Goal: Task Accomplishment & Management: Complete application form

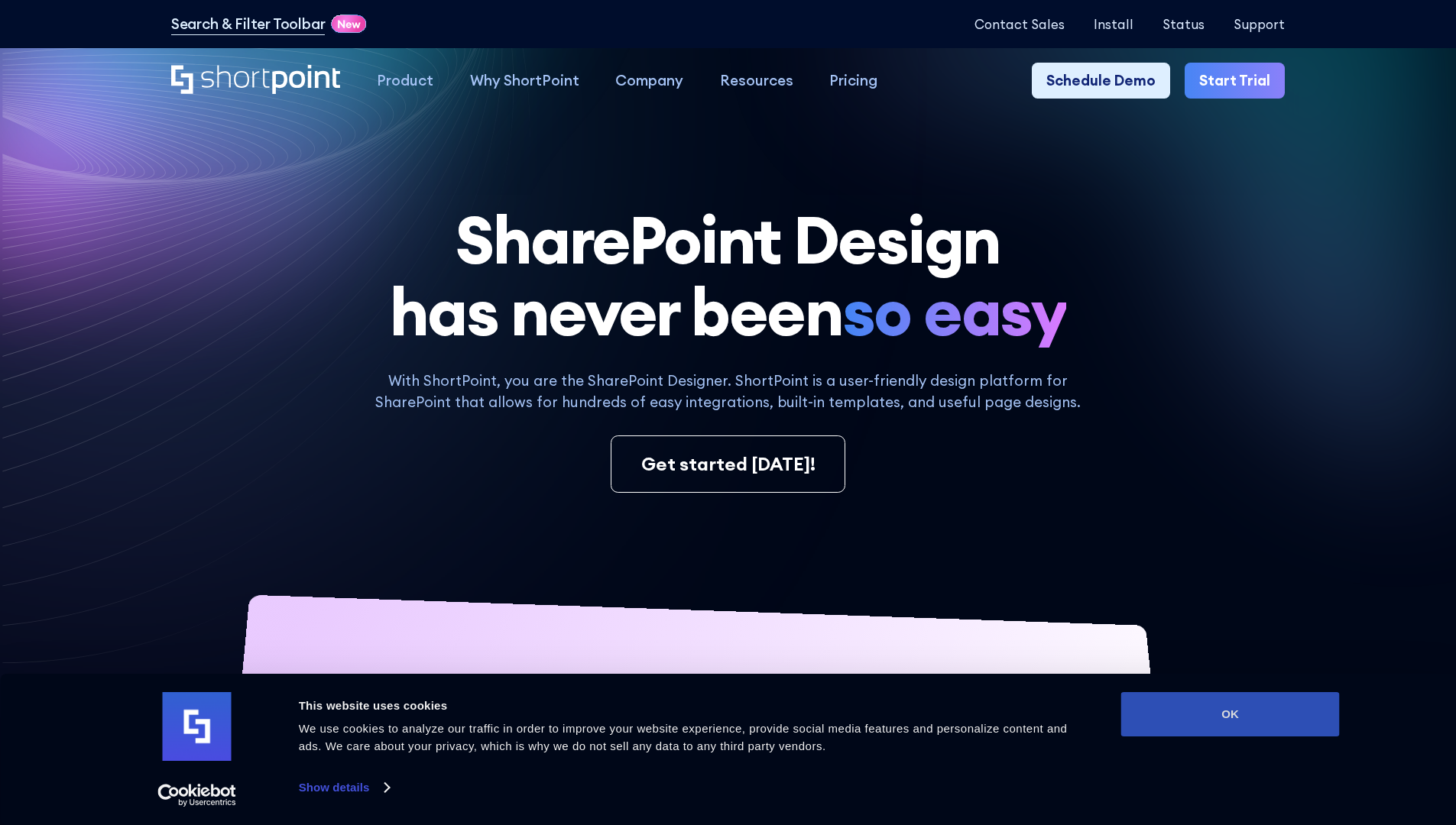
click at [1229, 714] on button "OK" at bounding box center [1229, 714] width 219 height 44
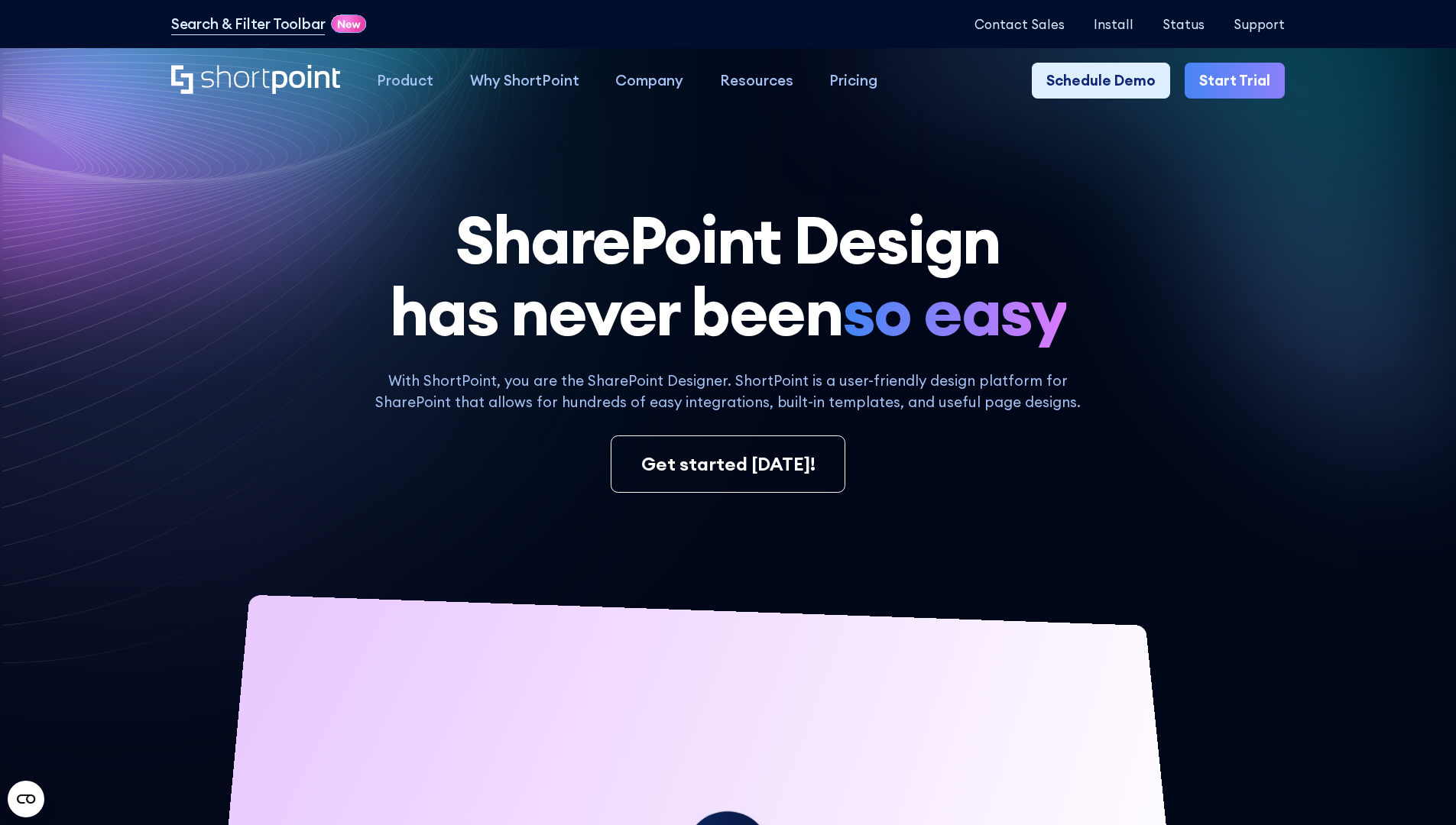
click at [1239, 81] on link "Start Trial" at bounding box center [1235, 80] width 100 height 36
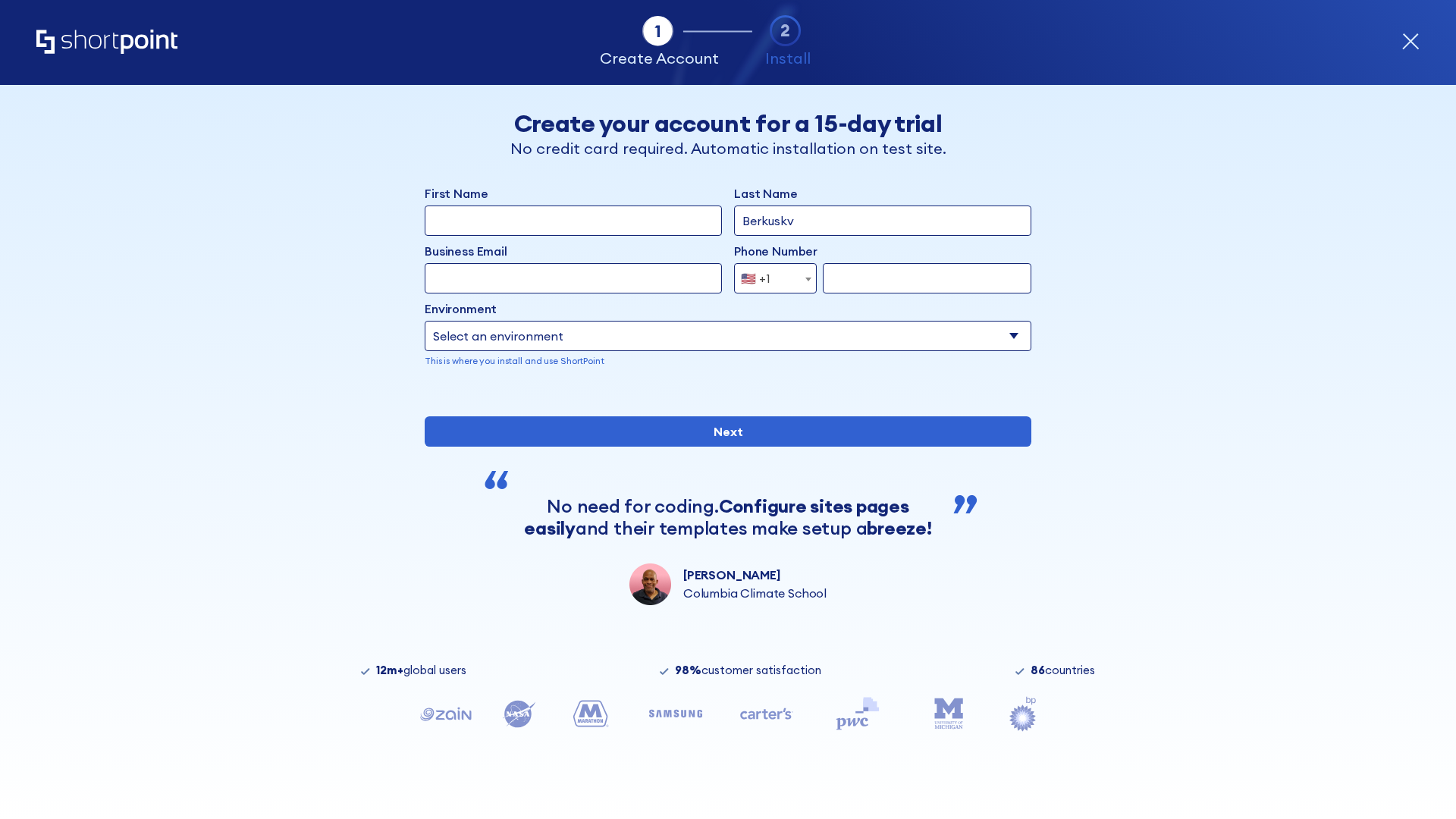
type input "Berkuskv"
type input "test@shortpoint.com"
type input "2125556789"
select select "Microsoft 365"
type input "2125556789"
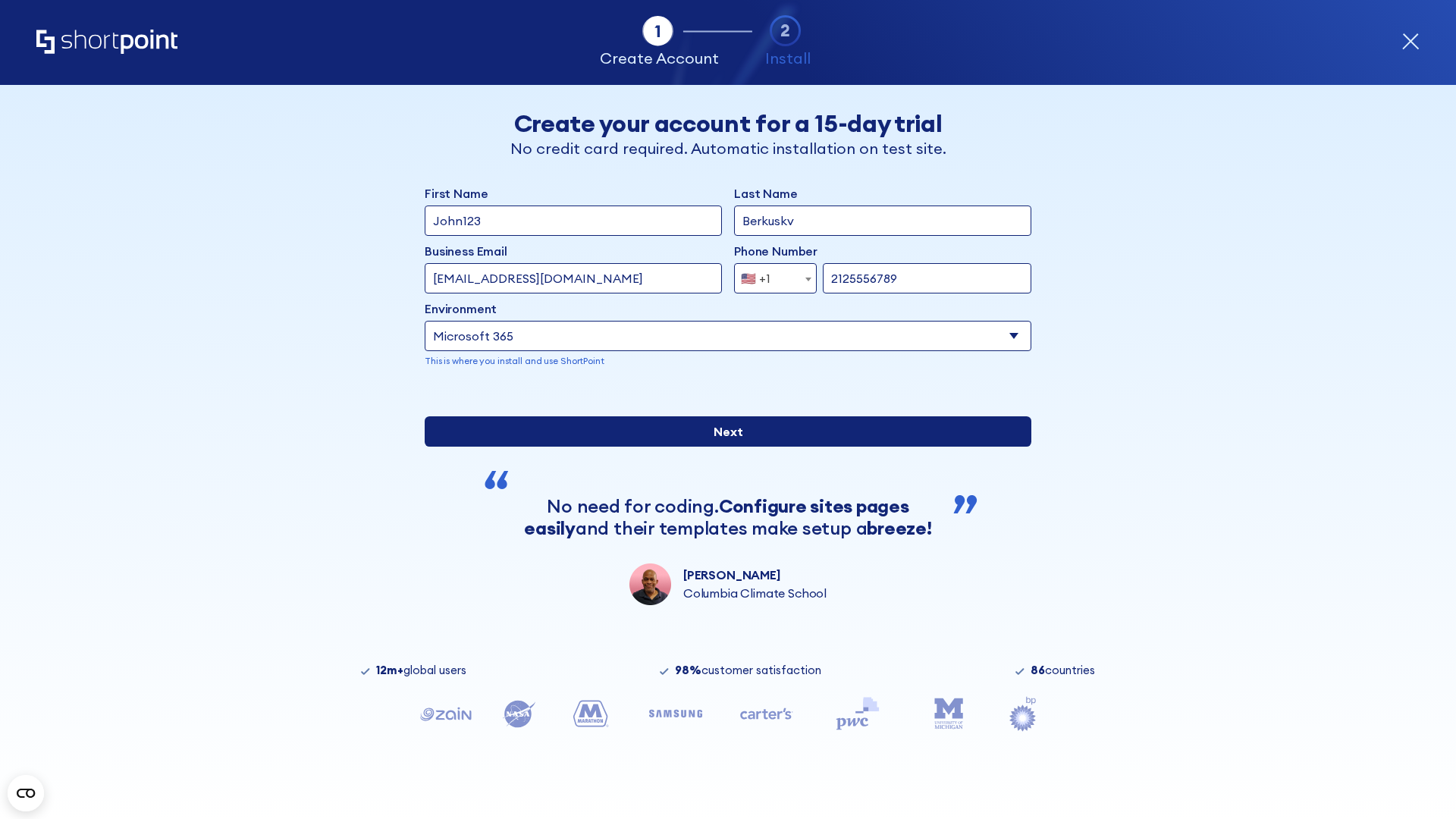
scroll to position [3, 0]
click at [722, 447] on input "Next" at bounding box center [728, 431] width 607 height 30
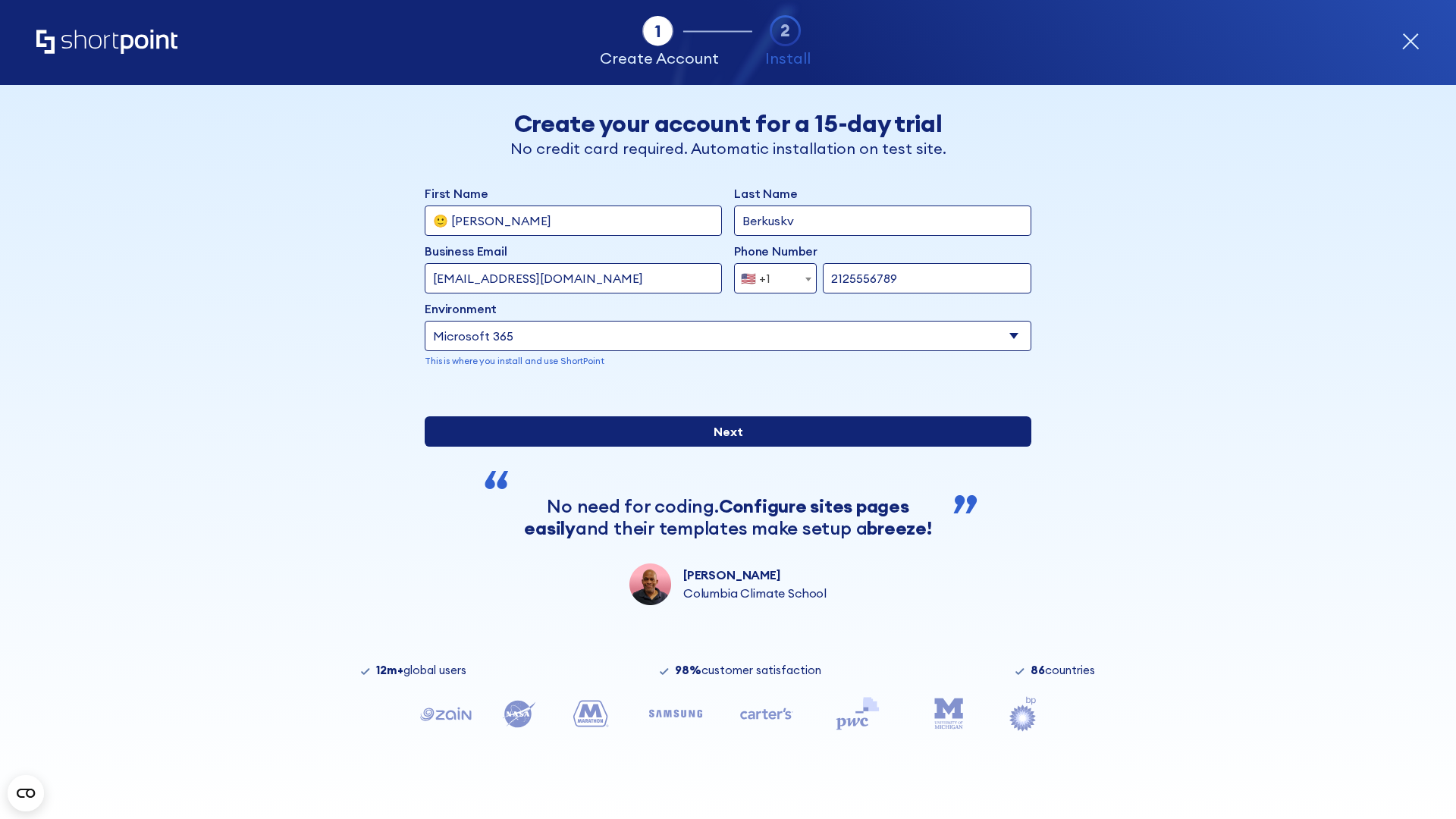
click at [722, 447] on input "Next" at bounding box center [728, 431] width 607 height 30
type input "Archebald"
click at [722, 447] on input "Next" at bounding box center [728, 431] width 607 height 30
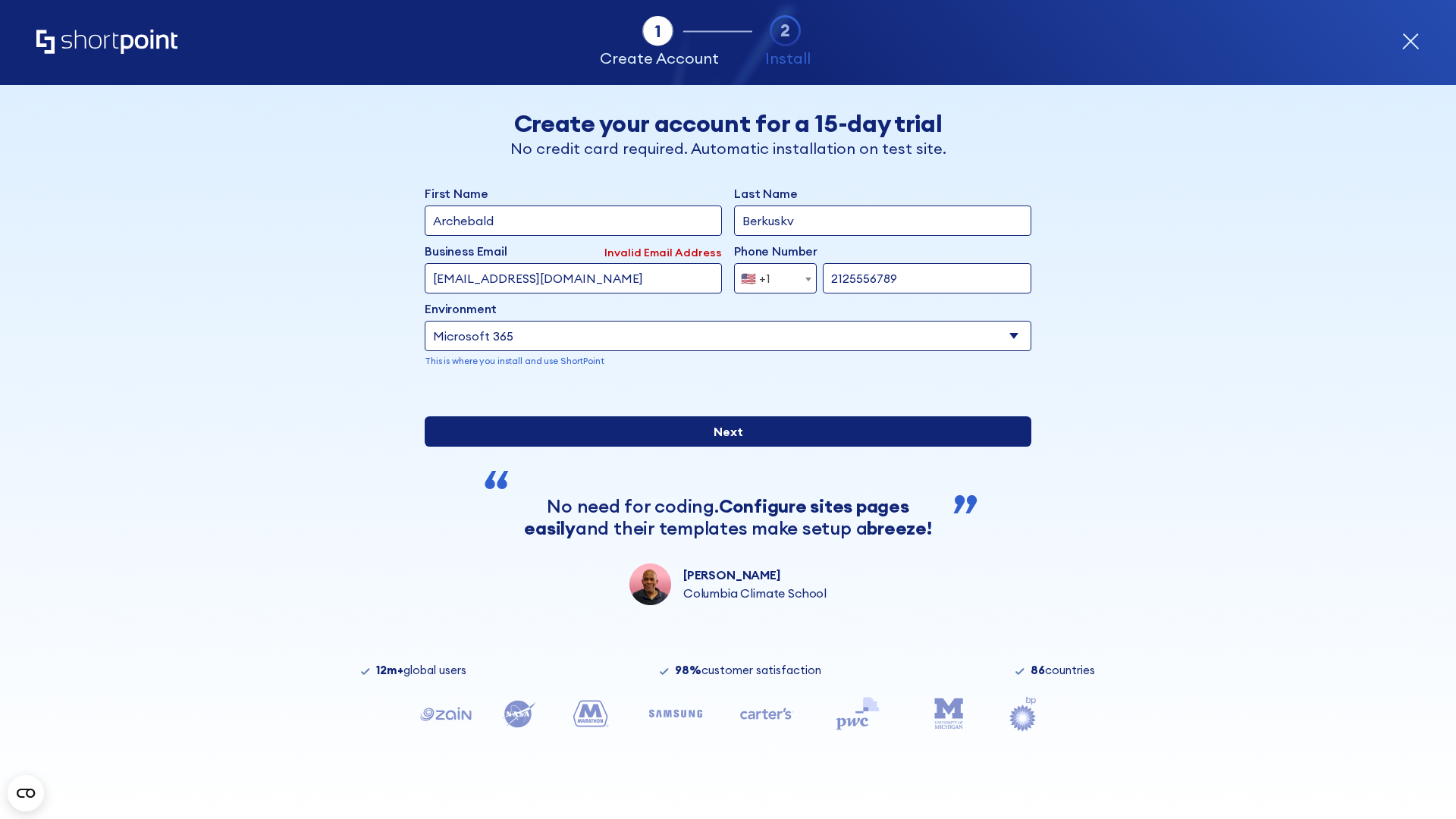
click at [722, 447] on input "Next" at bounding box center [728, 431] width 607 height 30
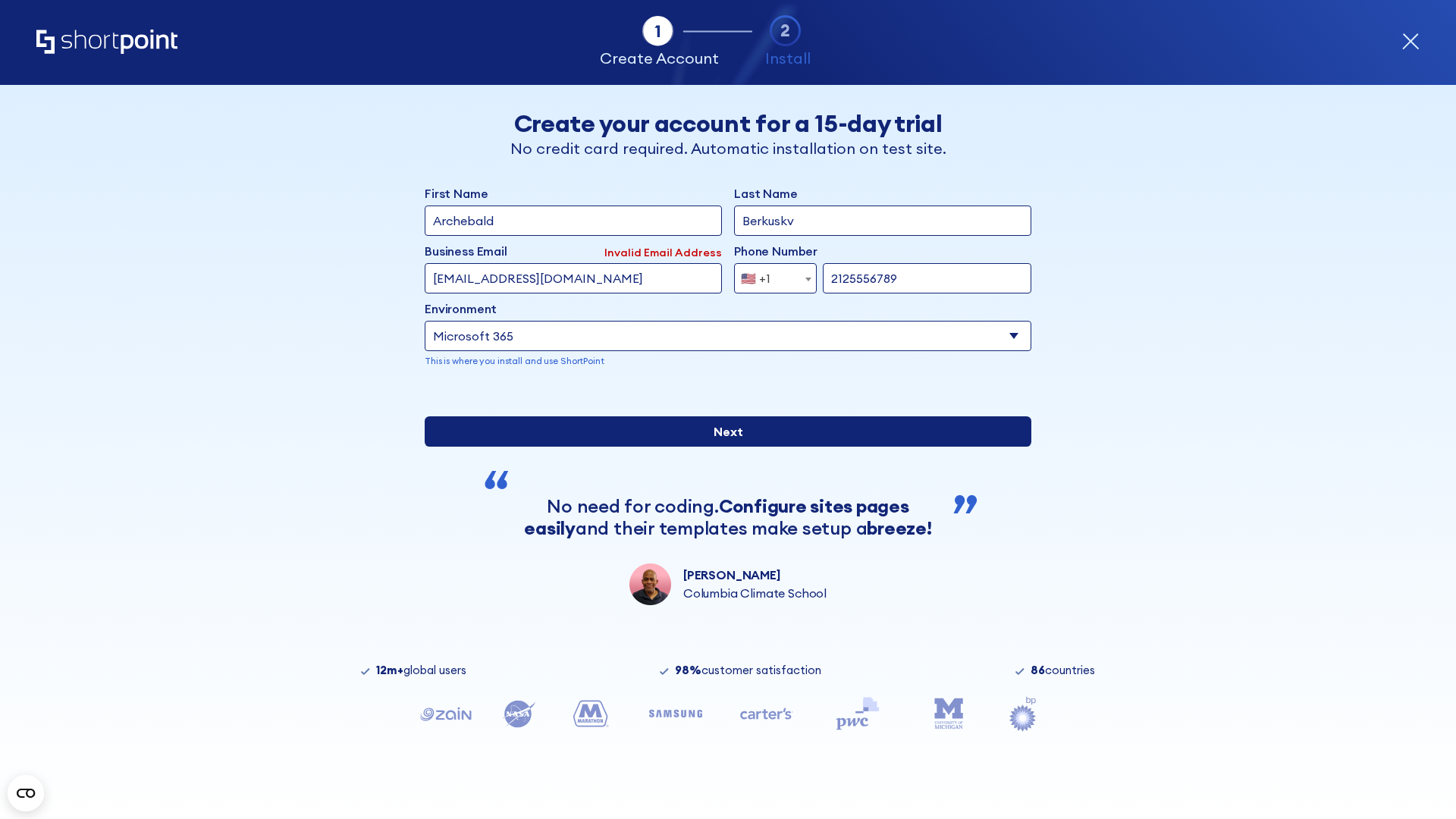
click at [722, 447] on input "Next" at bounding box center [728, 431] width 607 height 30
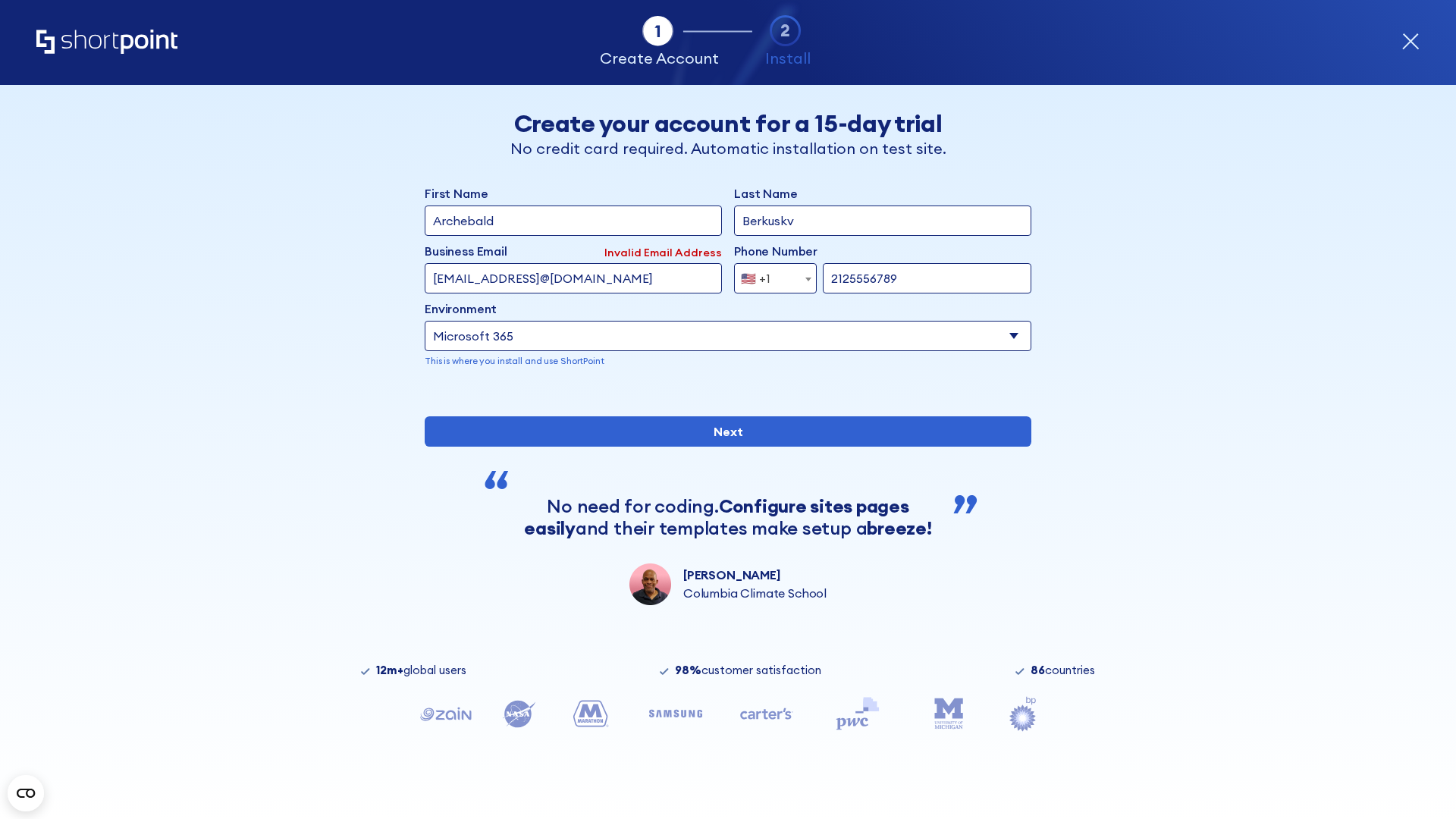
type input "testEmail@protonmail.comtest@shortpoint.com"
click at [770, 275] on span "🇺🇸 +1" at bounding box center [759, 278] width 51 height 30
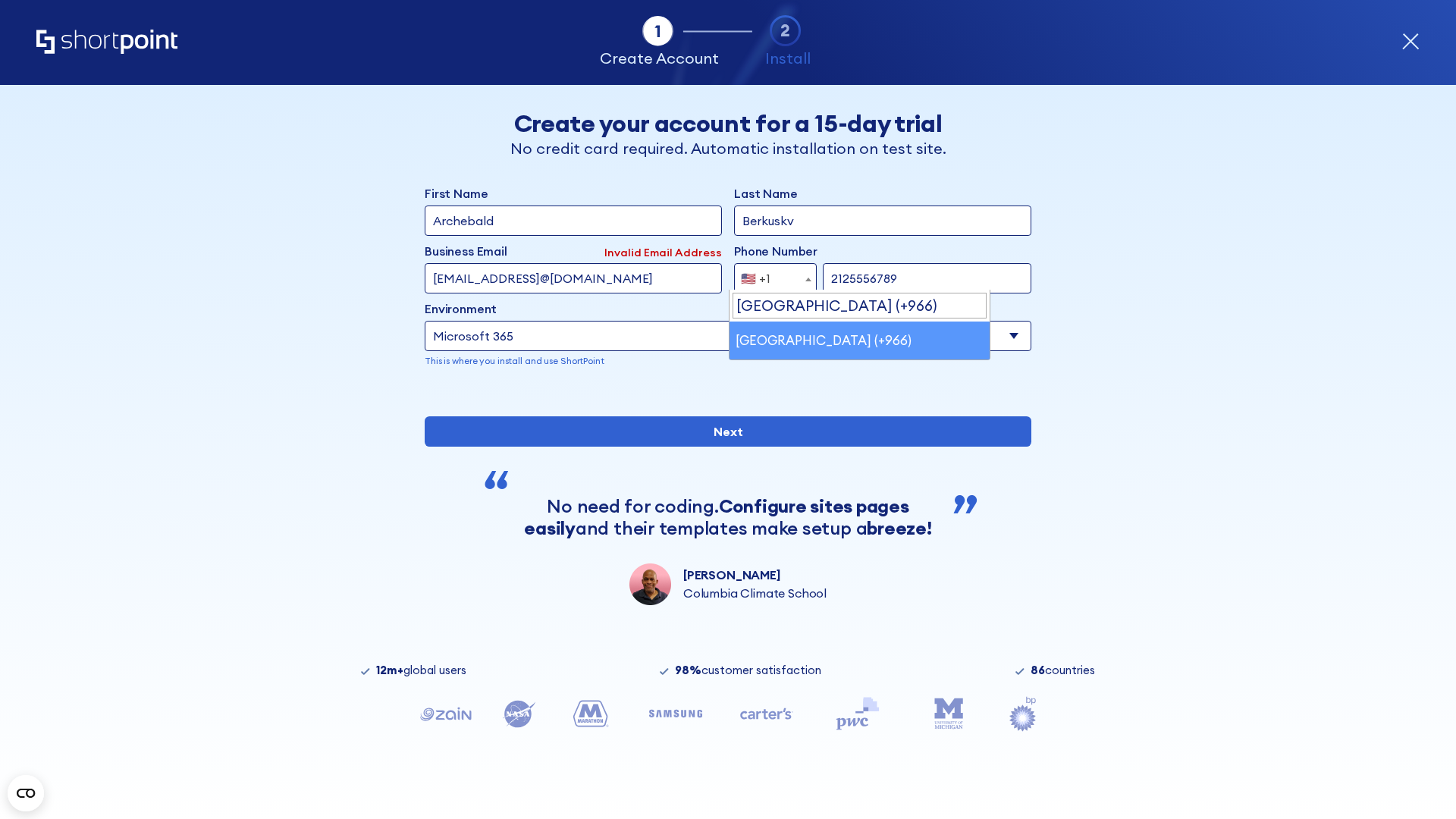
select select "+966"
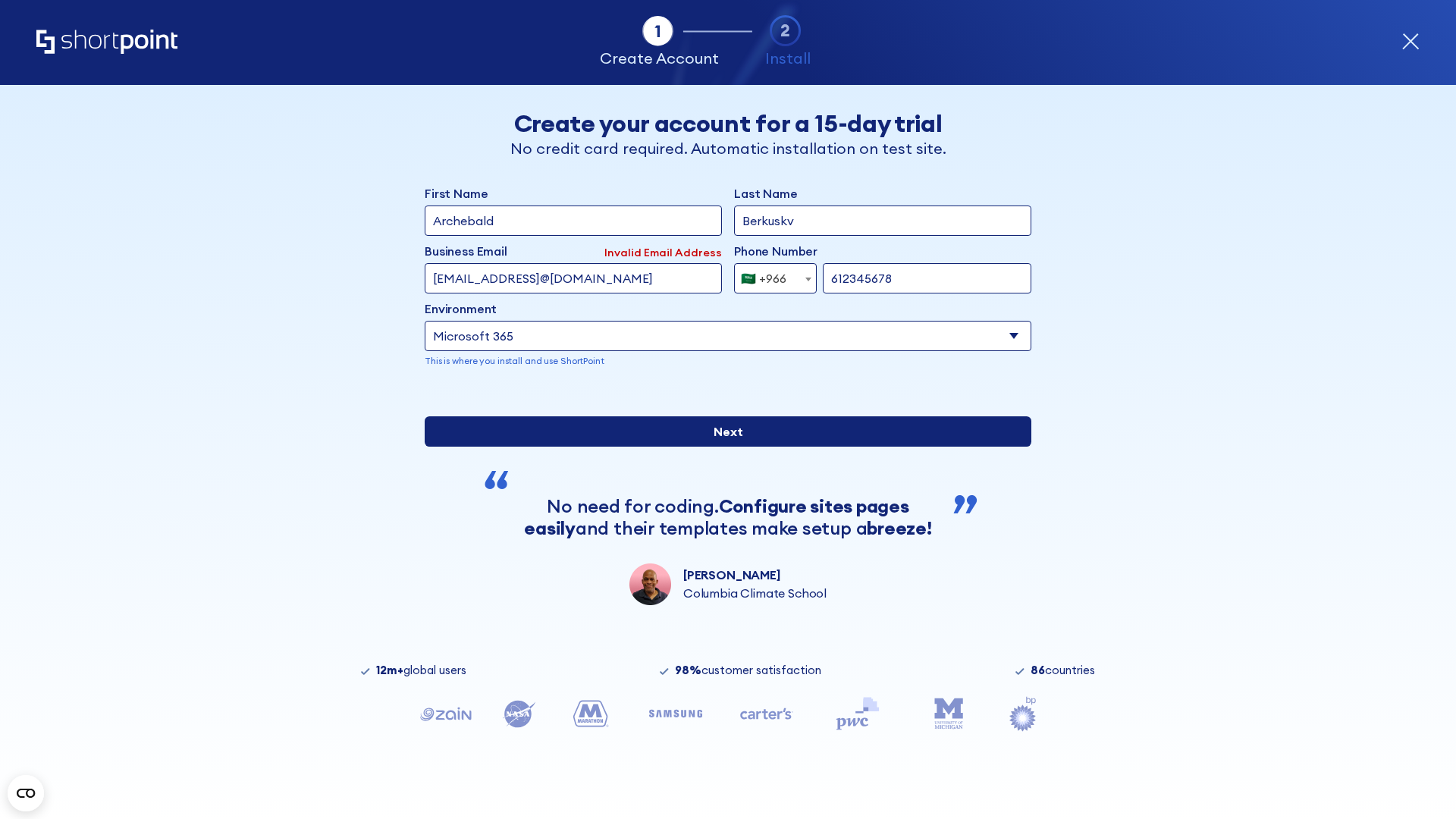
type input "612345678"
click at [722, 447] on input "Next" at bounding box center [728, 431] width 607 height 30
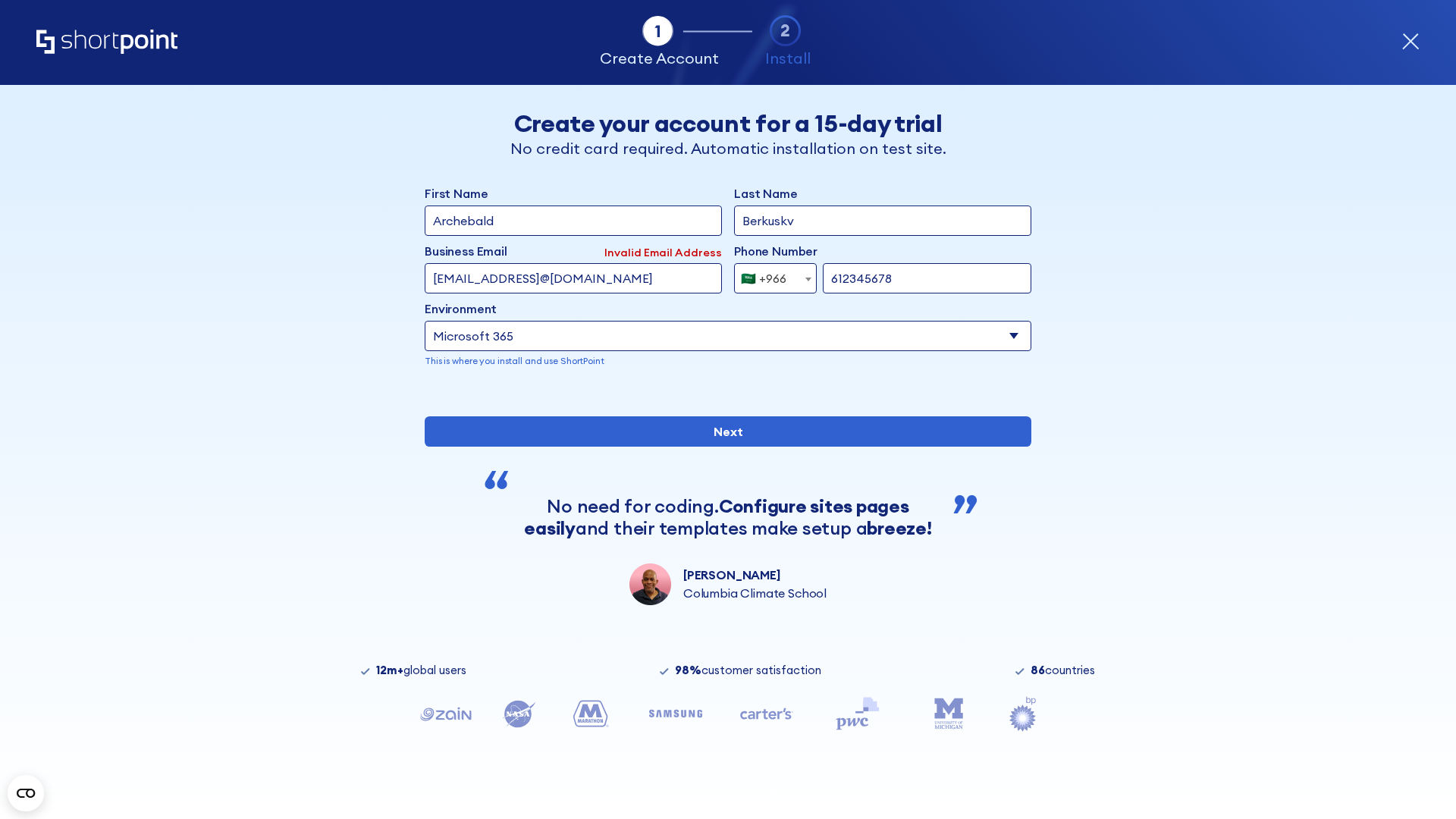
click at [770, 275] on div "🇸🇦 +966" at bounding box center [763, 278] width 45 height 30
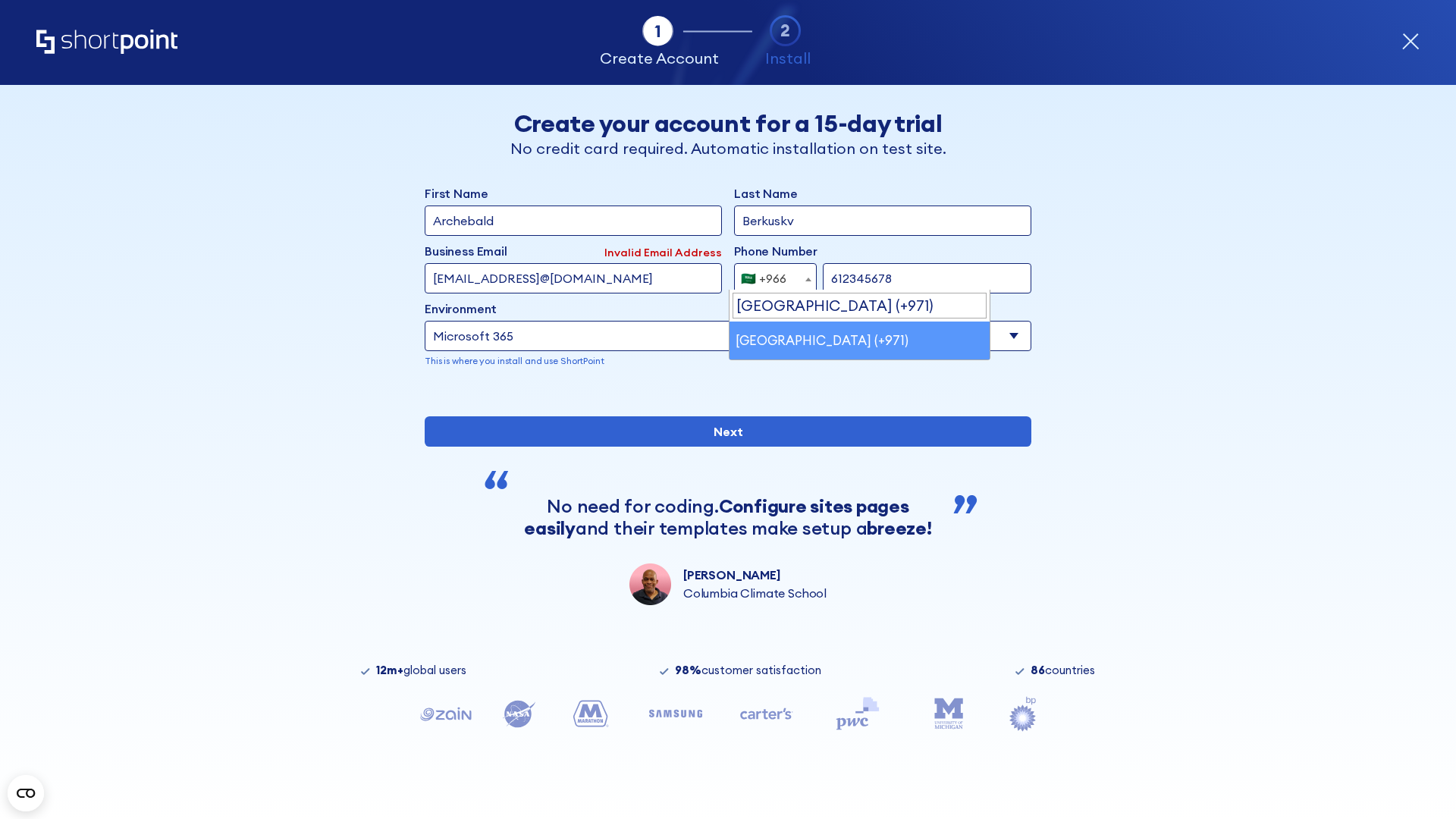
select select "+971"
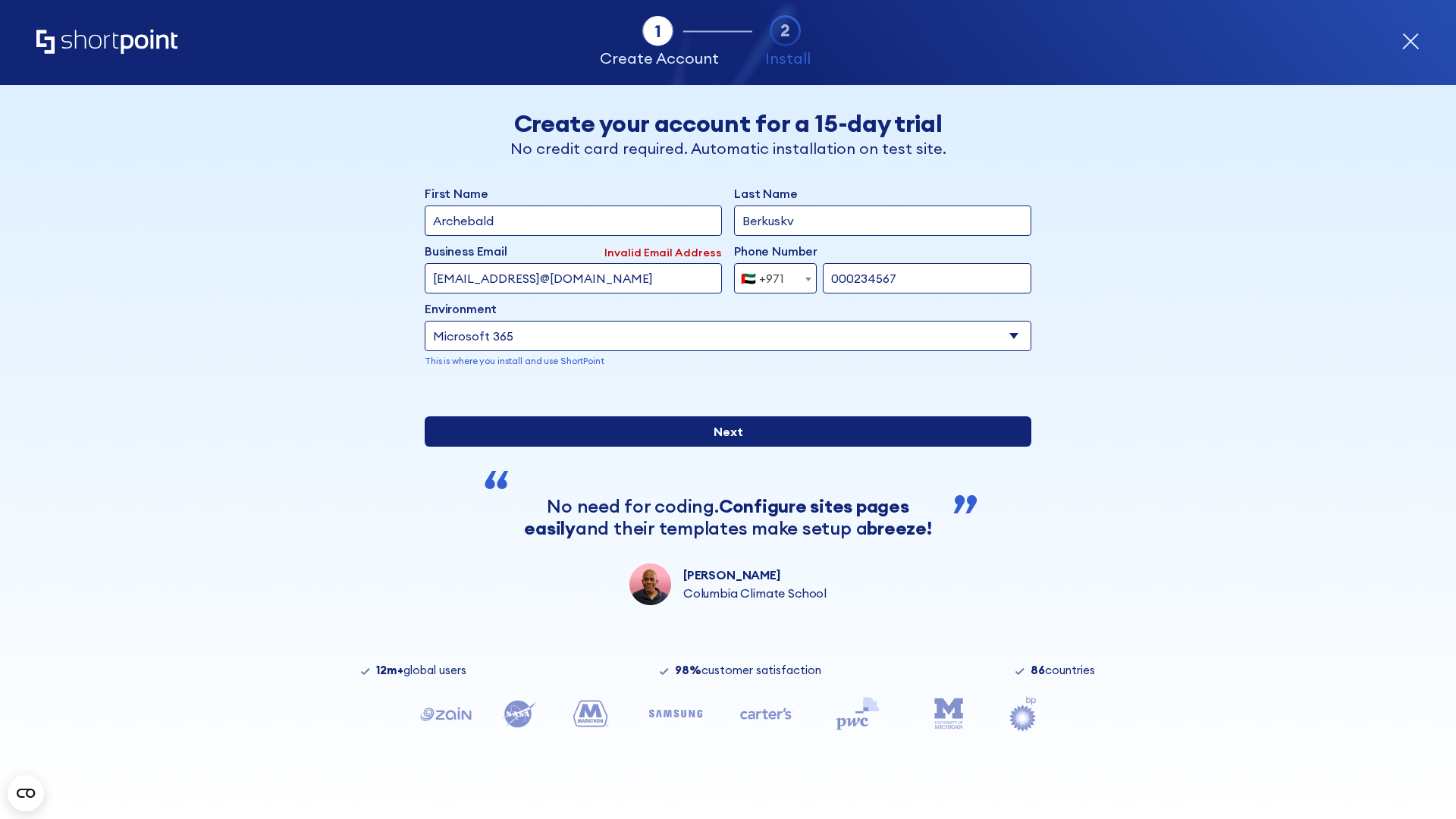
type input "000234567"
click at [722, 447] on input "Next" at bounding box center [728, 431] width 607 height 30
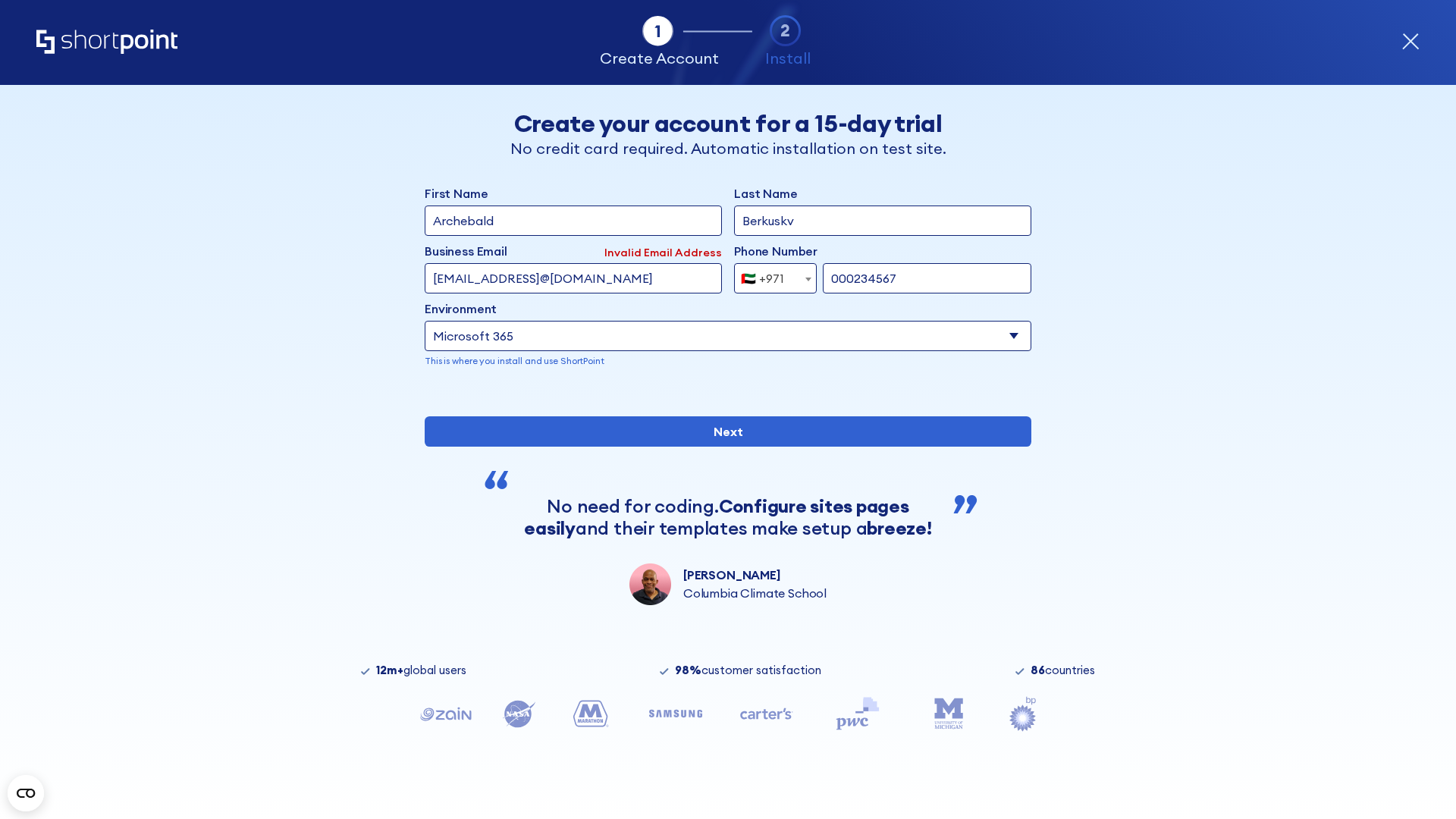
click at [770, 275] on div "🇦🇪 +971" at bounding box center [762, 278] width 43 height 30
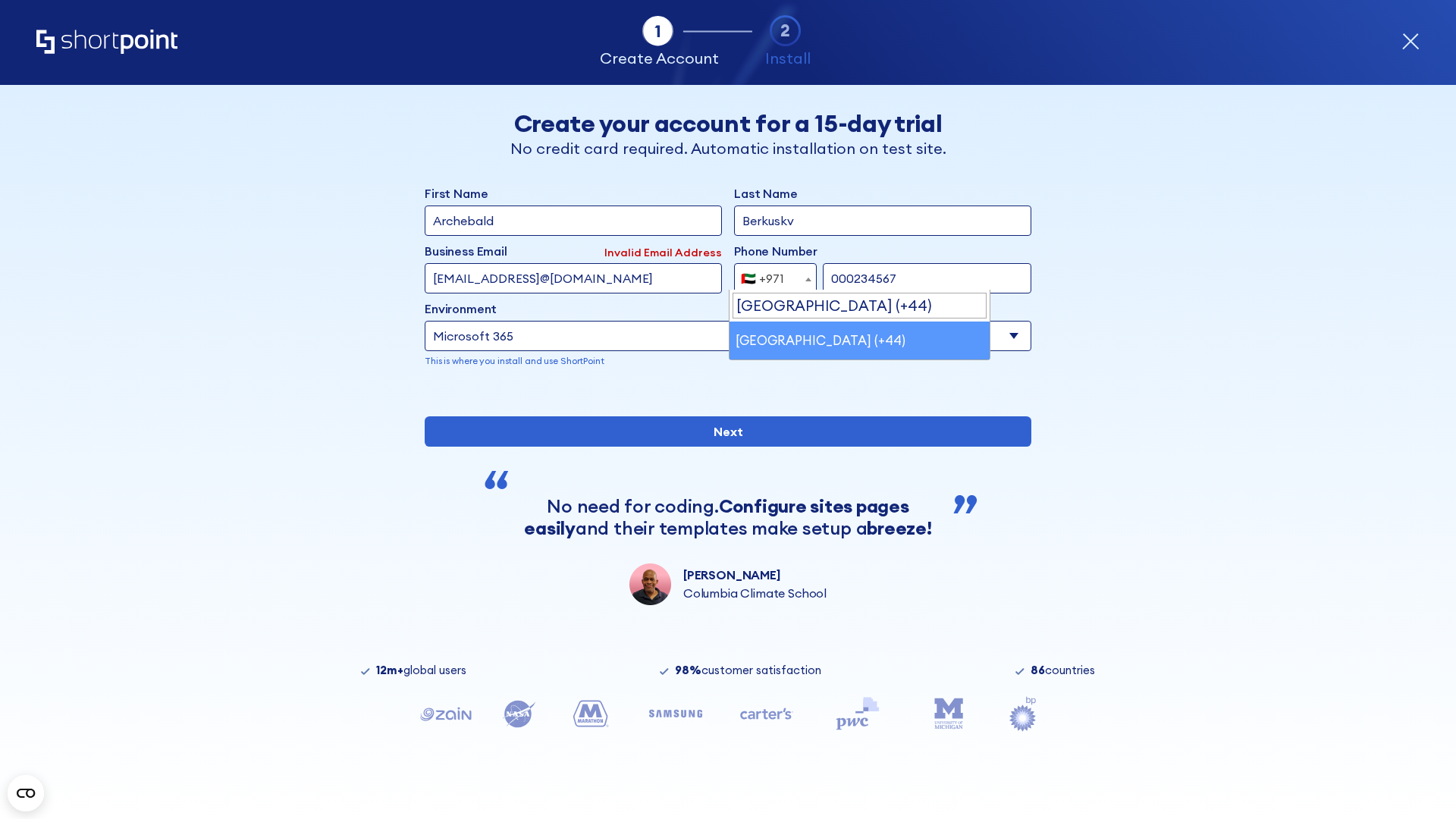
select select "+44"
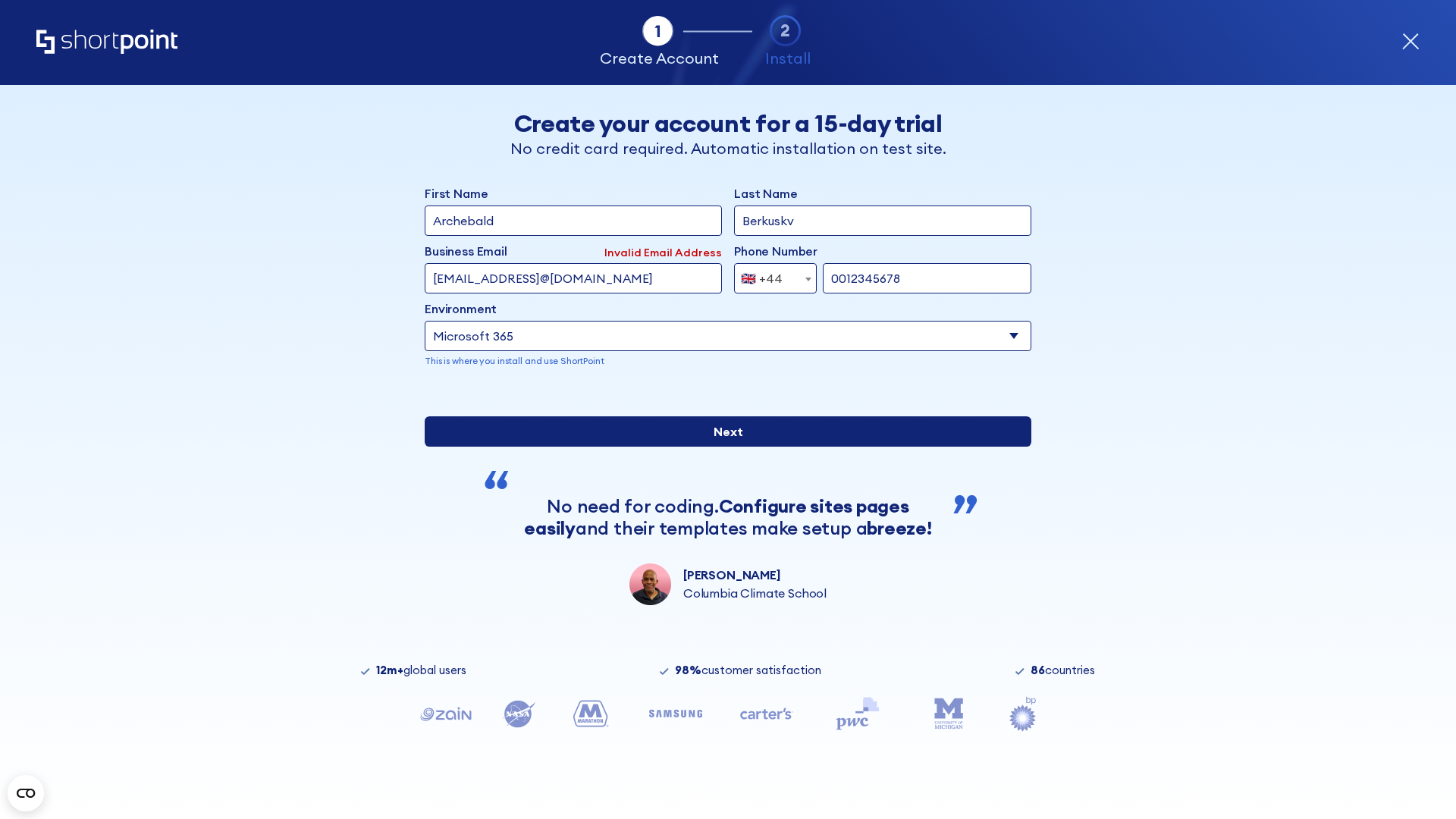
type input "0012345678"
click at [722, 447] on input "Next" at bounding box center [728, 431] width 607 height 30
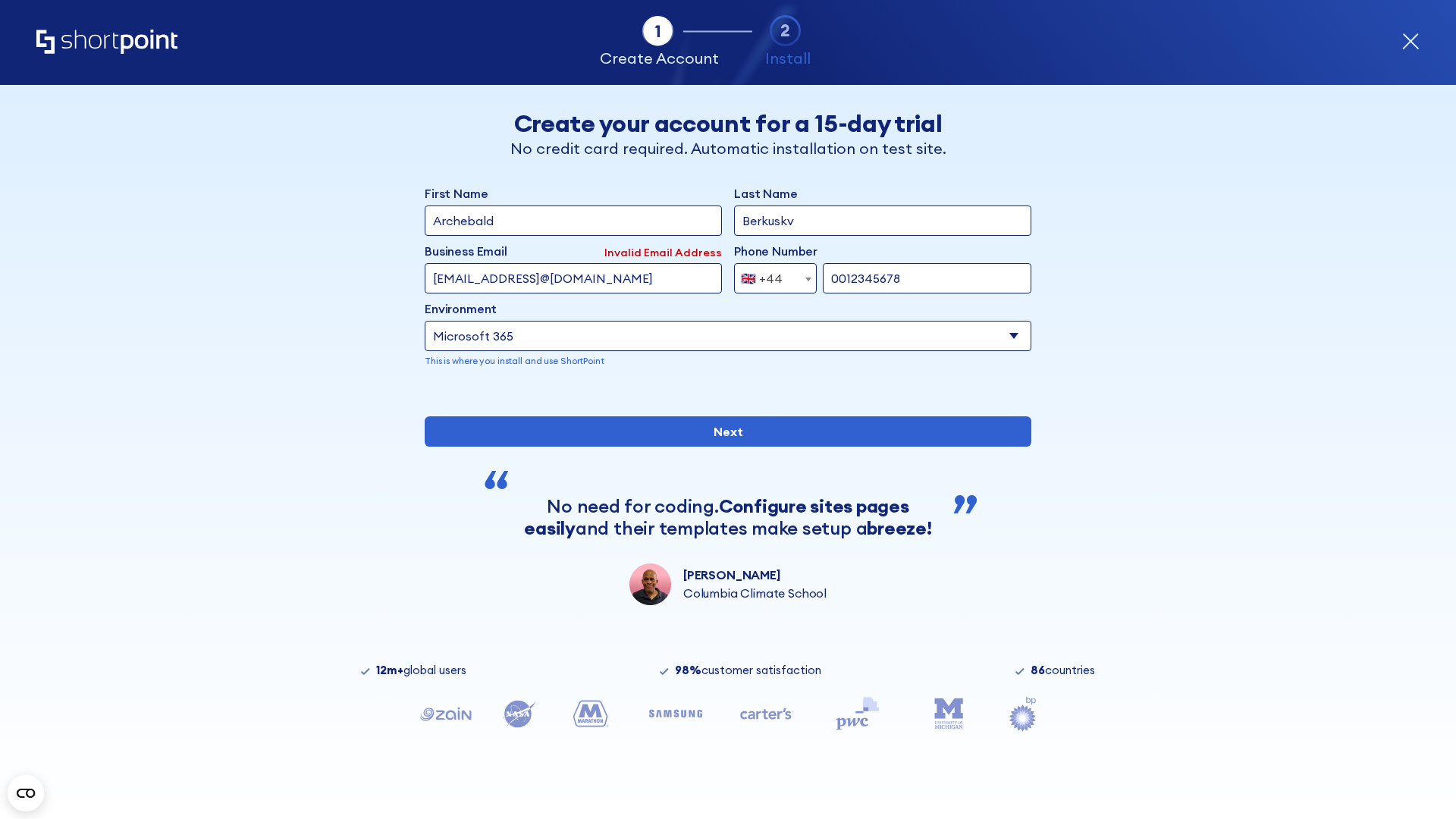
click at [770, 275] on div "🇬🇧 +44" at bounding box center [761, 278] width 42 height 30
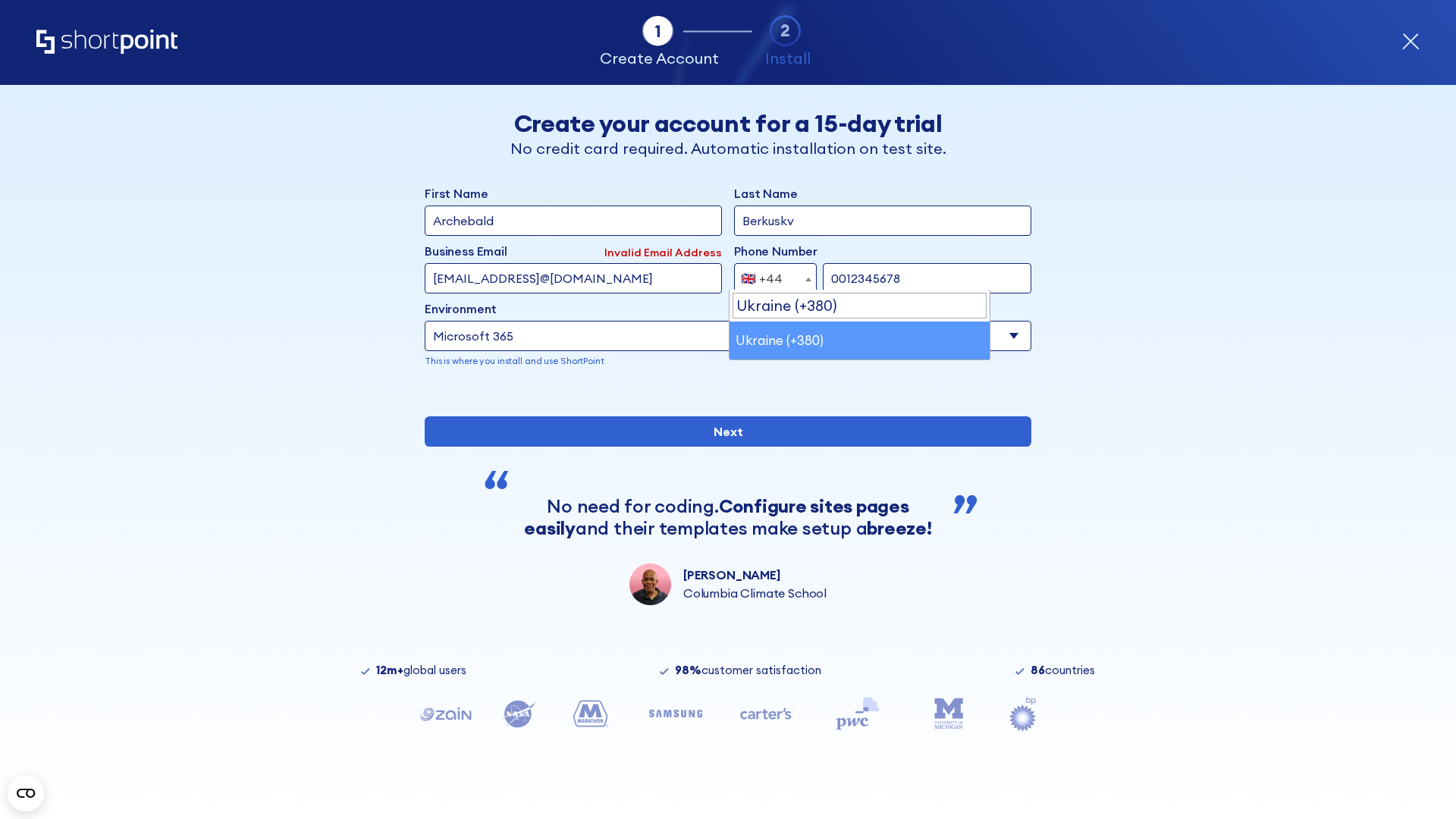
select select "+380"
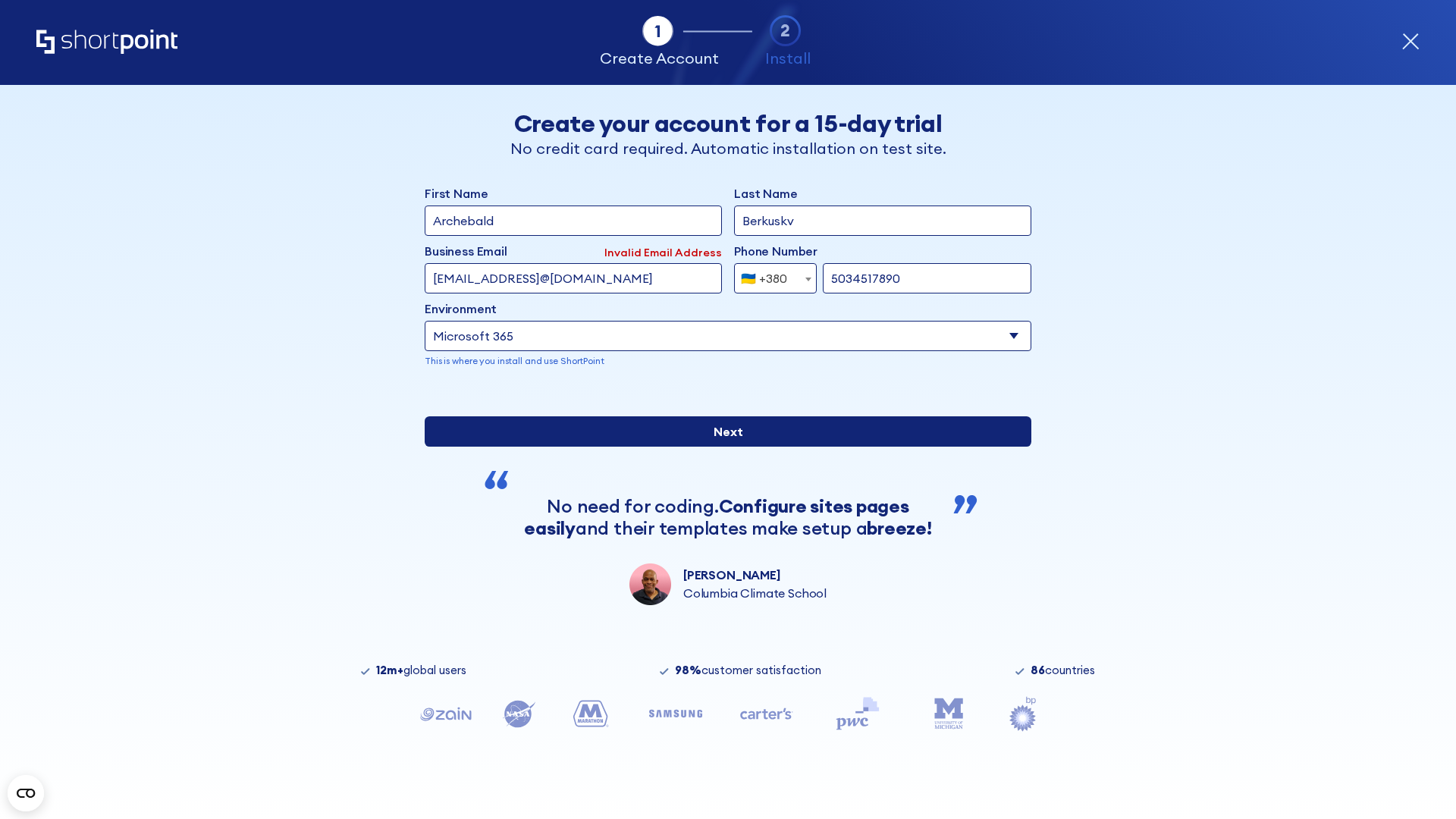
type input "5034517890"
click at [722, 447] on input "Next" at bounding box center [728, 431] width 607 height 30
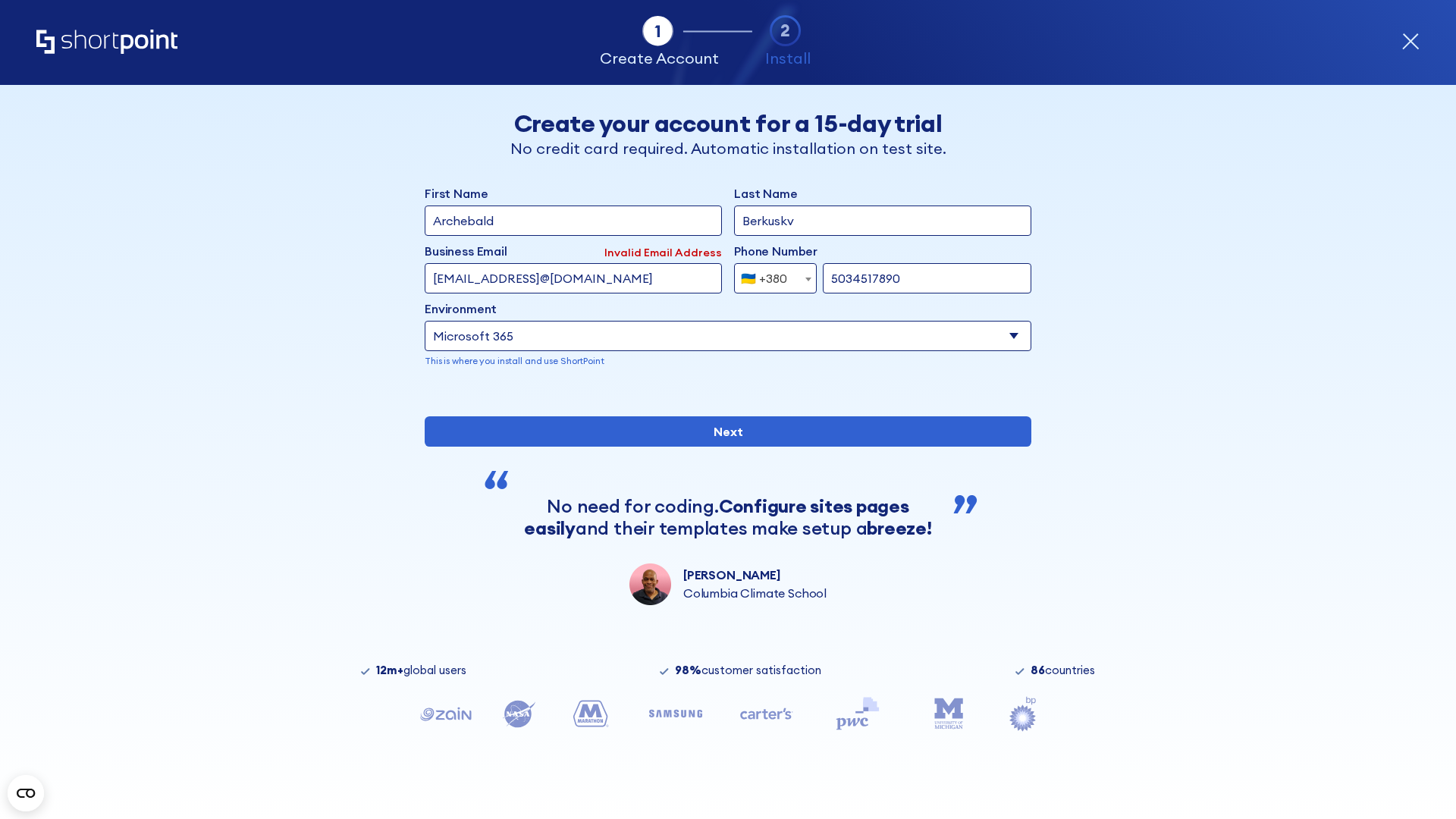
click at [770, 275] on div "🇺🇦 +380" at bounding box center [764, 278] width 46 height 30
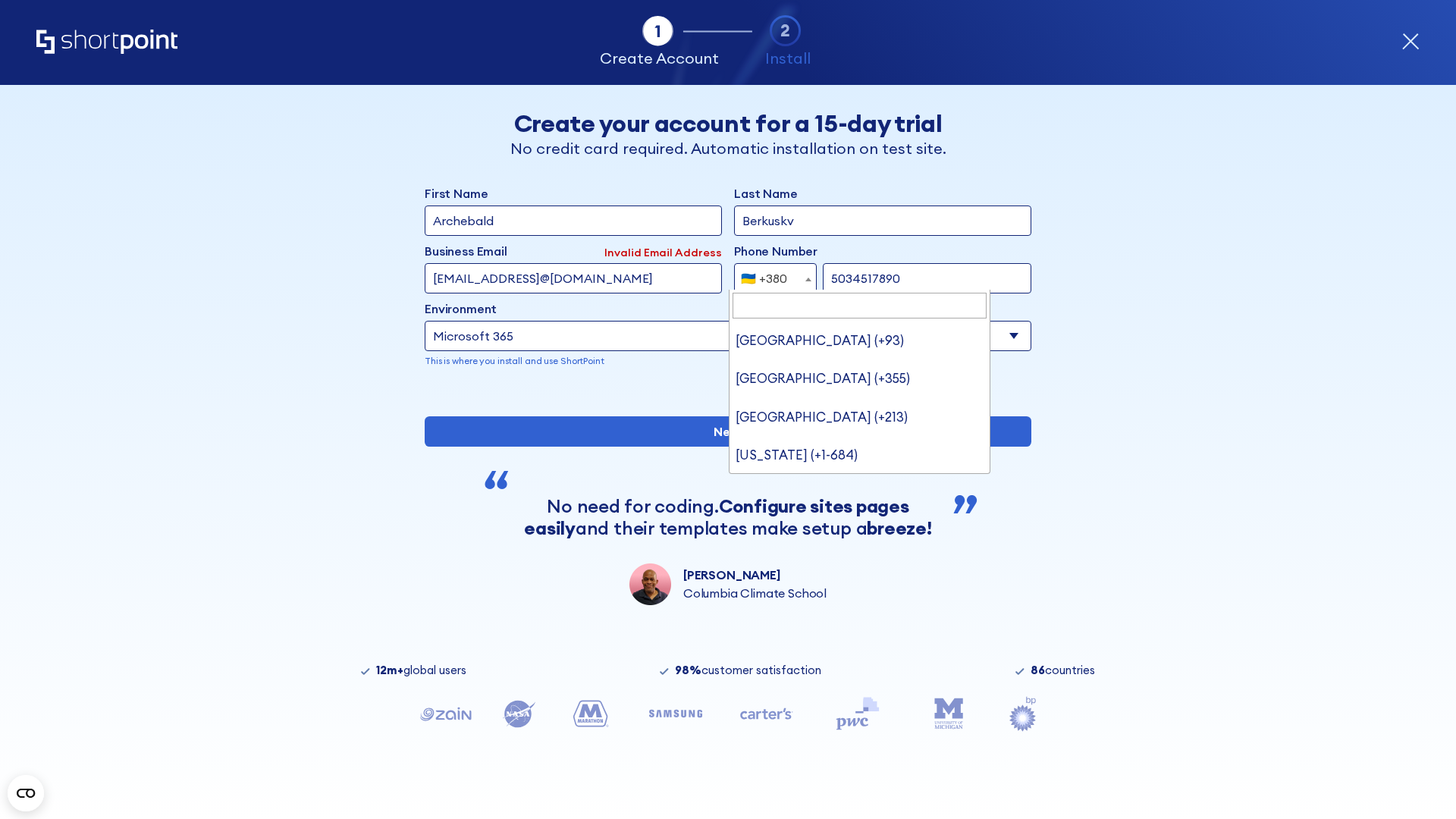
type input "United States (+1)"
select select "+1"
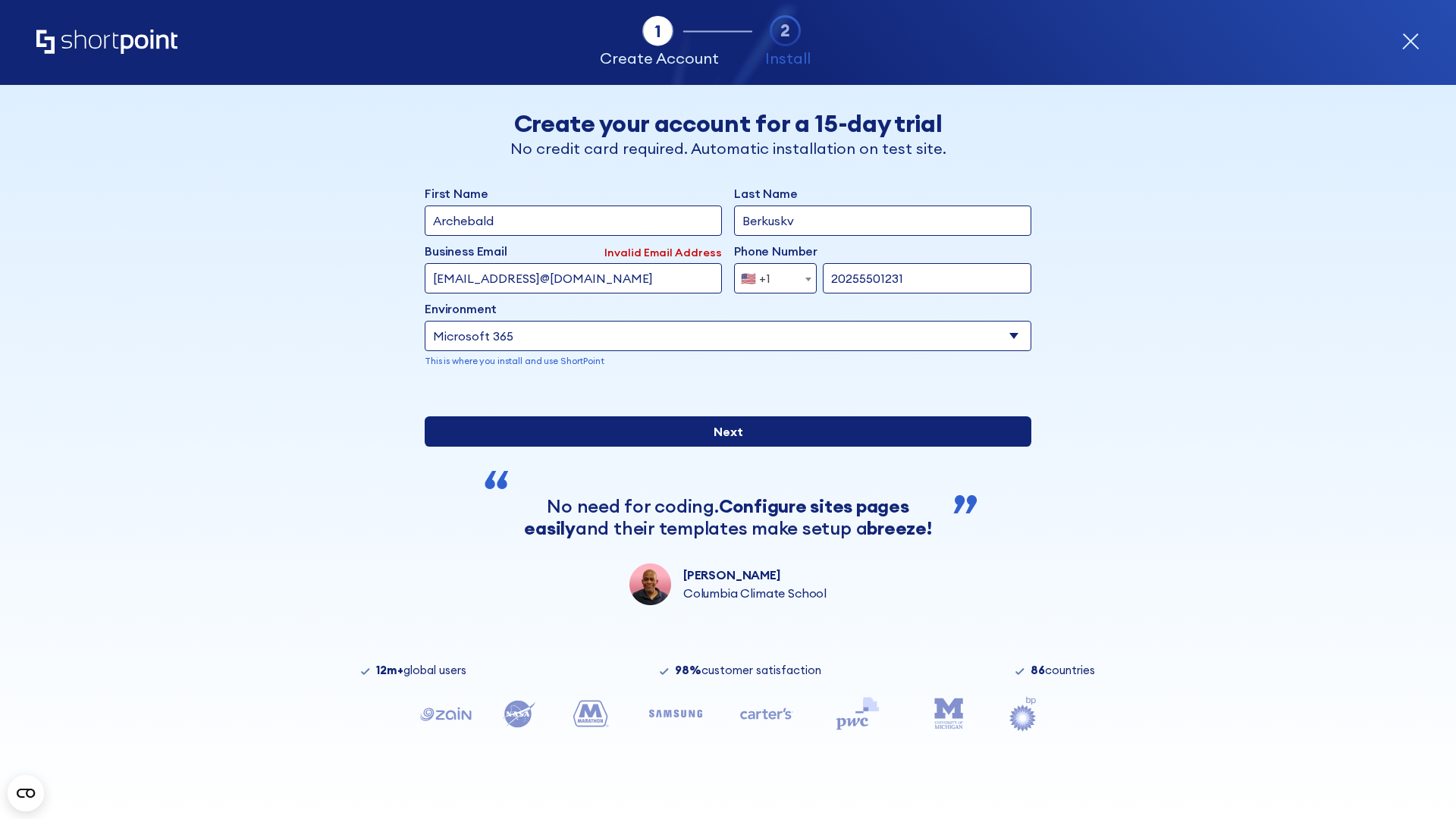
type input "20255501231"
click at [722, 447] on input "Next" at bounding box center [728, 431] width 607 height 30
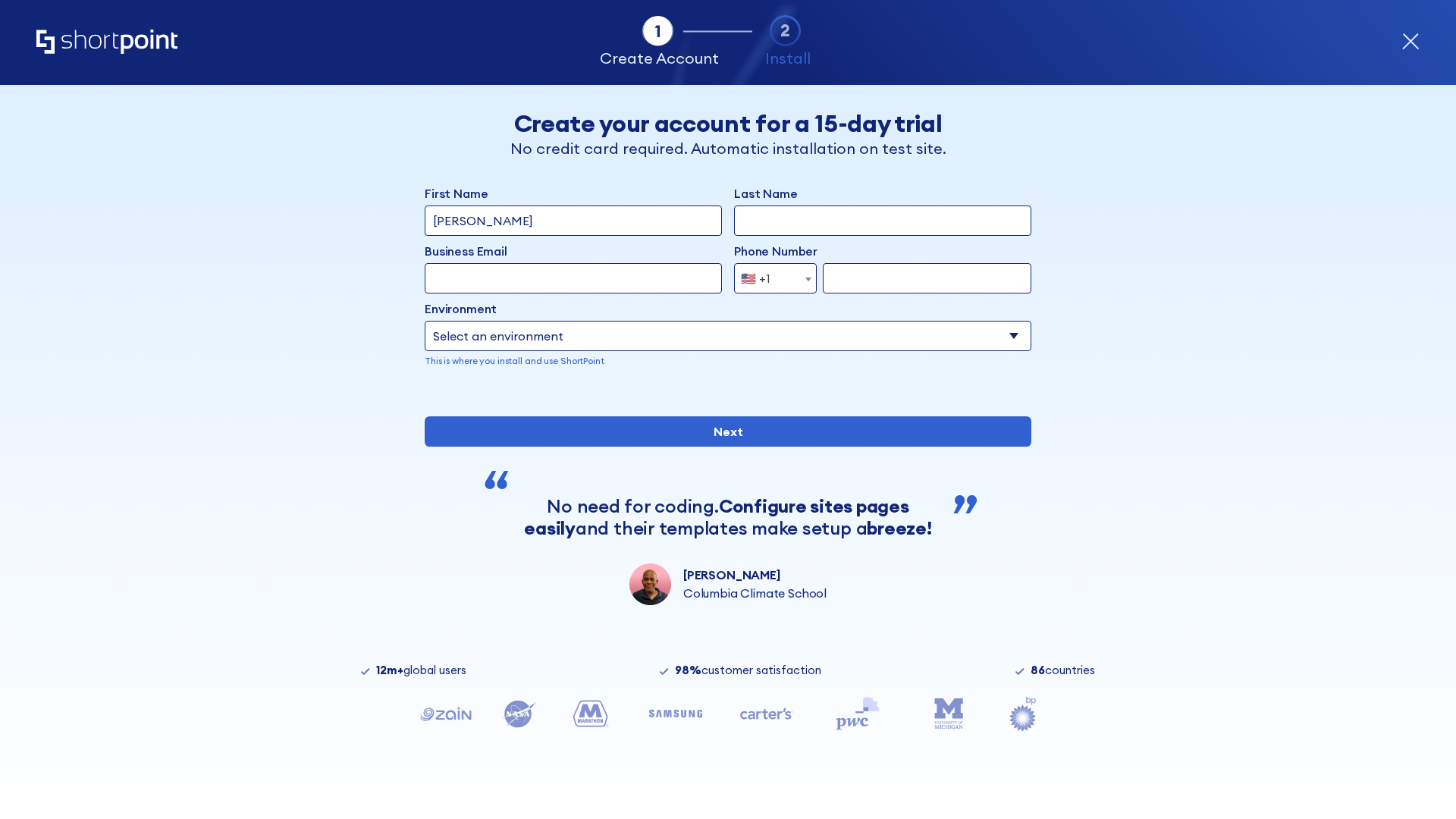
type input "Mary-Jane"
type input "Berkuskv"
type input "john@company.com"
click at [770, 278] on span "🇺🇸 +1" at bounding box center [759, 278] width 51 height 30
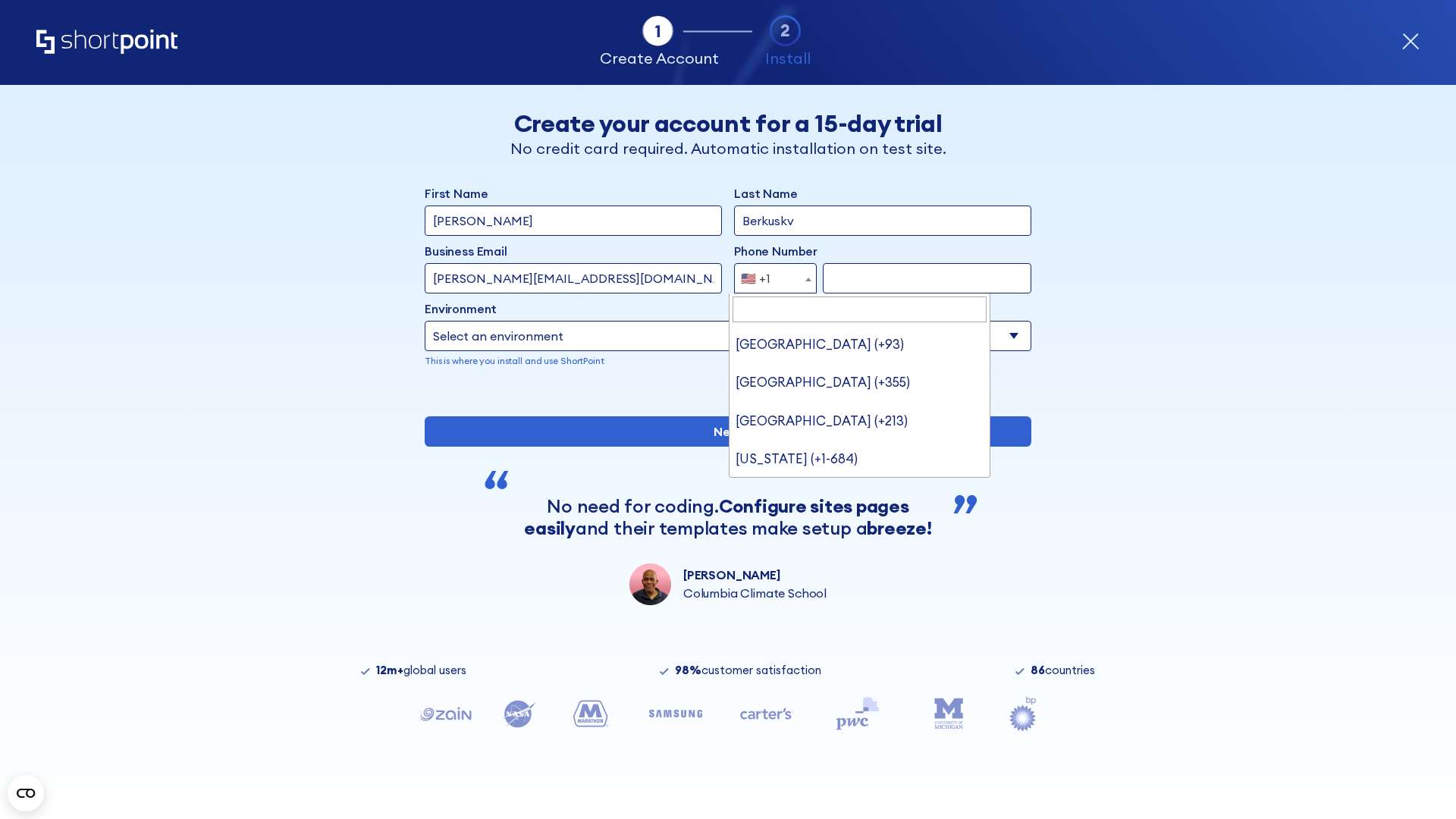
type input "[GEOGRAPHIC_DATA] (+966)"
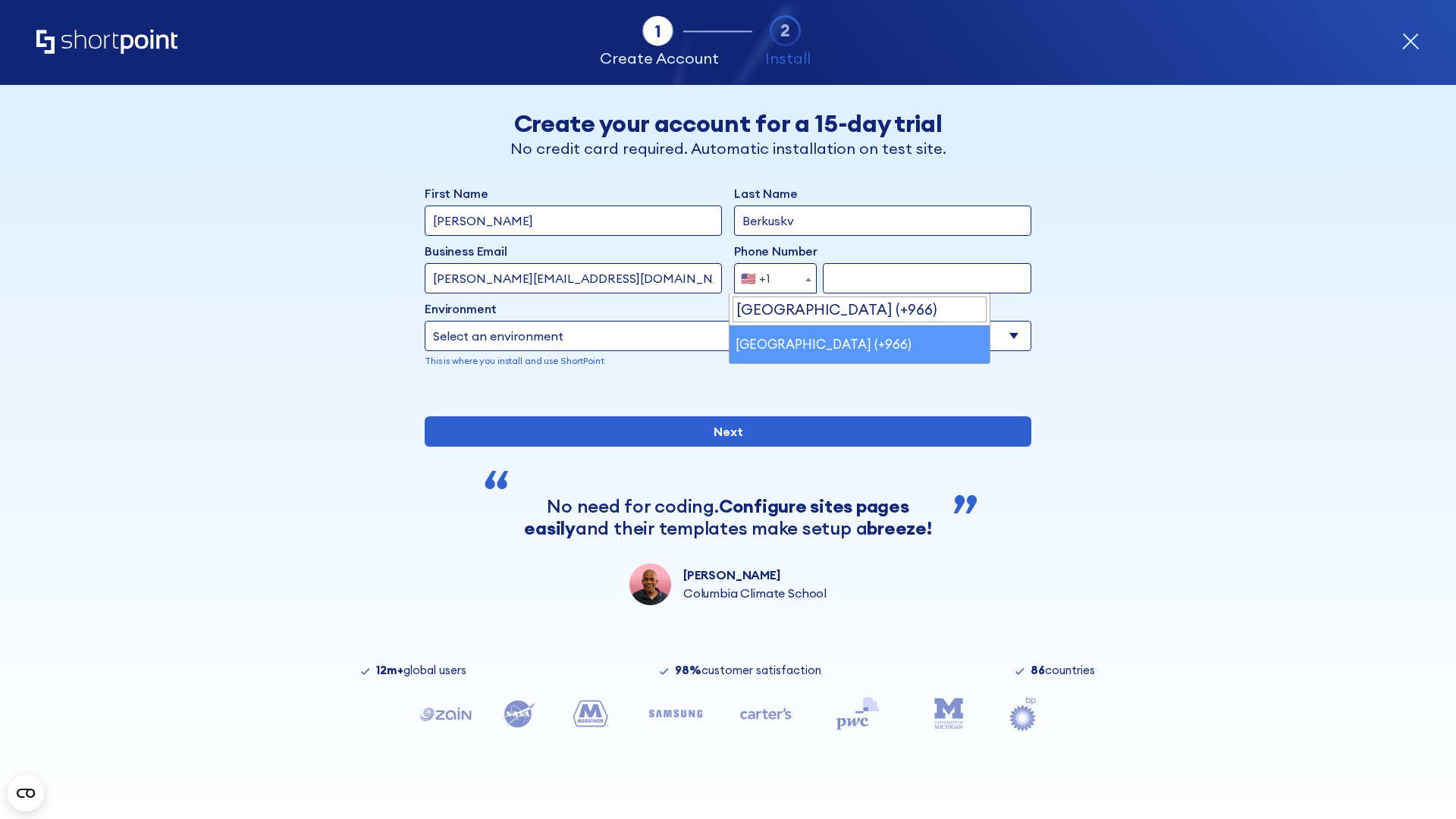
select select "+966"
type input "512345678"
select select "Microsoft 365"
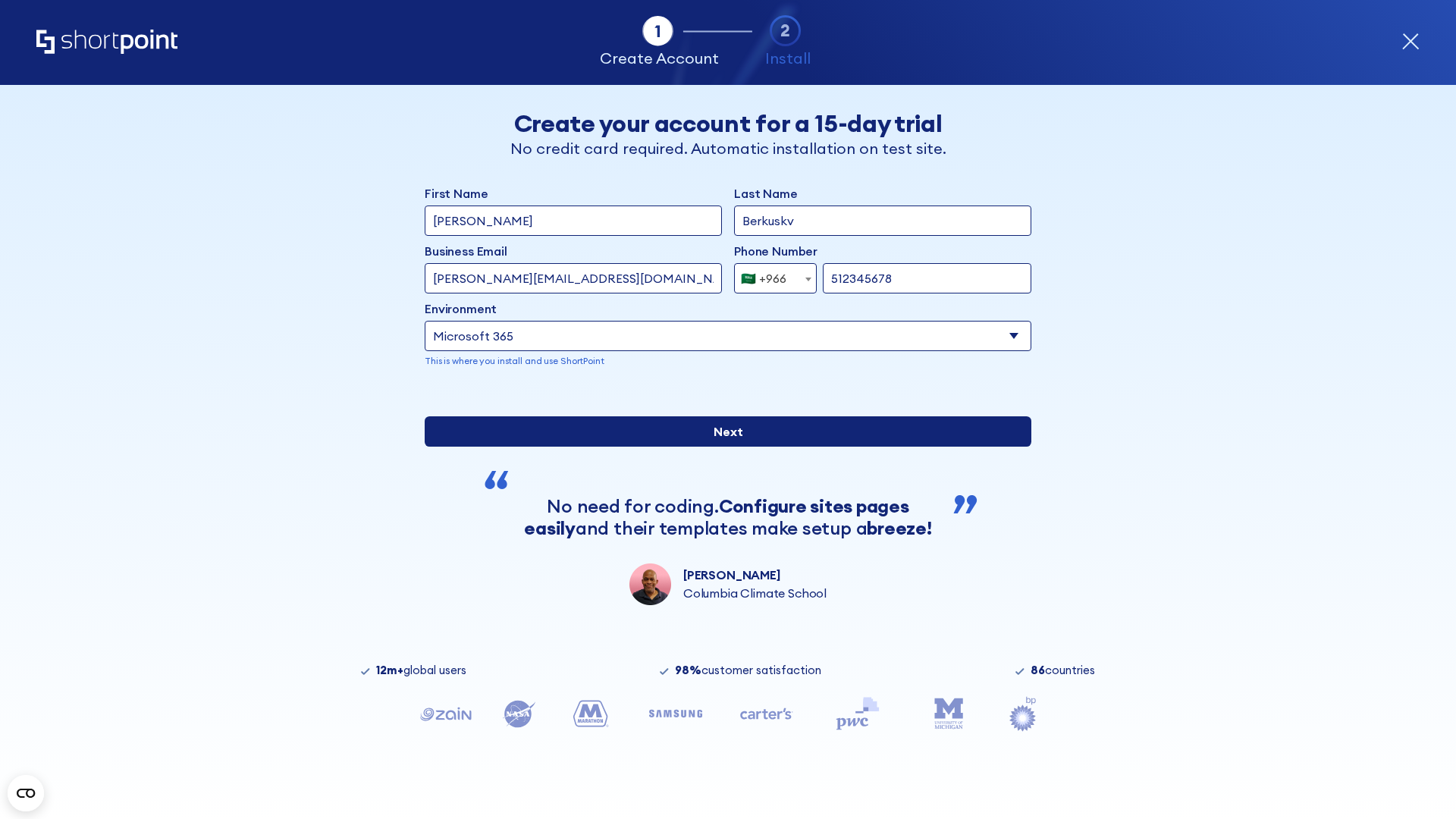
type input "512345678"
click at [722, 447] on input "Next" at bounding box center [728, 431] width 607 height 30
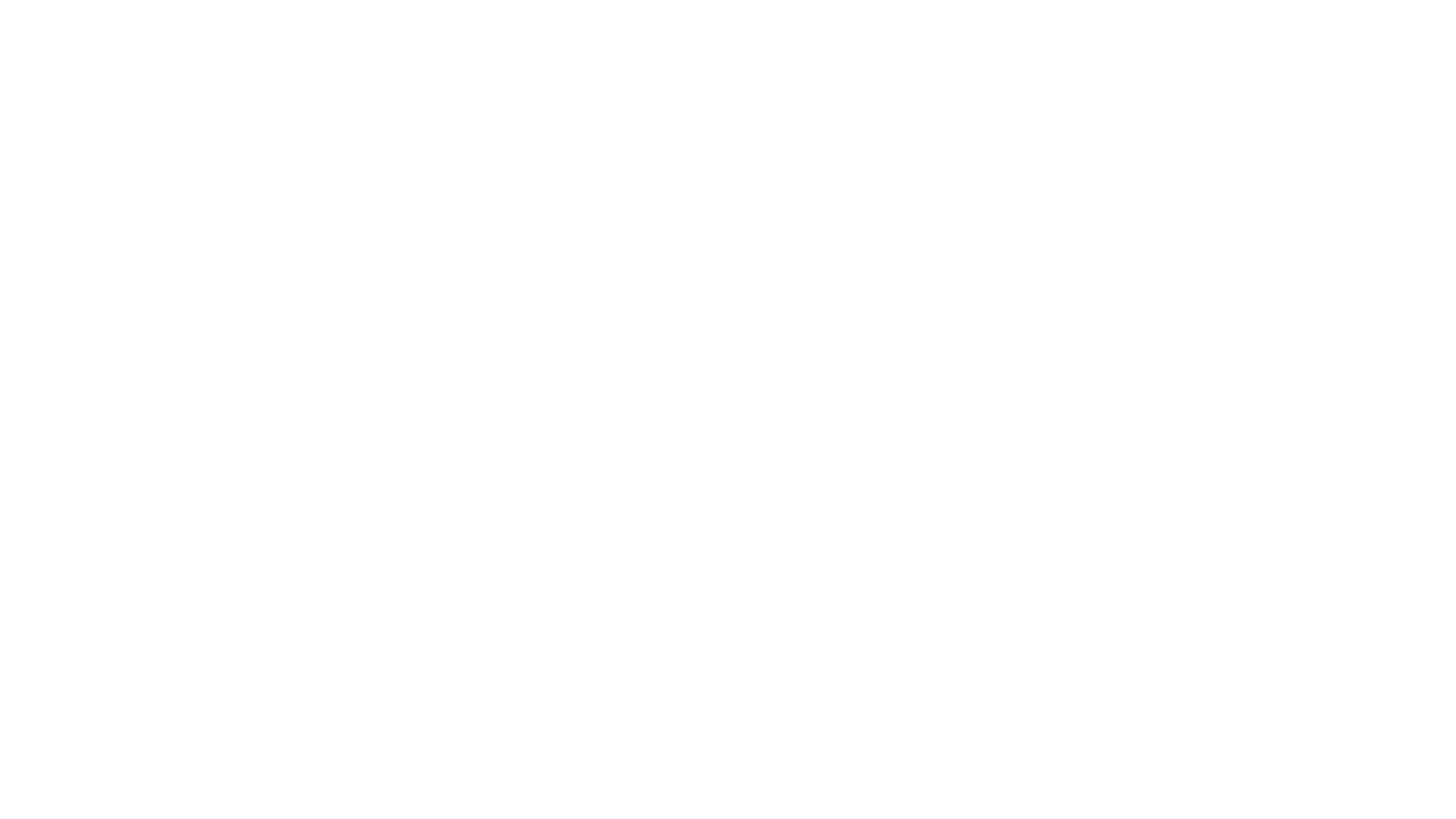
select select "+966"
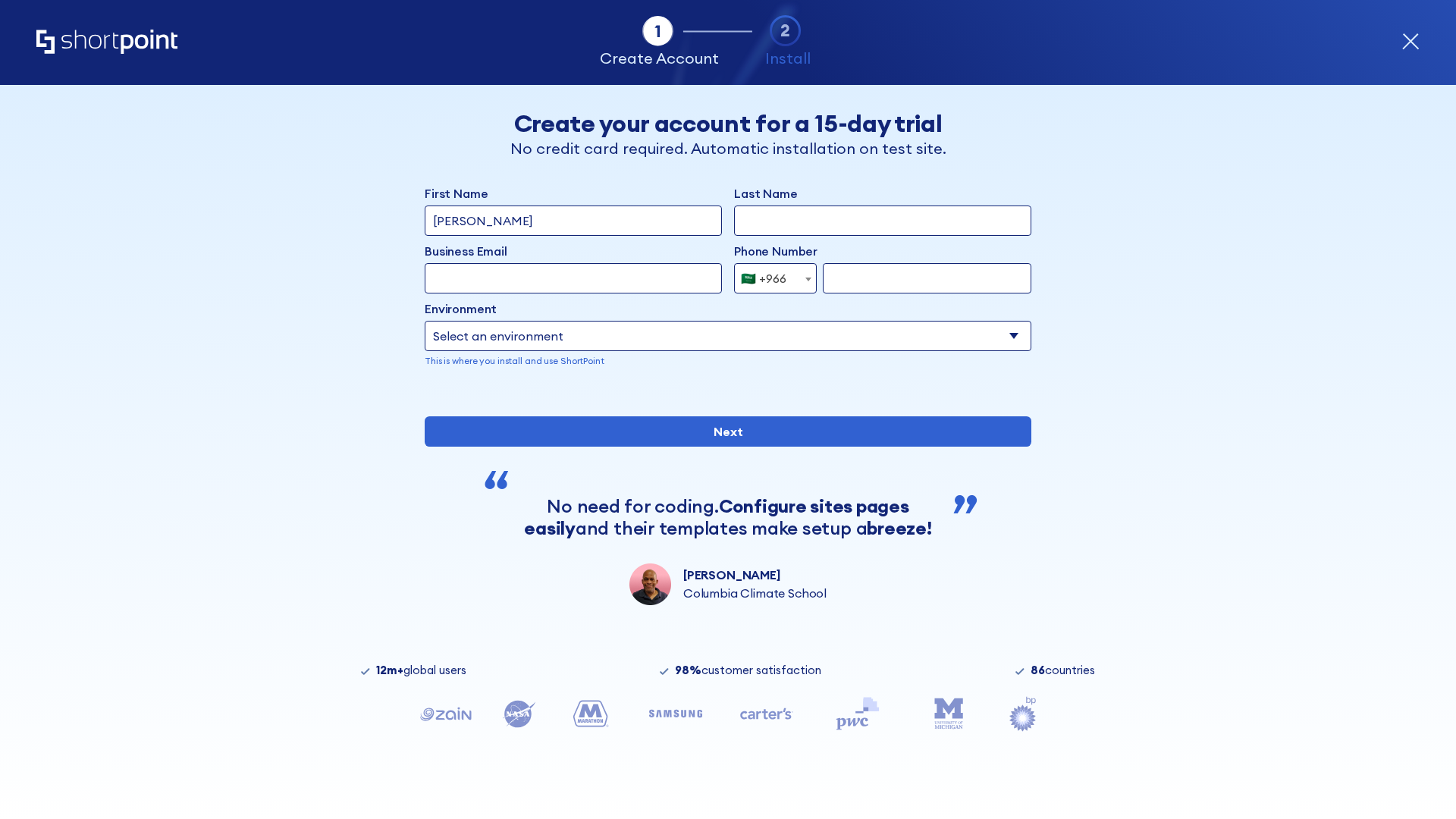
type input "D'Souza"
type input "Berkuskv"
type input "hr@mybusiness.org"
click at [770, 278] on div "🇸🇦 +966" at bounding box center [763, 278] width 45 height 30
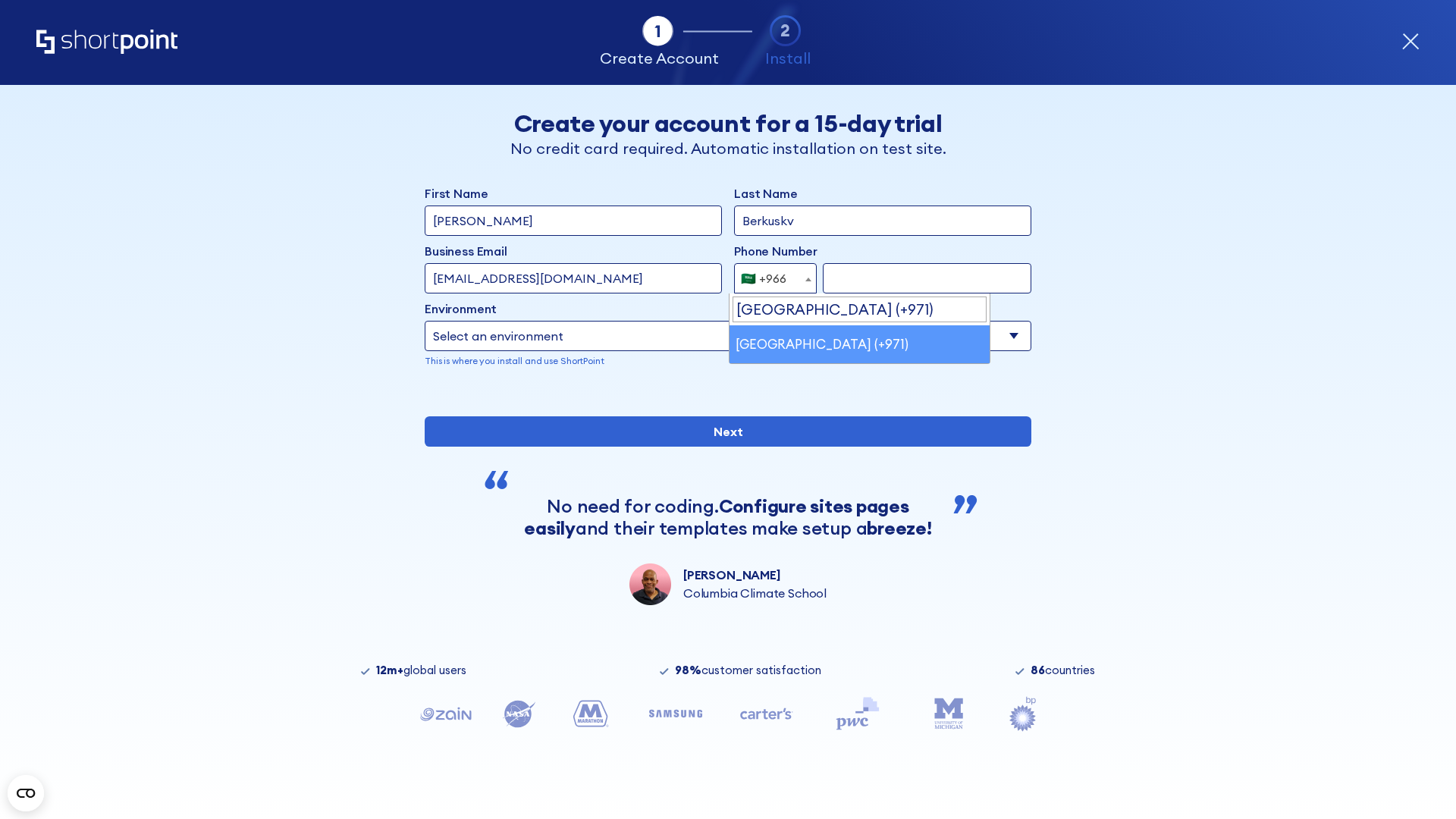
select select "+971"
type input "501234567"
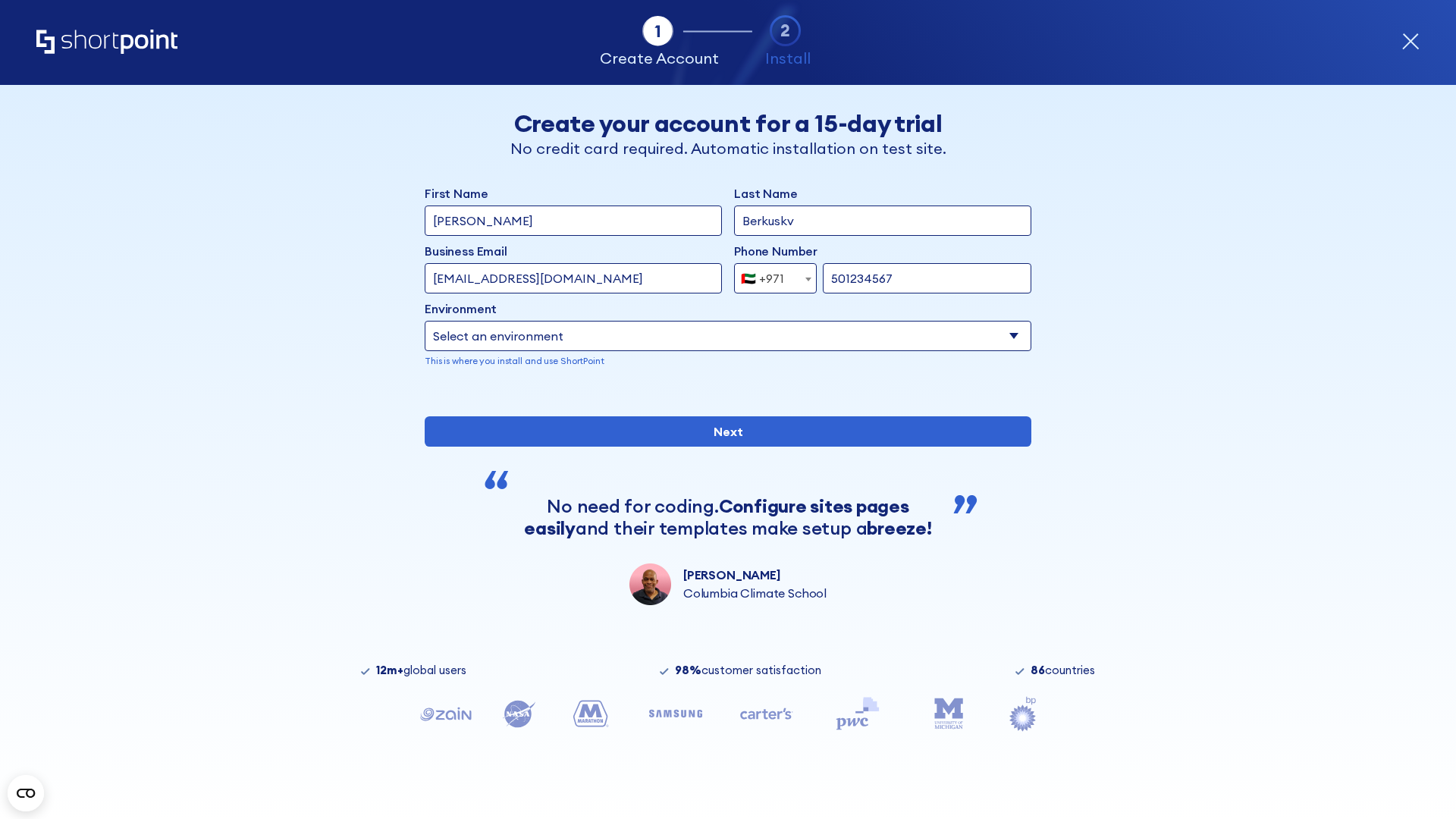
select select "Microsoft 365"
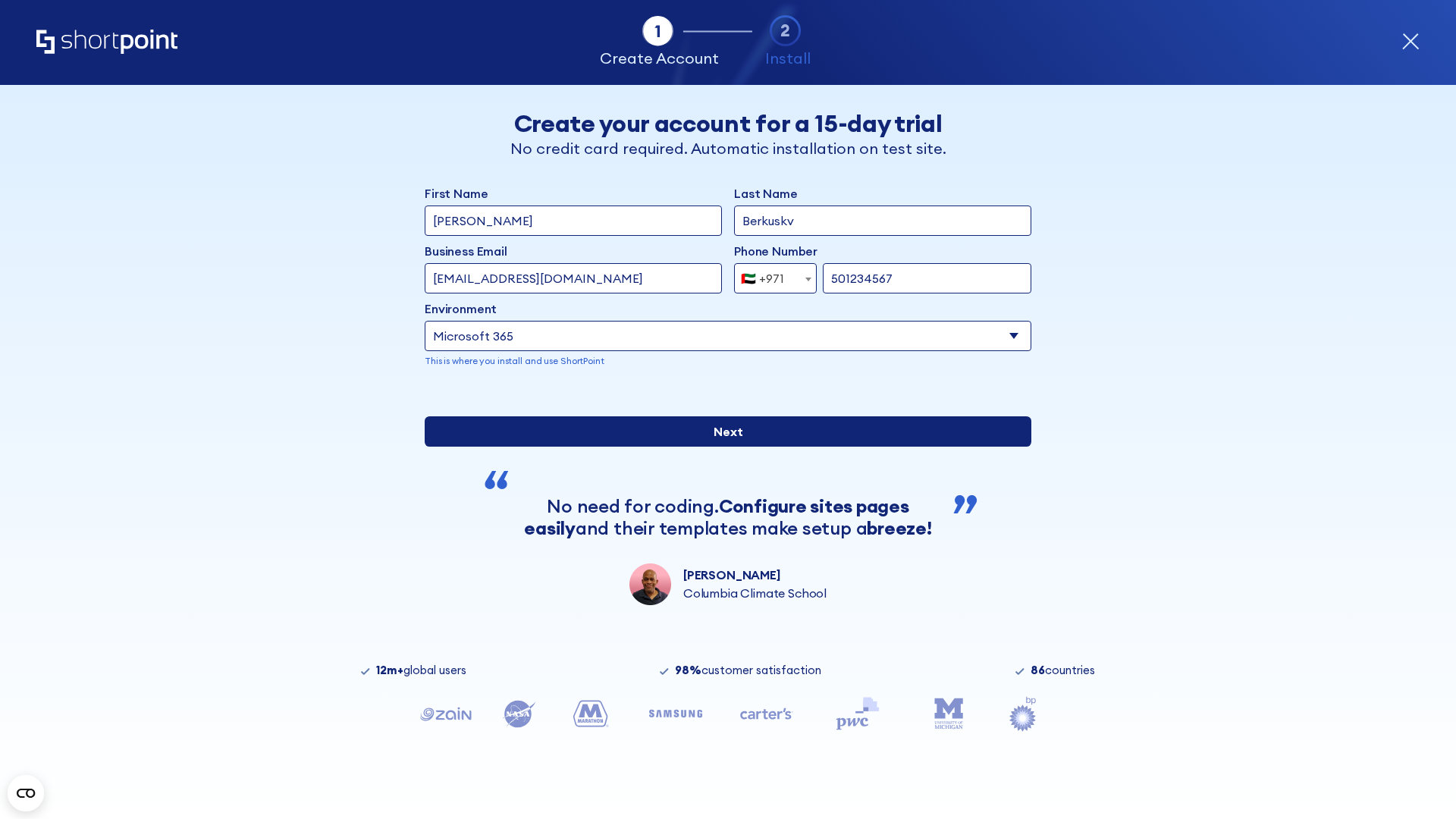
type input "501234567"
click at [722, 447] on input "Next" at bounding box center [728, 431] width 607 height 30
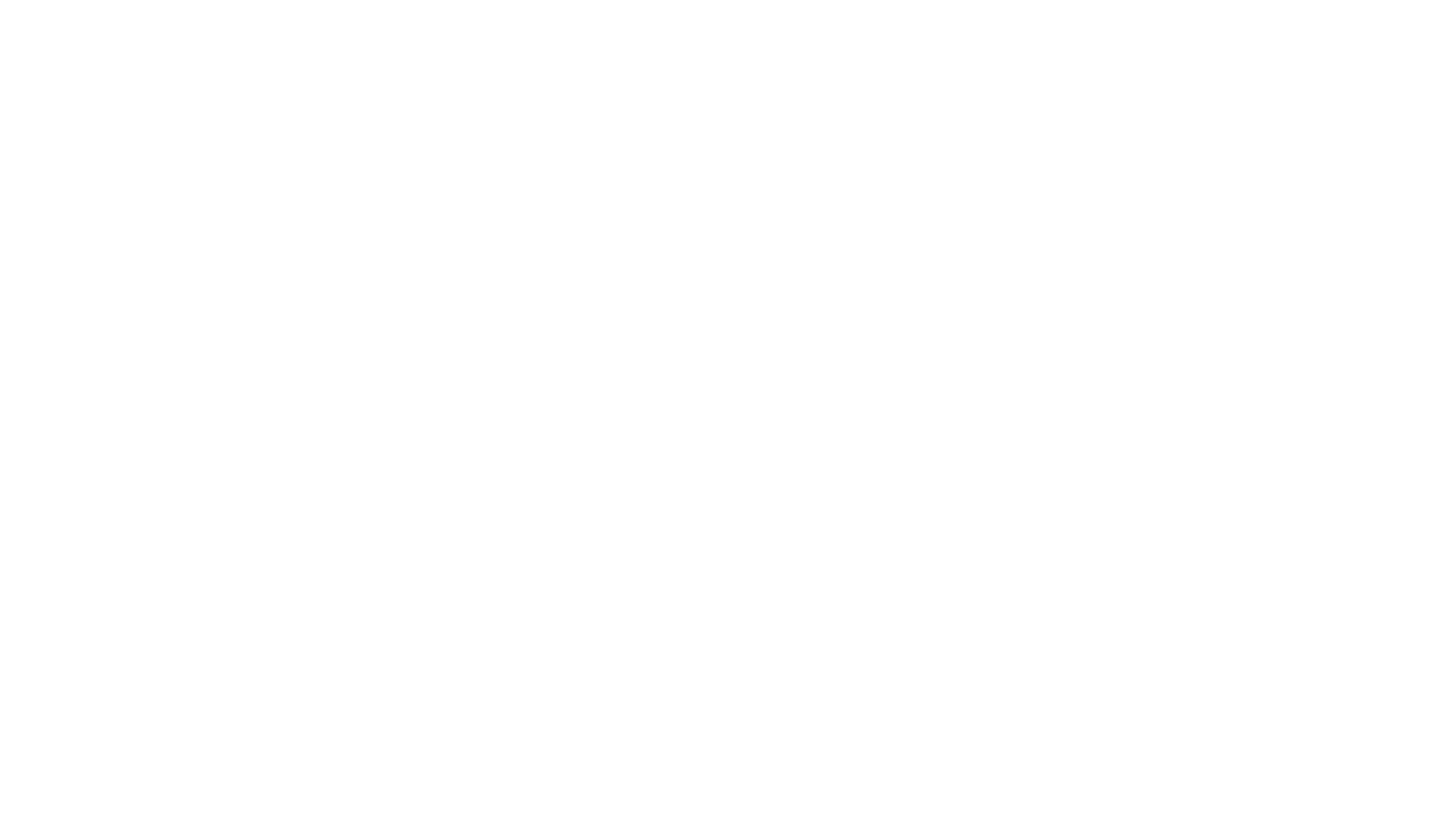
select select "+971"
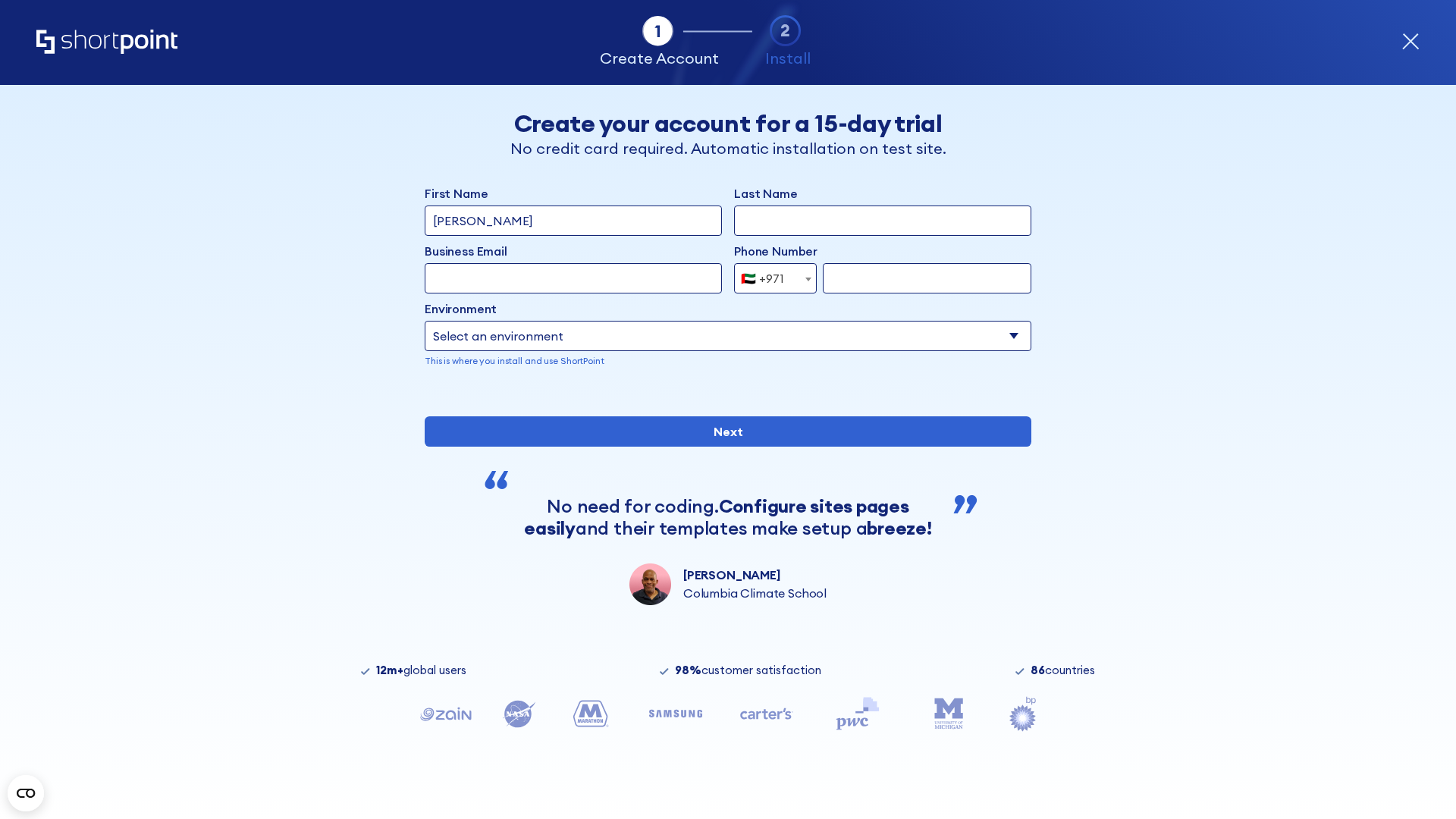
type input "[PERSON_NAME]"
type input "Berkuskv"
type input "[EMAIL_ADDRESS][DOMAIN_NAME]"
click at [770, 278] on div "🇦🇪 +971" at bounding box center [762, 278] width 43 height 30
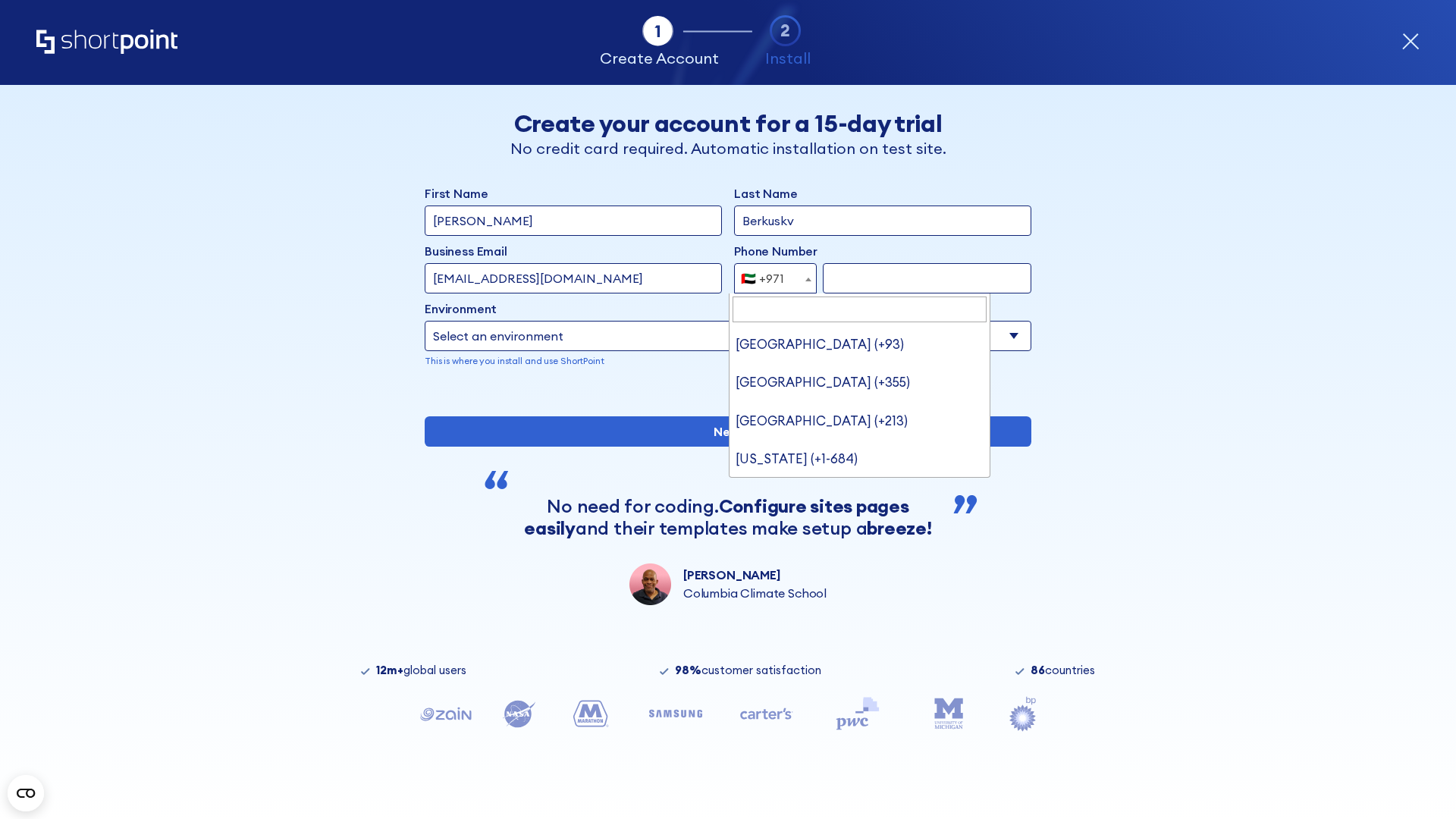
type input "[GEOGRAPHIC_DATA] (+44)"
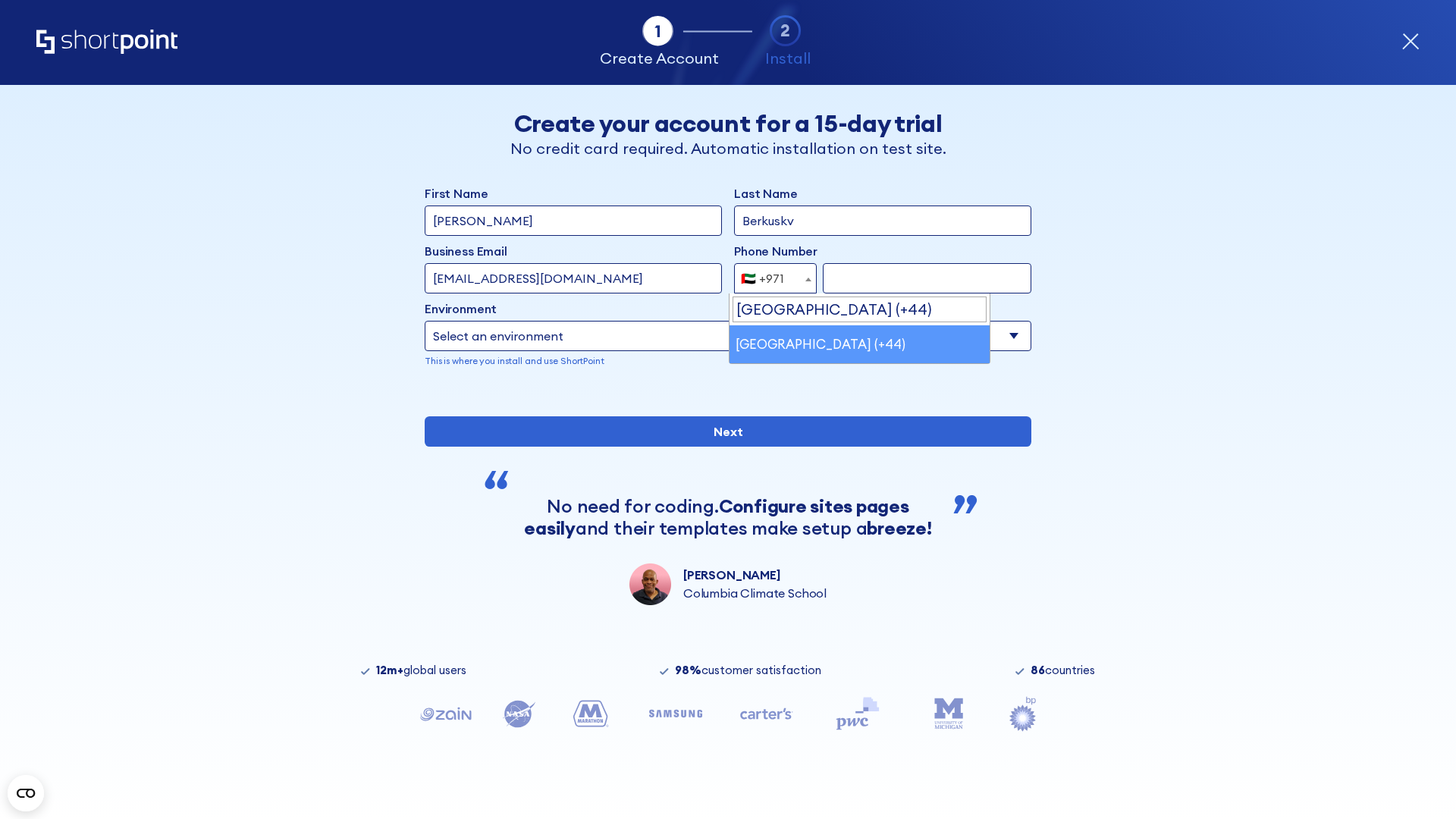
select select "+44"
type input "7912345678"
select select "Microsoft 365"
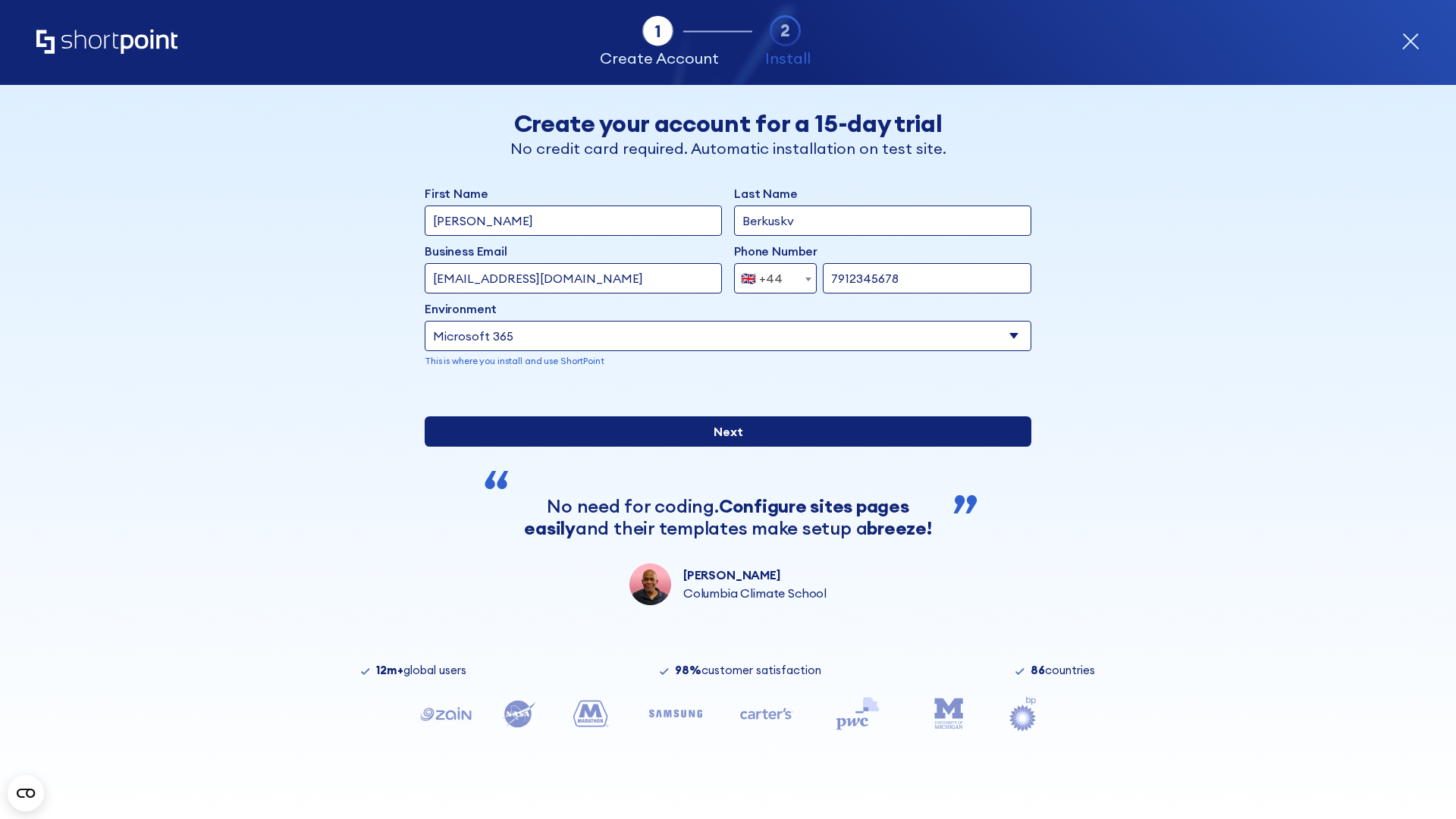
type input "7912345678"
click at [722, 447] on input "Next" at bounding box center [728, 431] width 607 height 30
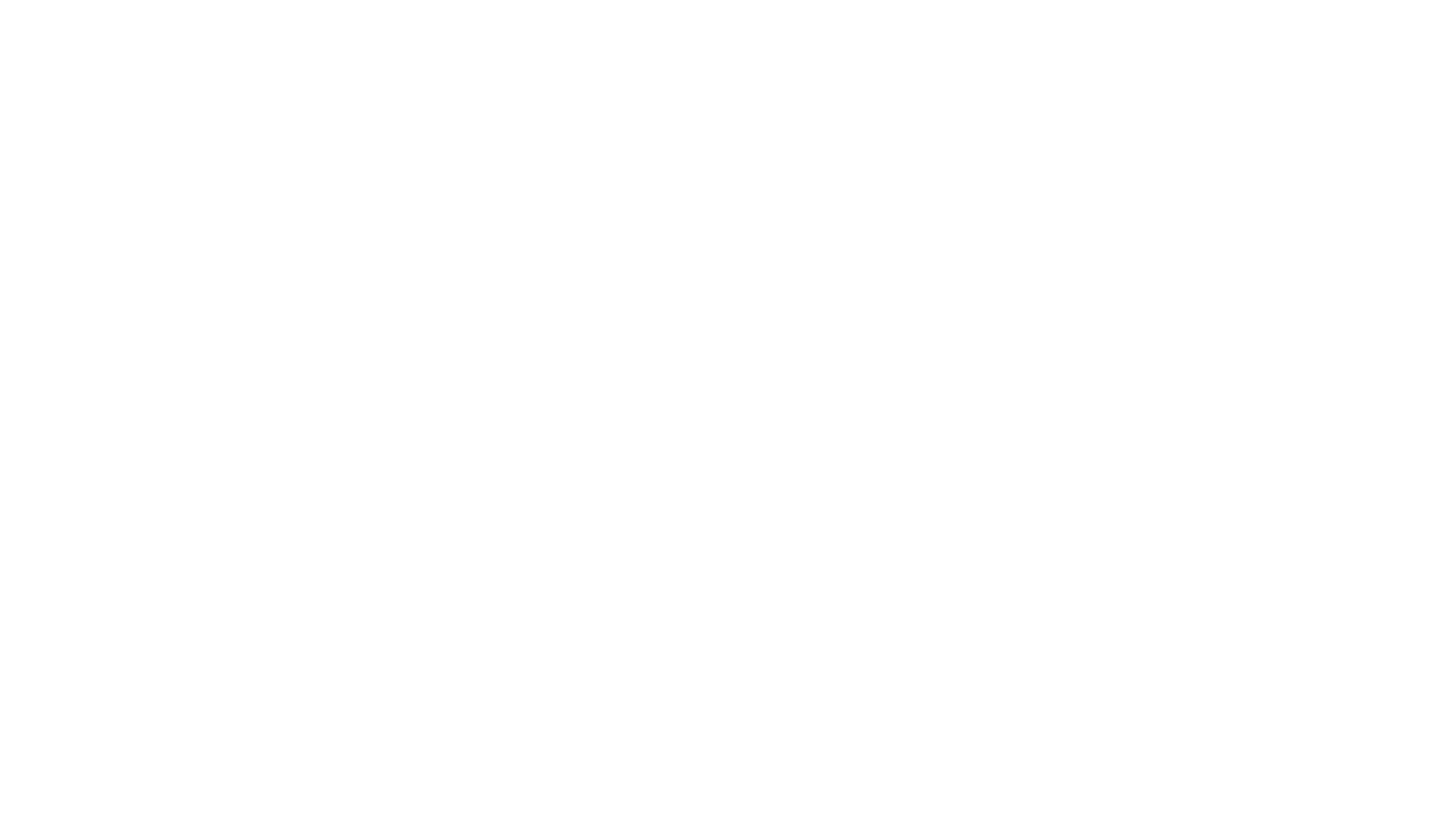
select select "+44"
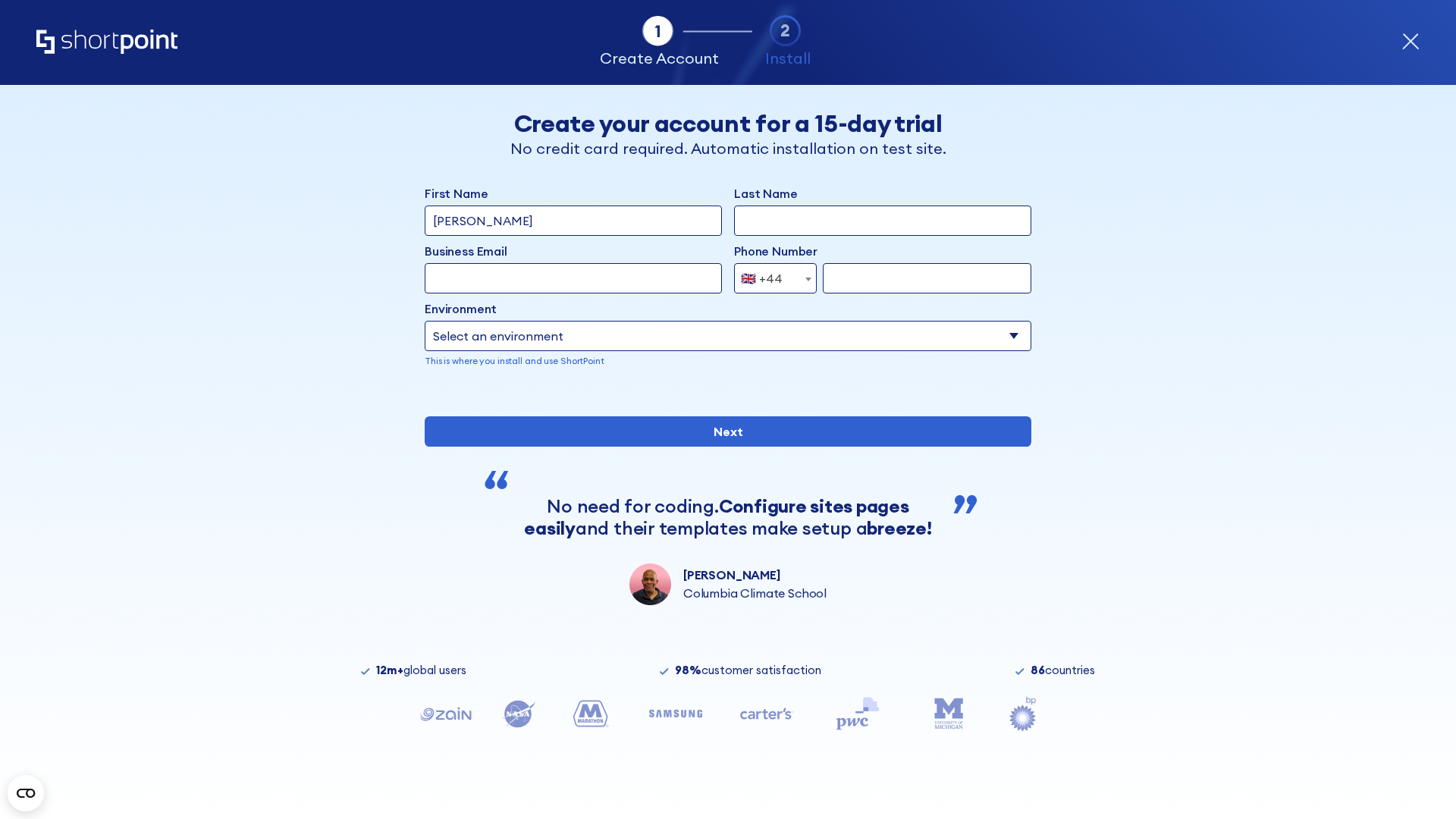
type input "[PERSON_NAME]"
type input "Berkuskv"
type input "[EMAIL_ADDRESS][DOMAIN_NAME]"
click at [770, 278] on div "🇬🇧 +44" at bounding box center [761, 278] width 42 height 30
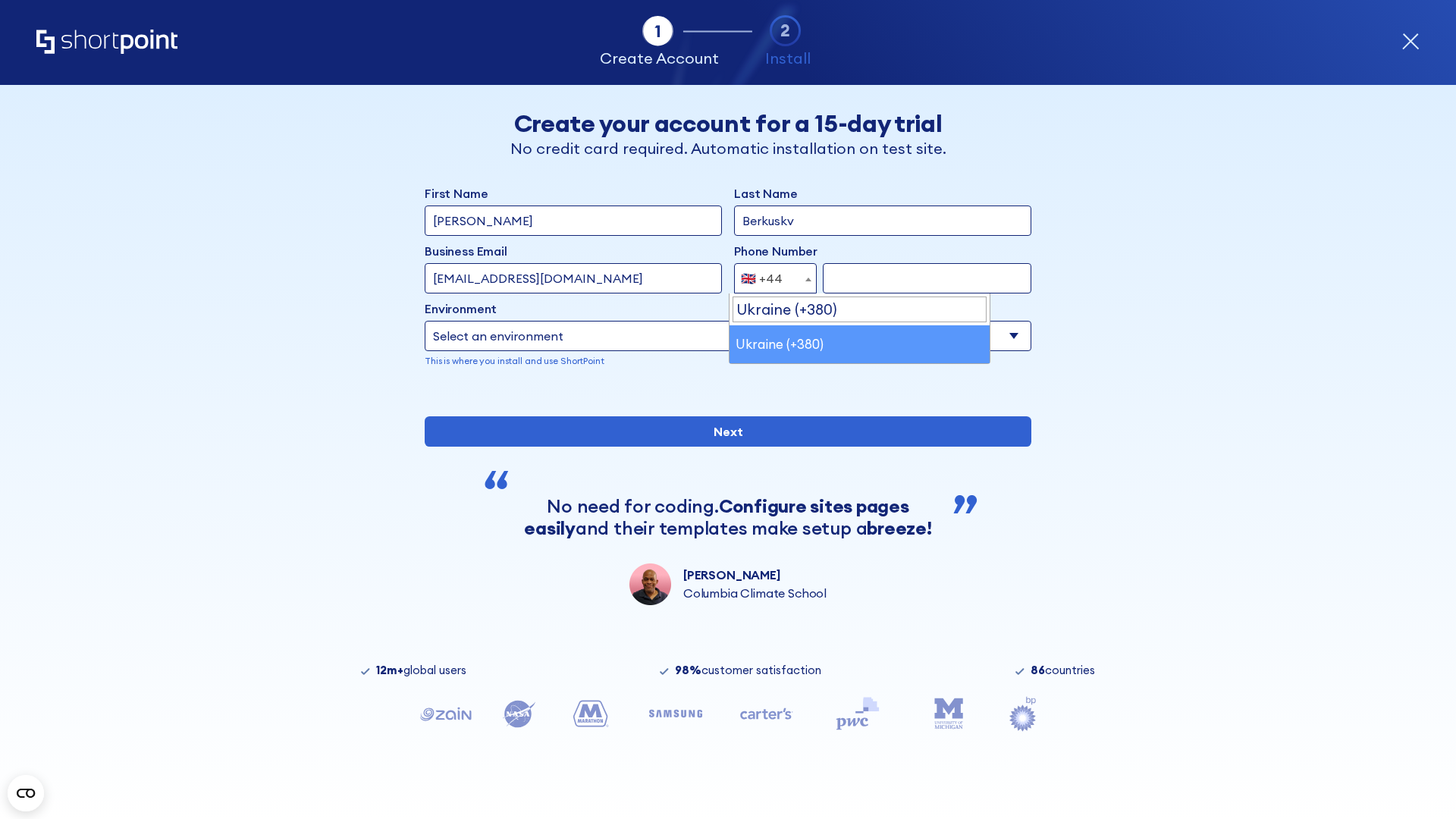
select select "+380"
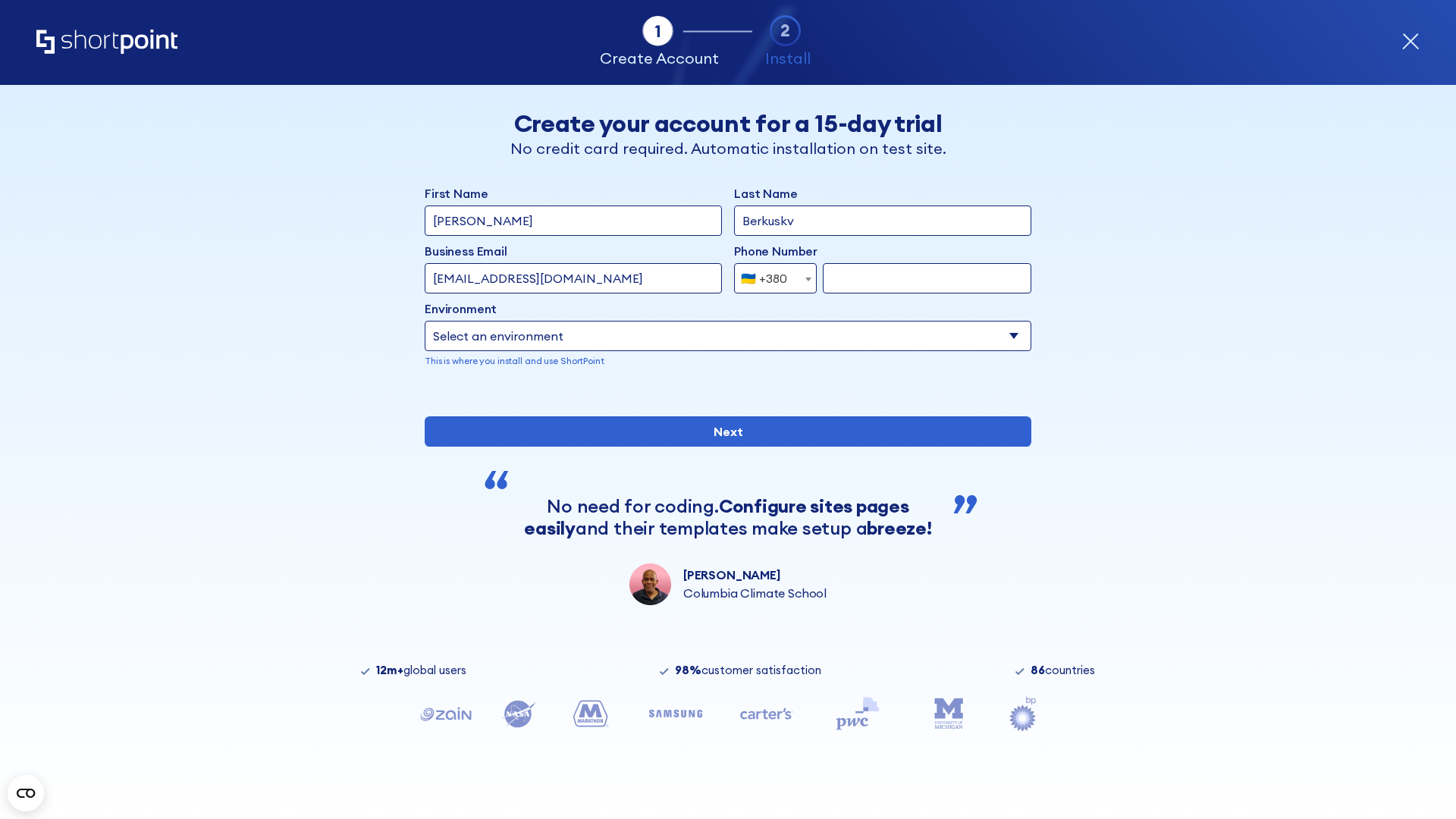
type input "663451789"
select select "Microsoft 365"
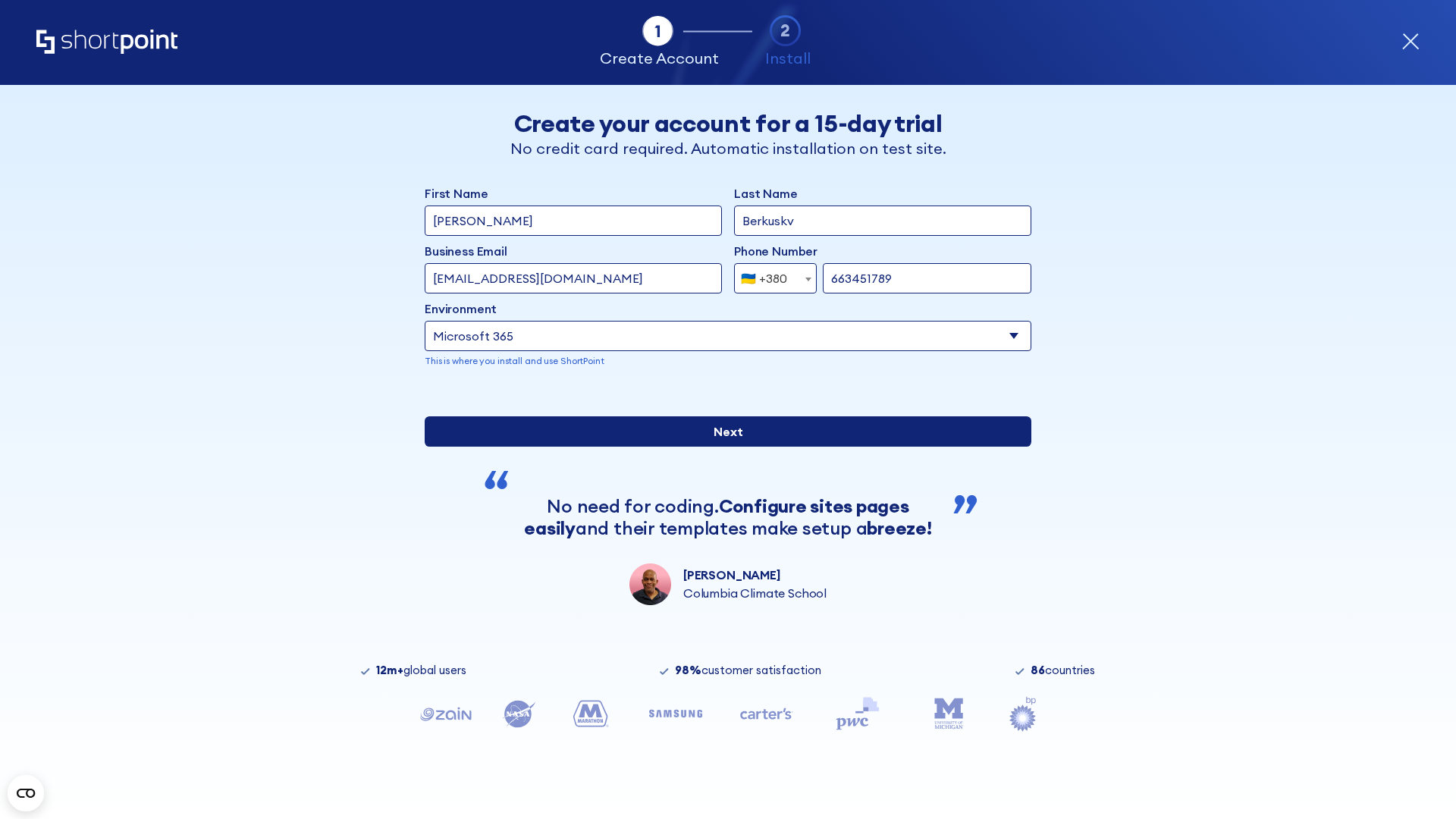
type input "663451789"
click at [722, 447] on input "Next" at bounding box center [728, 431] width 607 height 30
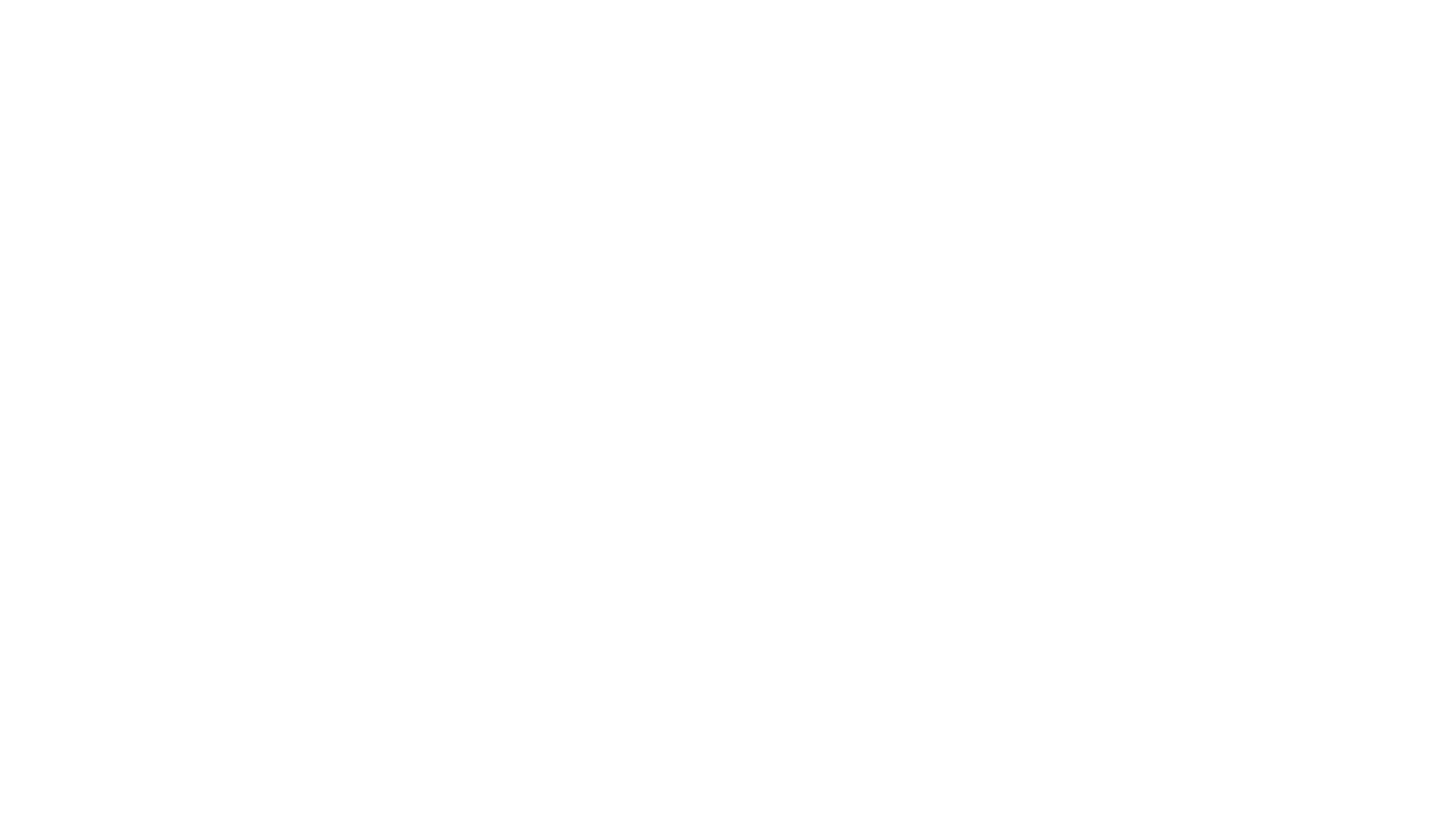
select select "+380"
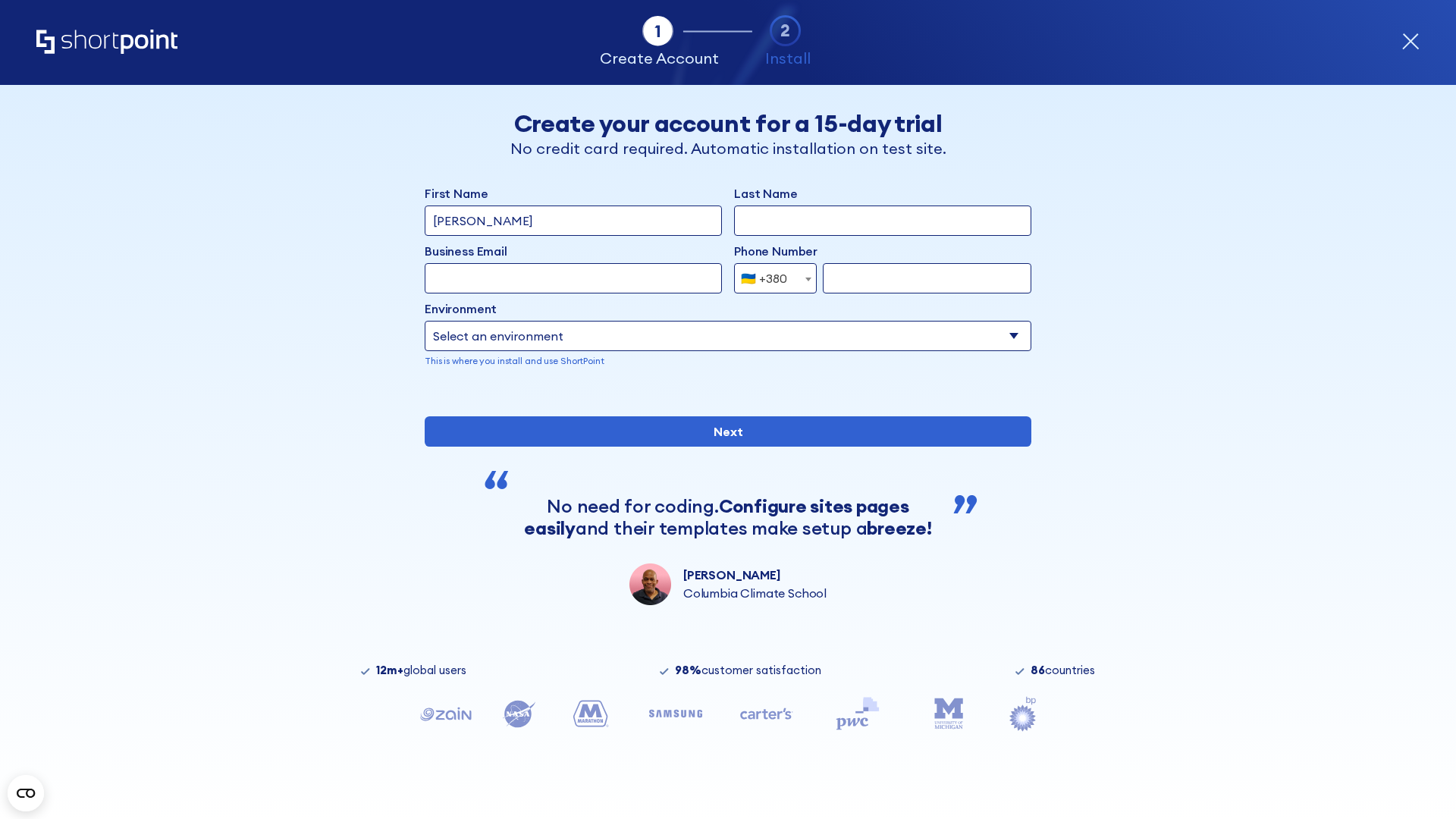
type input "[PERSON_NAME]"
type input "Berkuskv"
type input "[EMAIL_ADDRESS][DOMAIN_NAME]"
click at [770, 278] on div "🇺🇦 +380" at bounding box center [764, 278] width 46 height 30
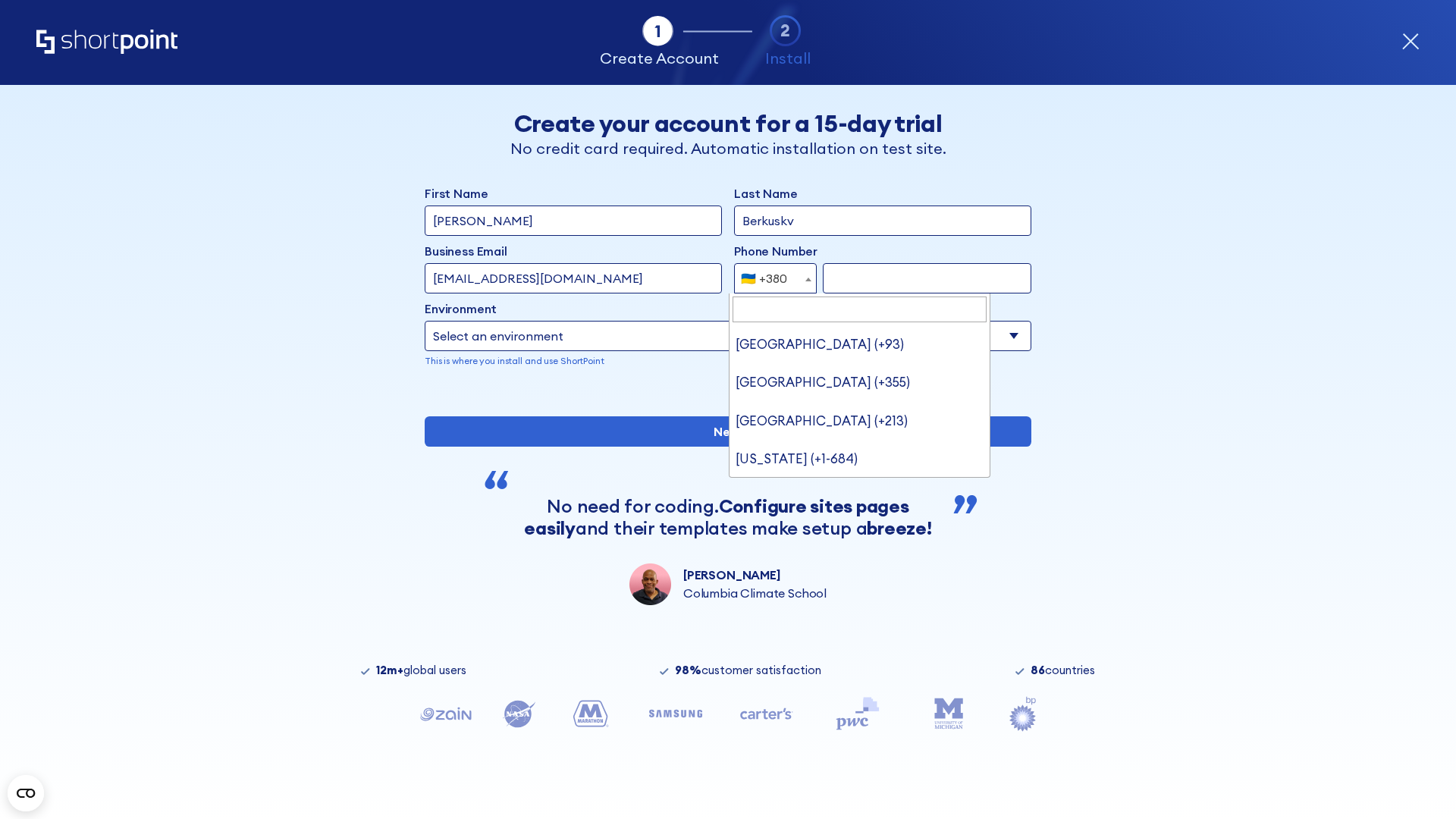
type input "United States (+1)"
select select "+1"
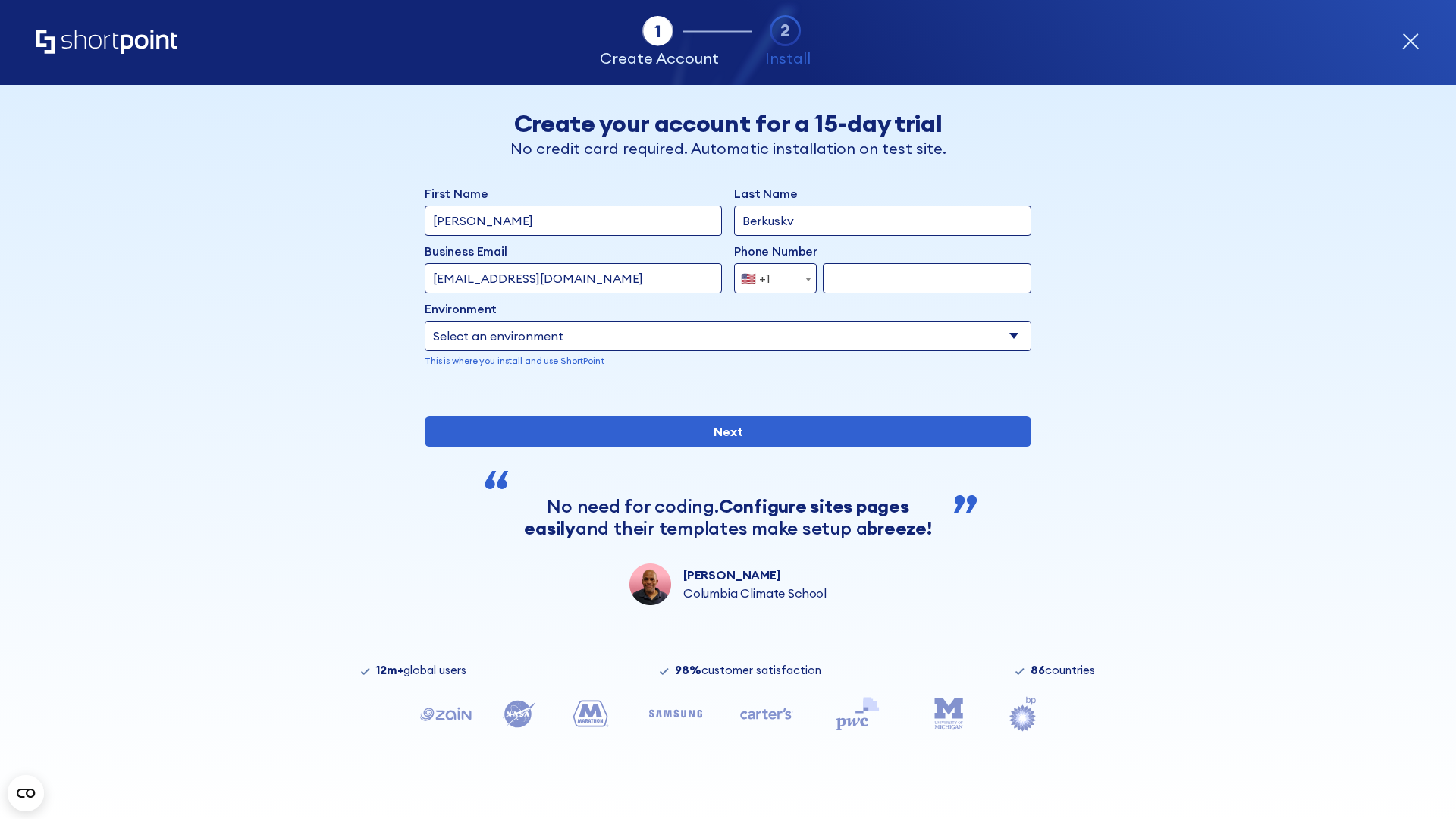
type input "2025550123"
select select "Microsoft 365"
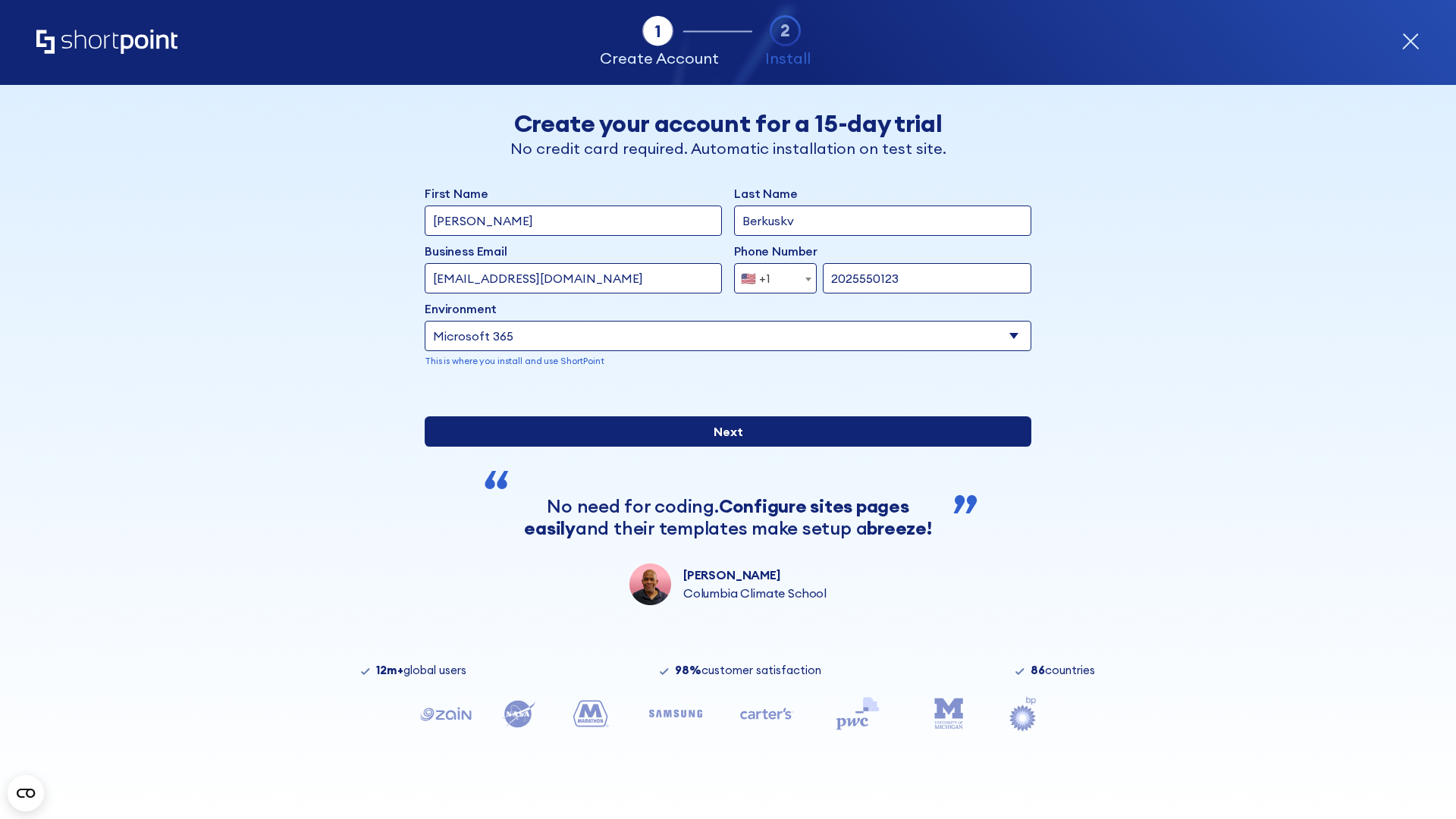
type input "2025550123"
click at [722, 447] on input "Next" at bounding box center [728, 431] width 607 height 30
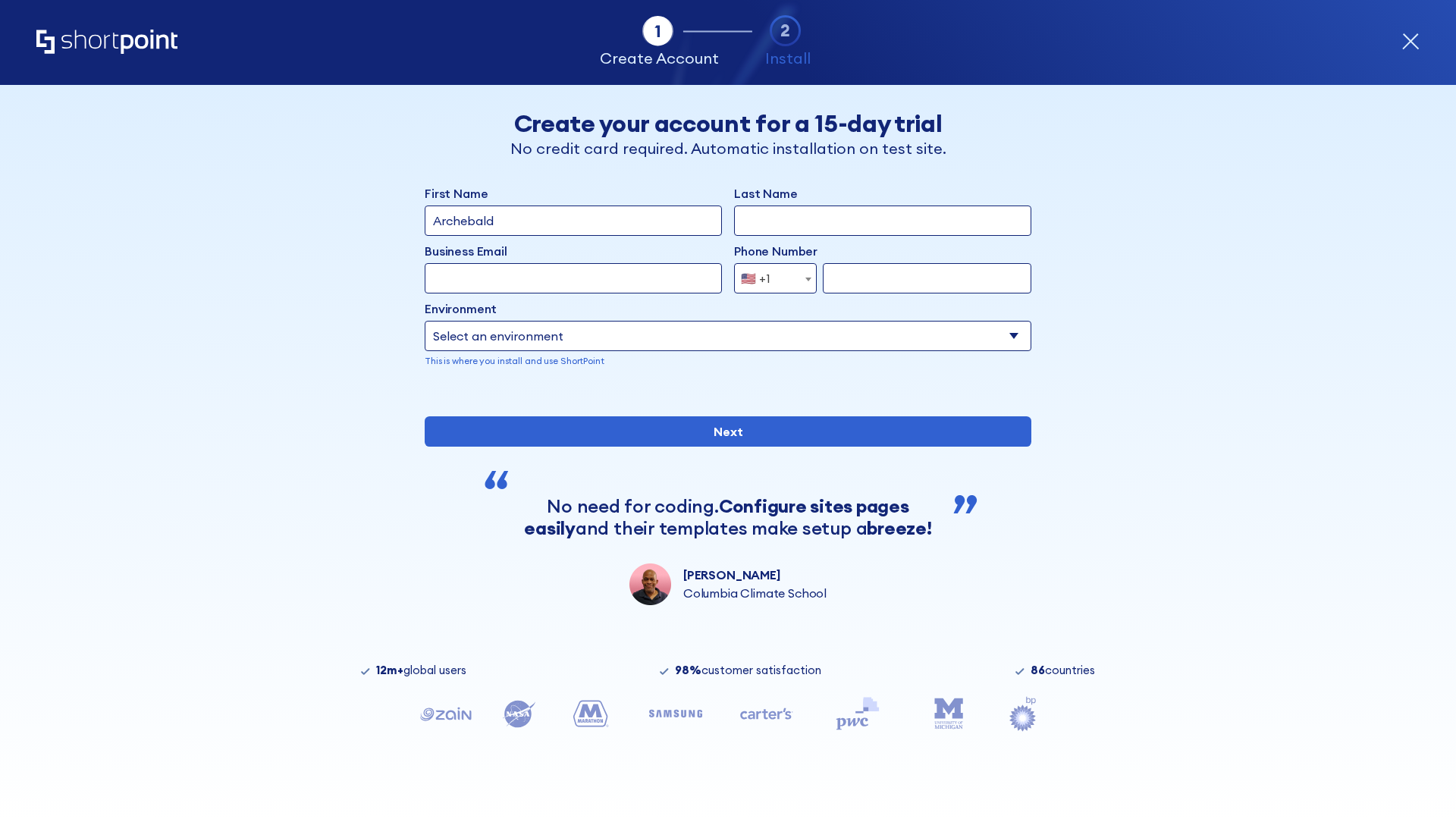
type input "Archebald"
type input "Berkuskv"
type input "[EMAIL_ADDRESS][DOMAIN_NAME]"
type input "2125556789"
select select "SharePoint 2019 (On-Premise)"
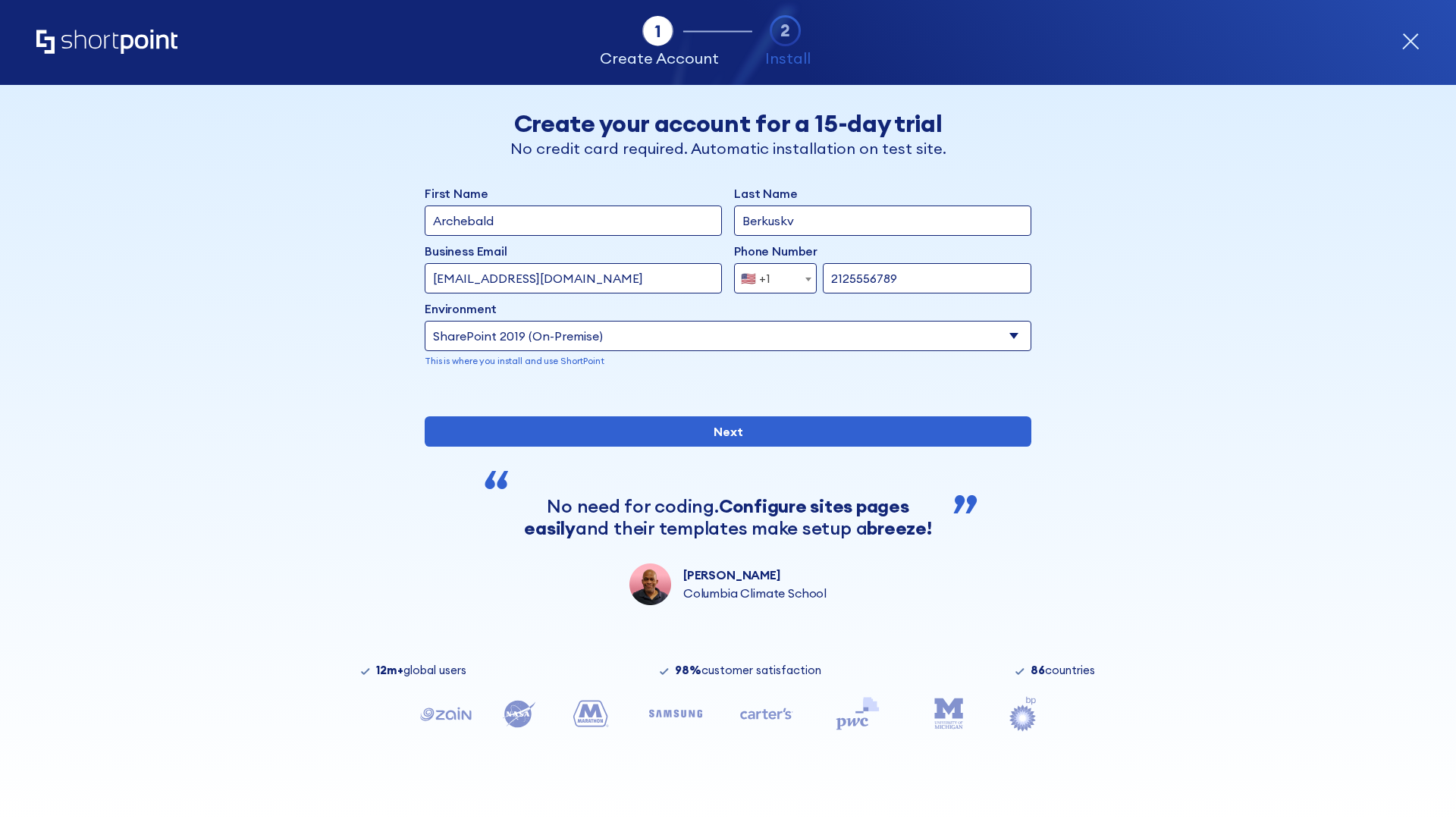
type input "2125556789"
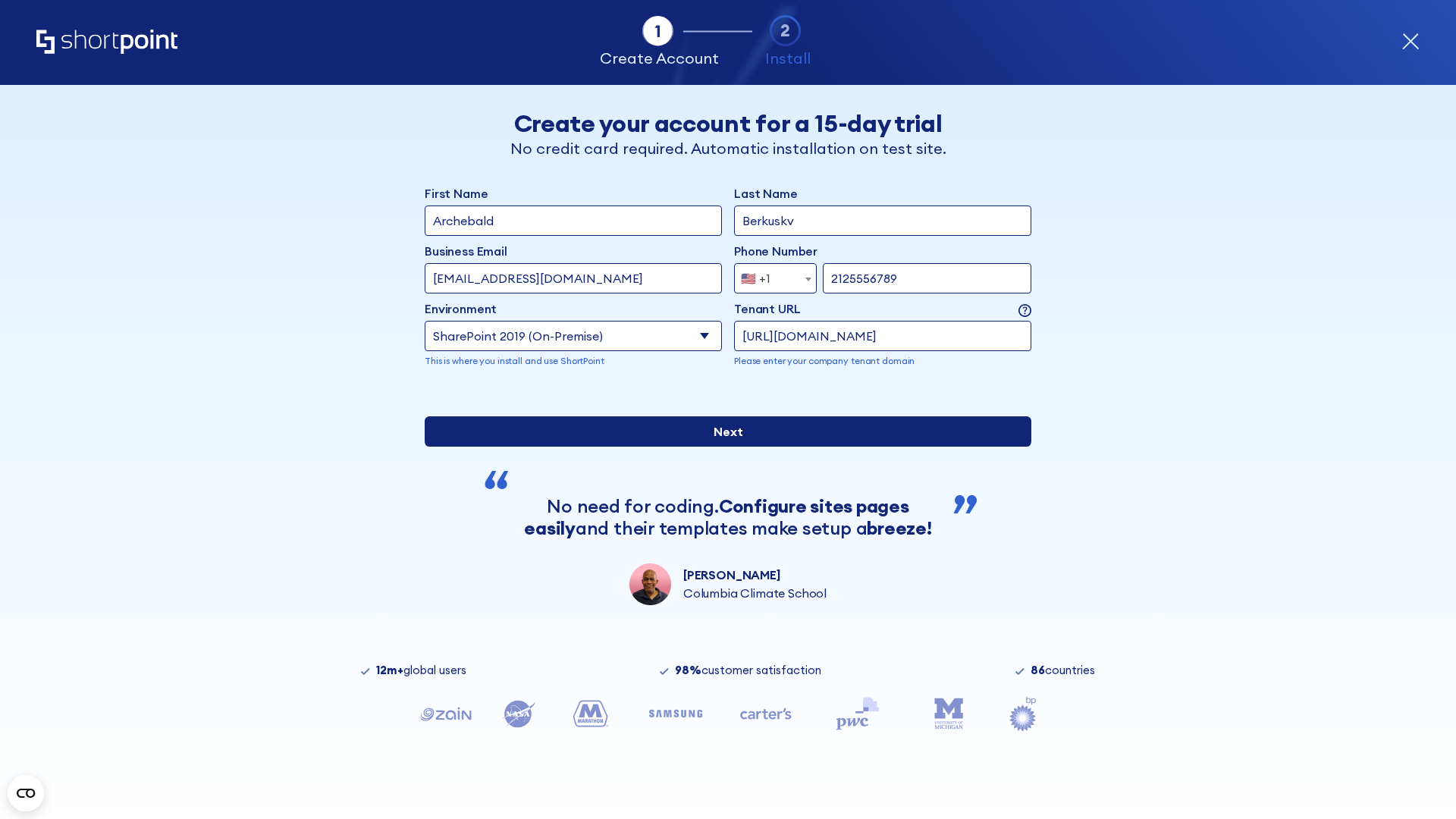
type input "https://contoso.sharepoint.xyz"
click at [722, 447] on input "Next" at bounding box center [728, 431] width 607 height 30
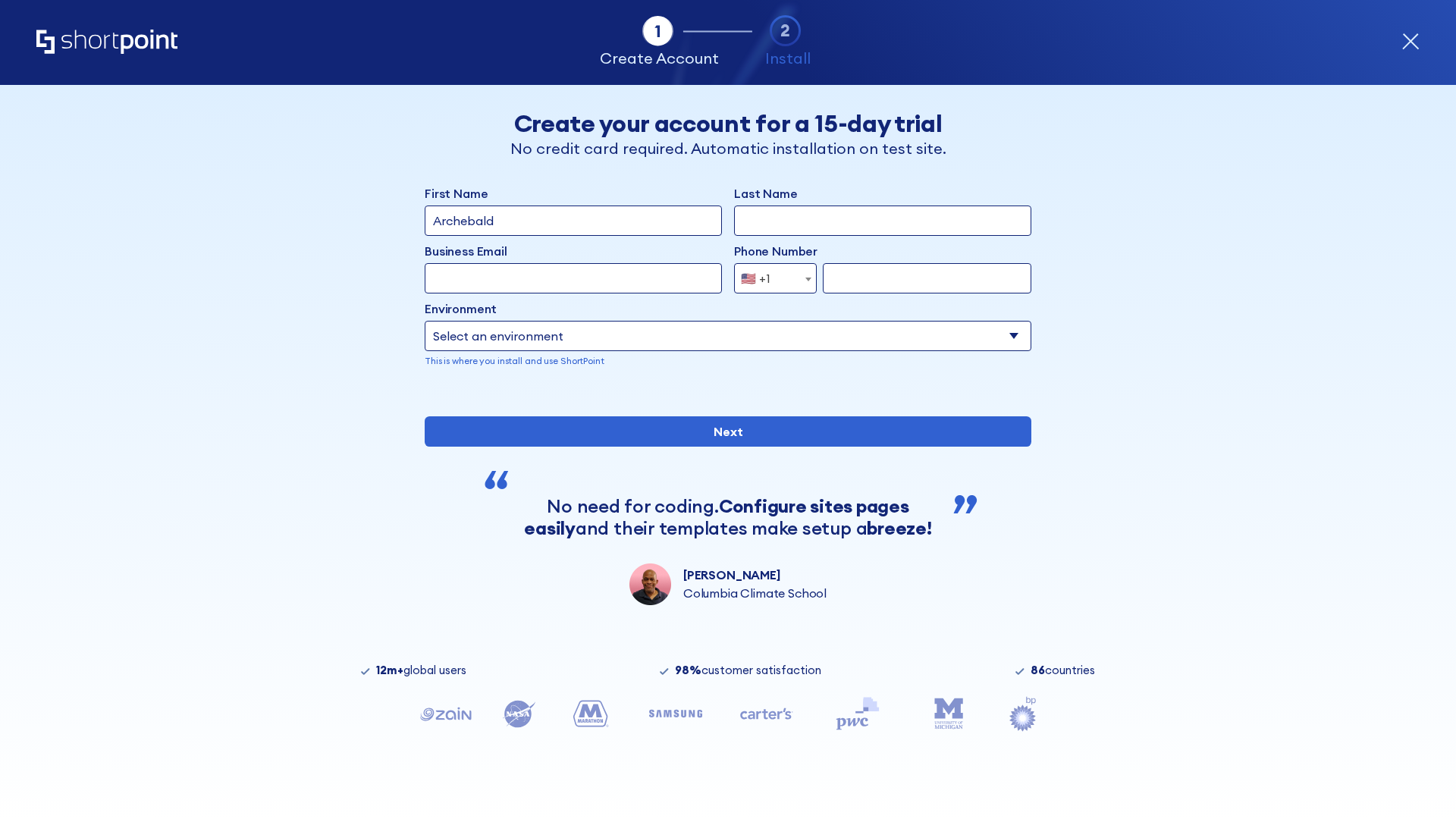
type input "Archebald"
type input "Berkuskv"
type input "[EMAIL_ADDRESS][DOMAIN_NAME]"
type input "2125556789"
select select "SharePoint 2019 (On-Premise)"
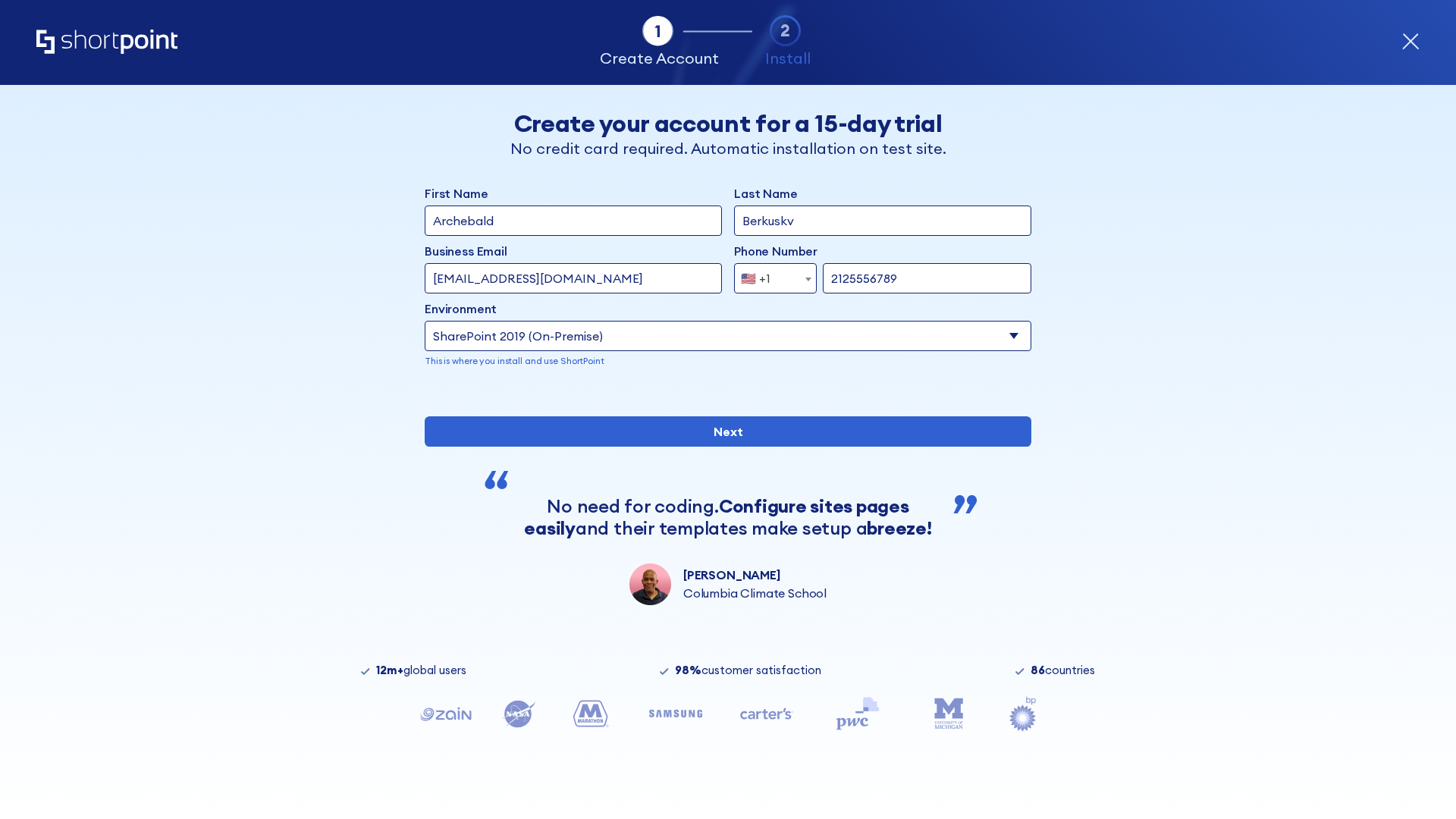
type input "2125556789"
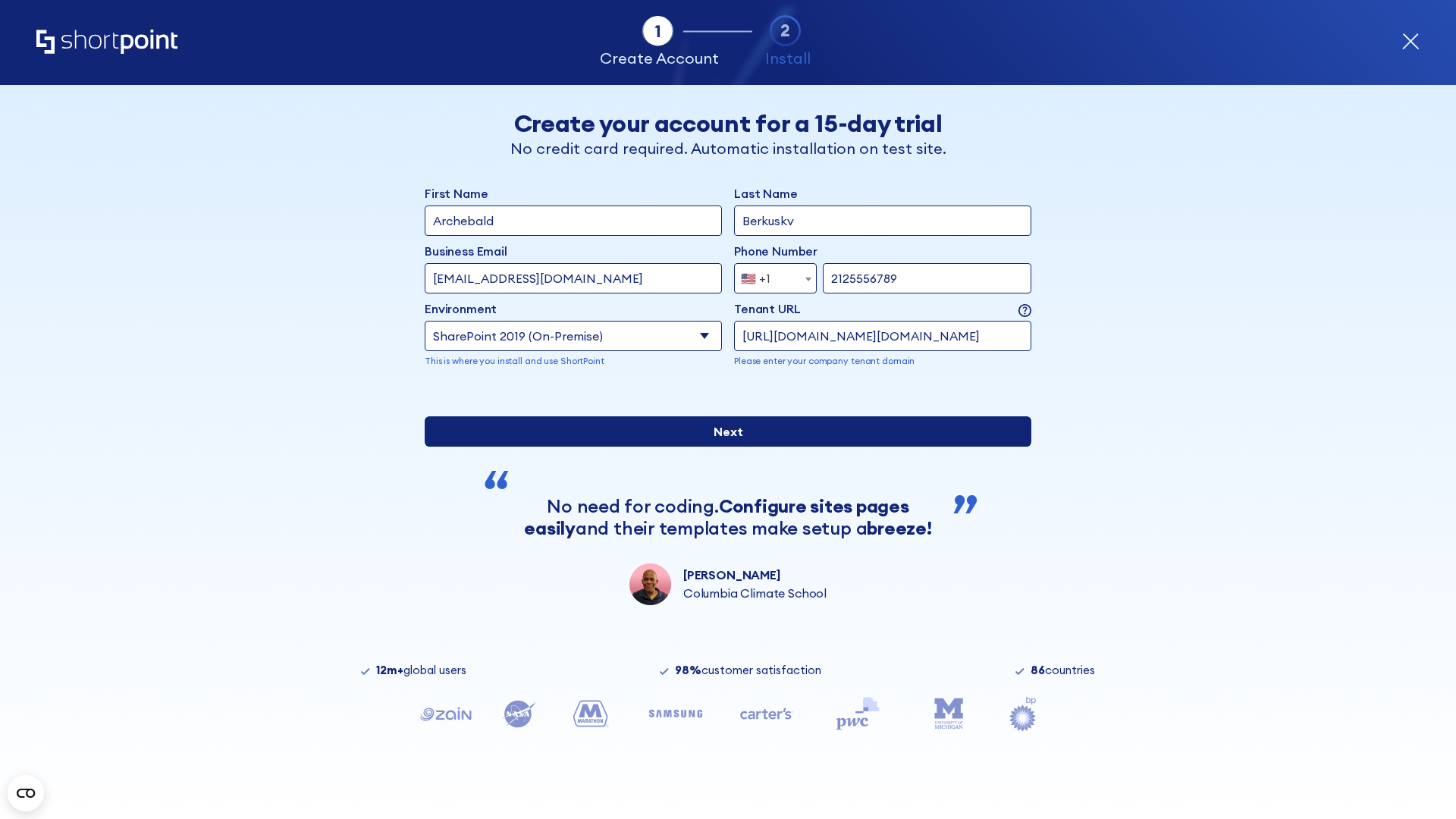
type input "http://malicious.com/sharepoint.com"
click at [722, 513] on div "First Name Archebald Last Name Berkuskv Business Email Invalid Email Address te…" at bounding box center [728, 395] width 607 height 421
click at [722, 447] on input "Next" at bounding box center [728, 431] width 607 height 30
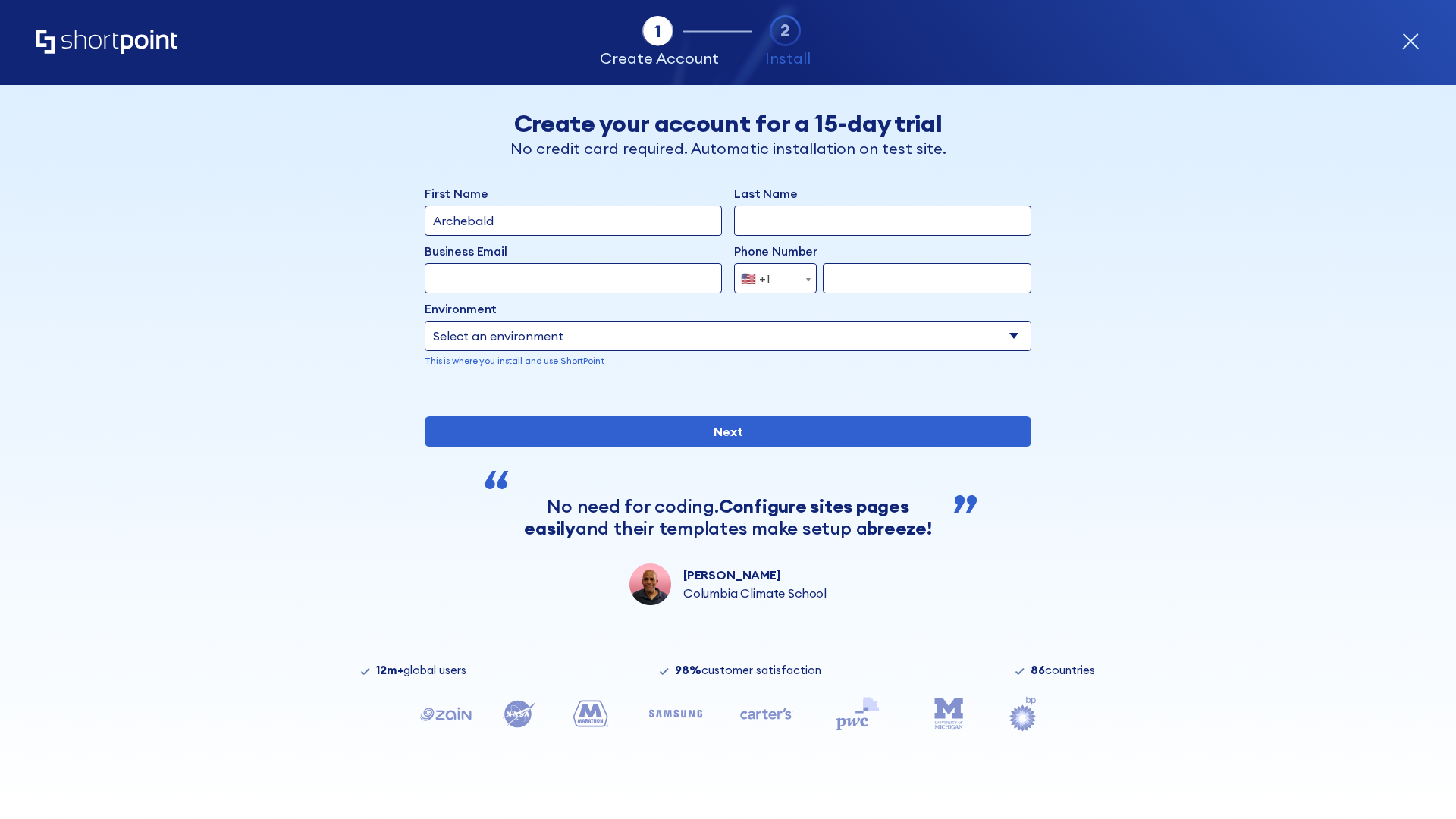
type input "Archebald"
type input "Berkuskv"
type input "[EMAIL_ADDRESS][DOMAIN_NAME]"
type input "2125556789"
select select "SharePoint 2019 (On-Premise)"
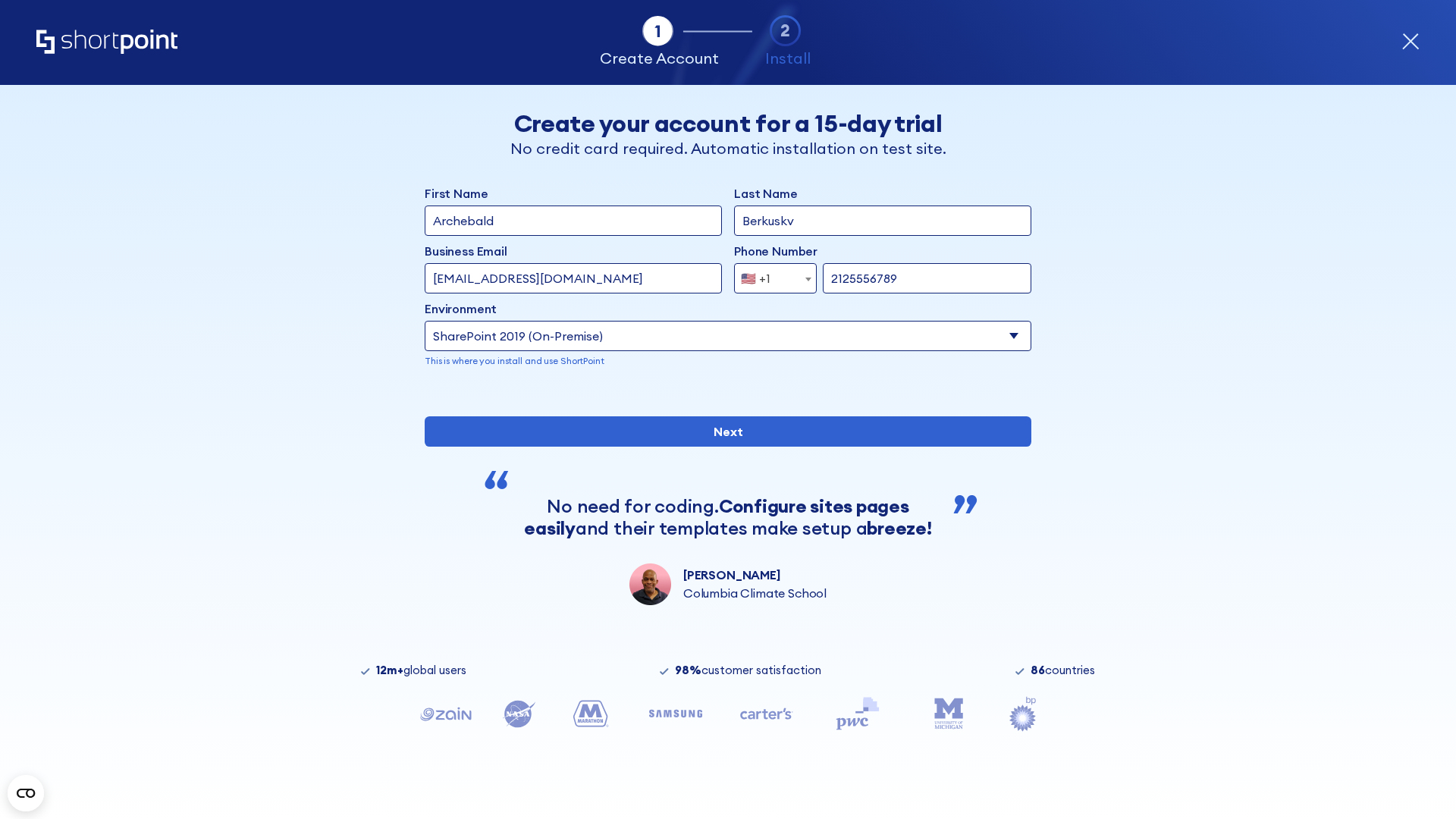
type input "2125556789"
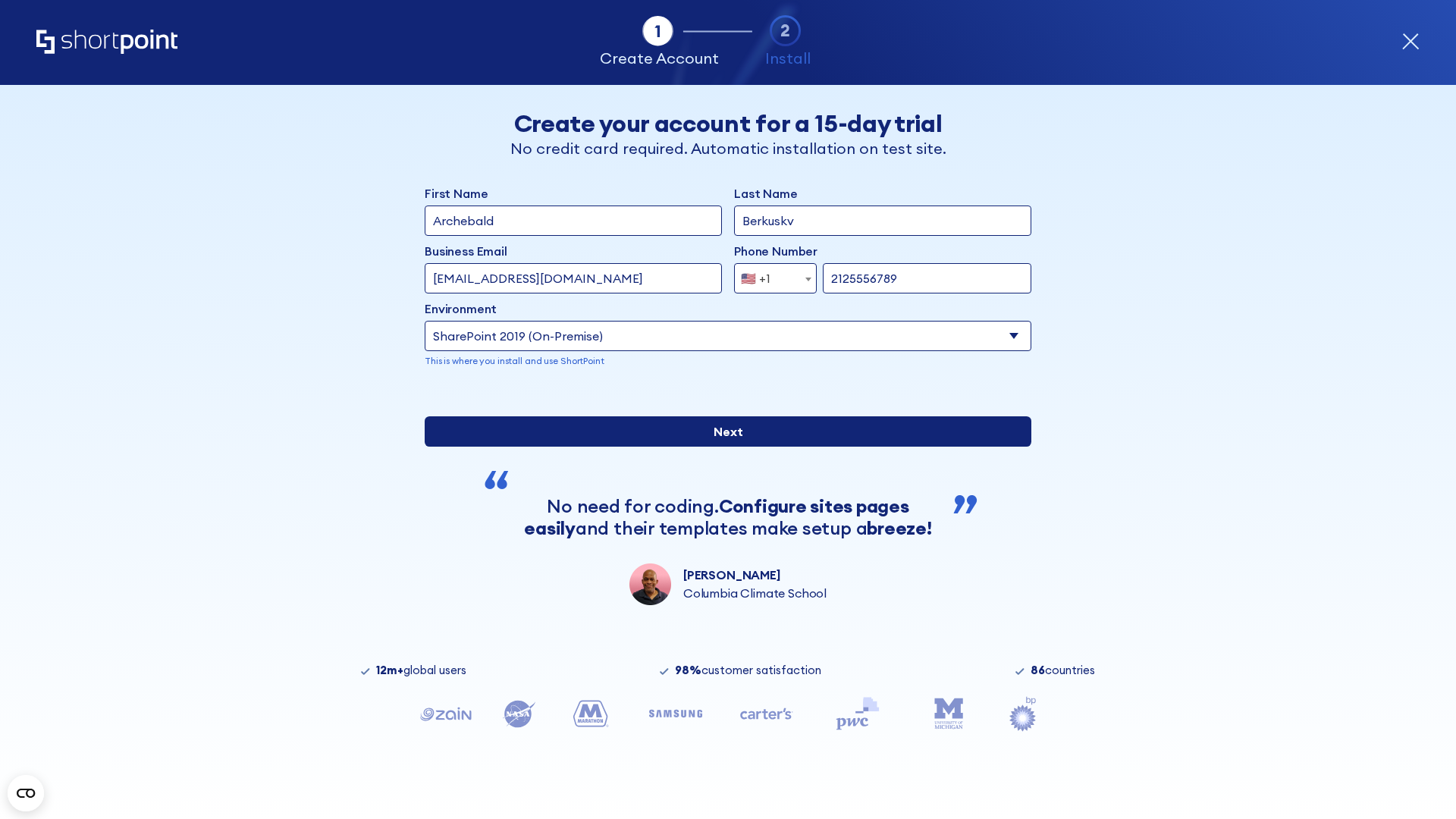
type input "[URL]"
click at [722, 447] on input "Next" at bounding box center [728, 431] width 607 height 30
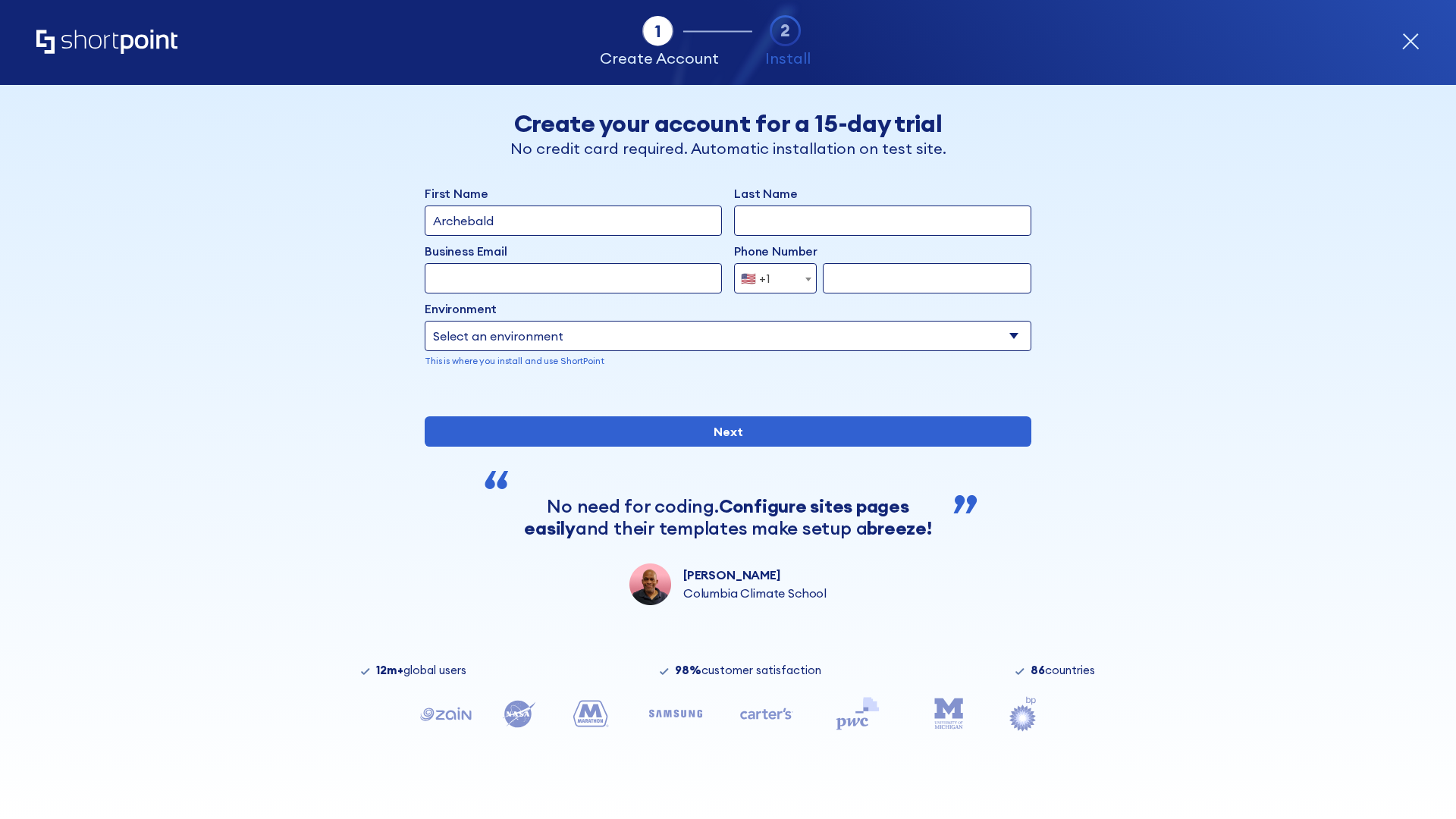
type input "Archebald"
type input "Berkuskv"
type input "[EMAIL_ADDRESS][DOMAIN_NAME]"
type input "2125556789"
select select "SharePoint 2019 (On-Premise)"
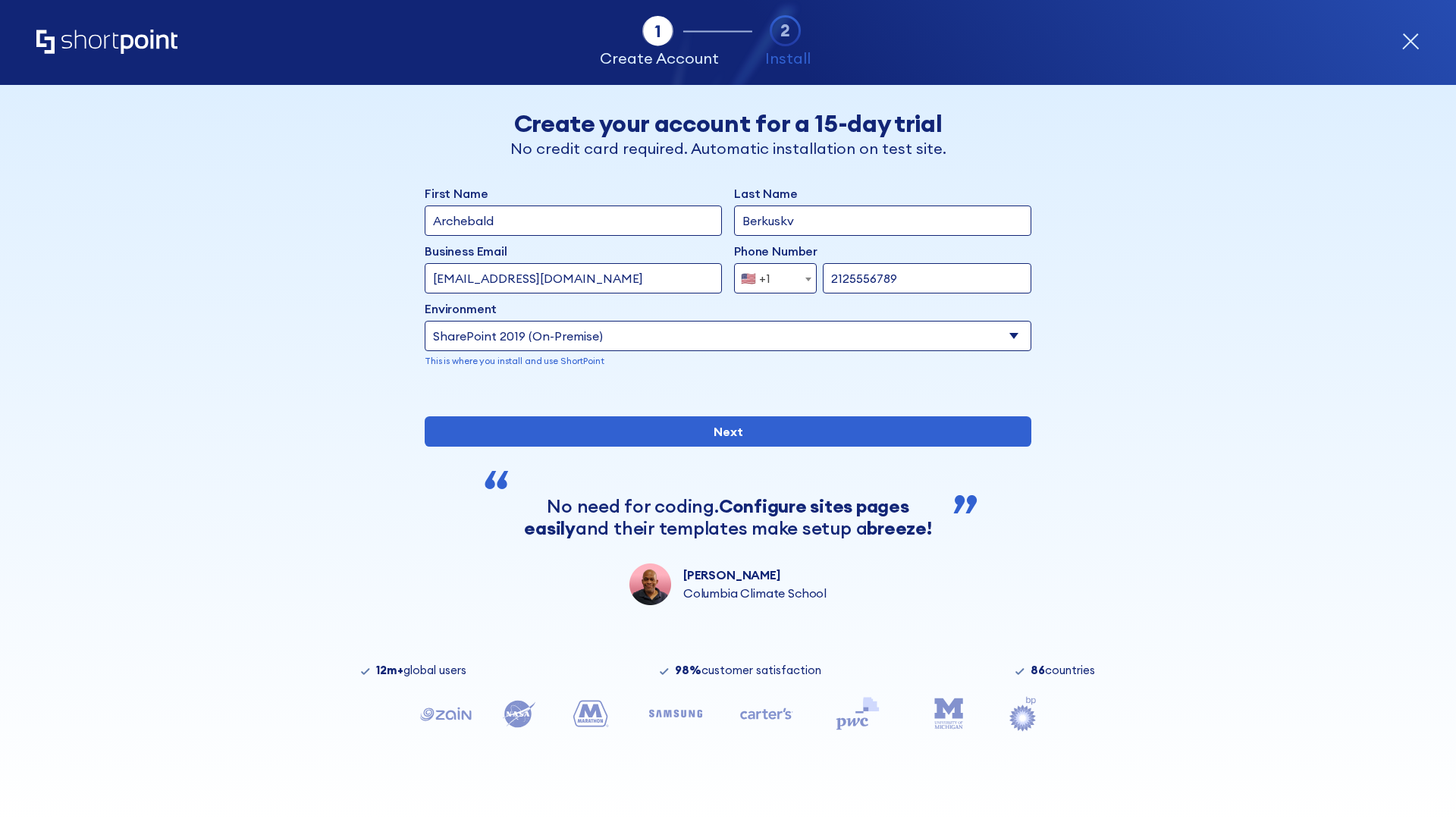
type input "2125556789"
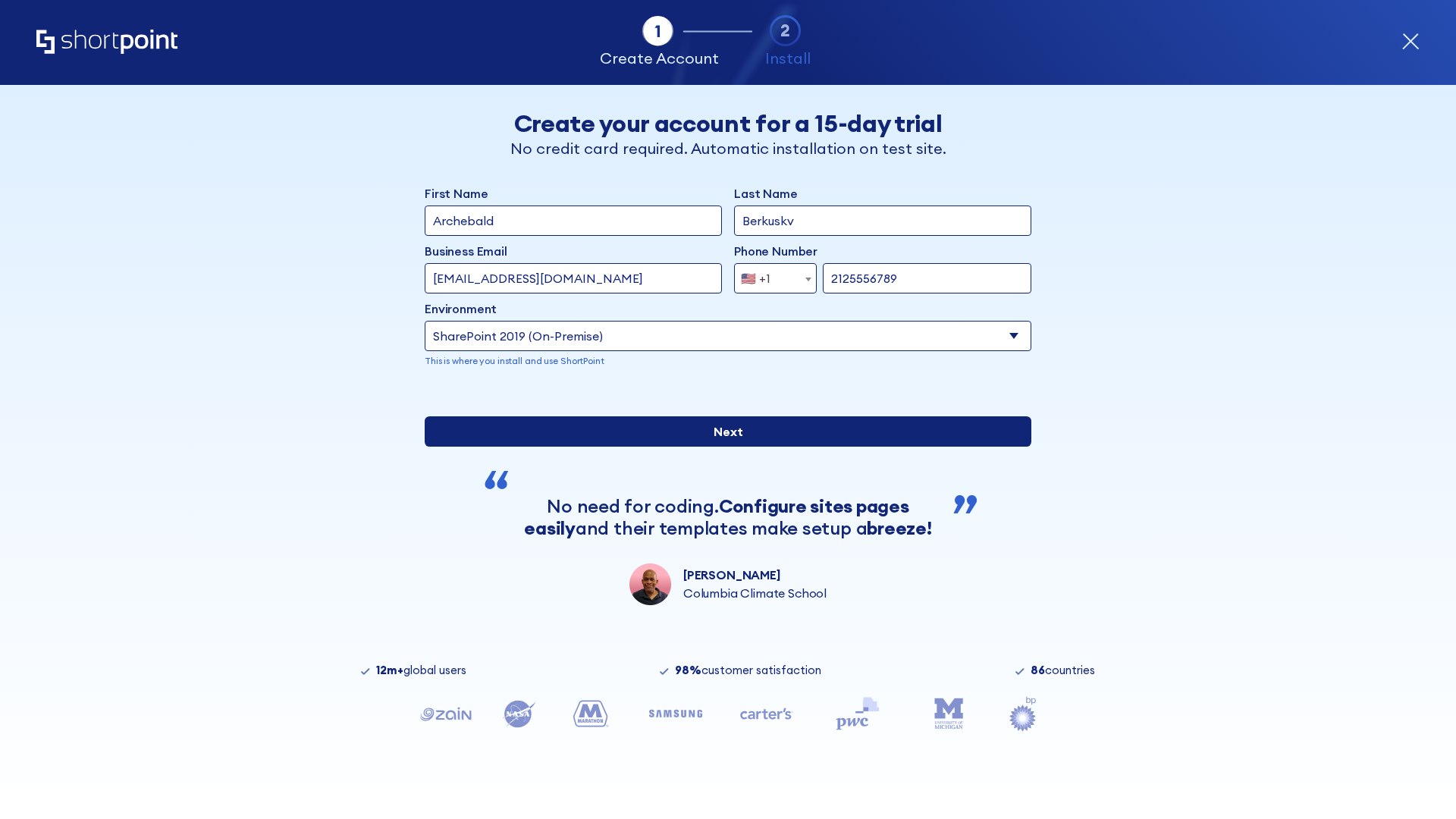
type input "[URL][DOMAIN_NAME]"
click at [722, 530] on div "First Name Archebald Last Name Berkuskv Business Email Invalid Email Address te…" at bounding box center [728, 395] width 607 height 421
click at [722, 447] on input "Next" at bounding box center [728, 431] width 607 height 30
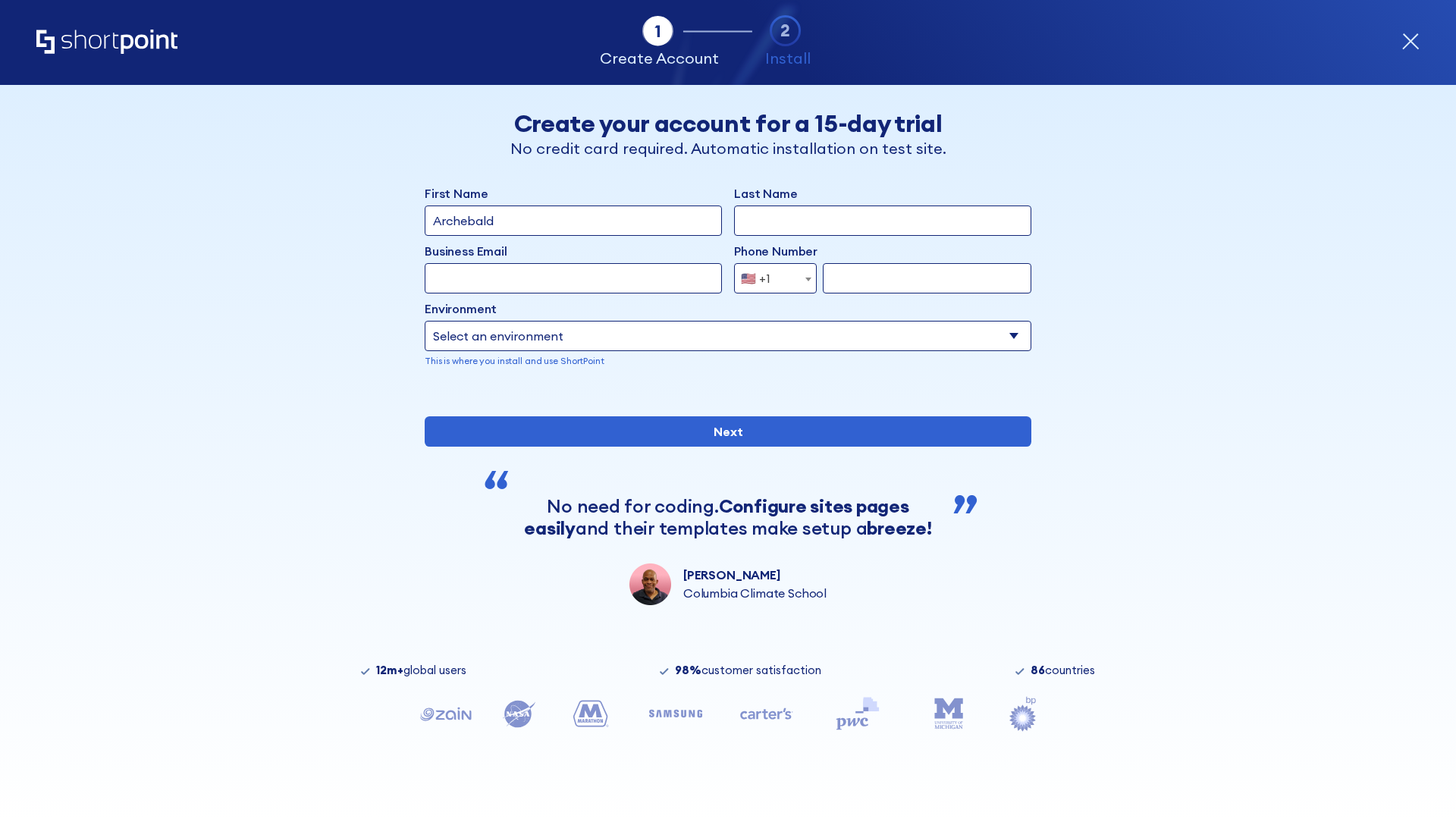
type input "Archebald"
type input "Berkuskv"
type input "[EMAIL_ADDRESS][DOMAIN_NAME]"
type input "2125556789"
select select "SharePoint 2019 (On-Premise)"
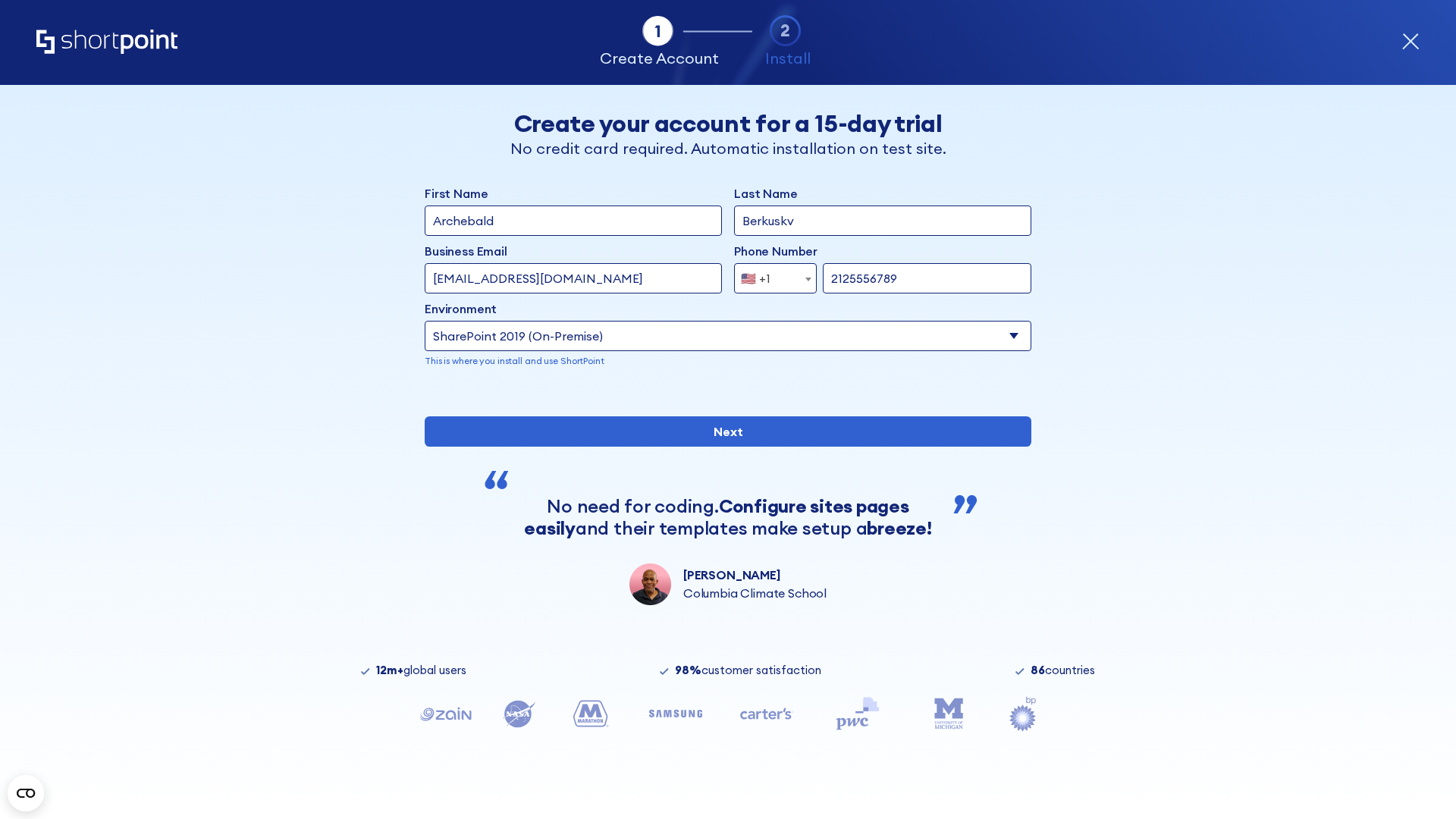
type input "2125556789"
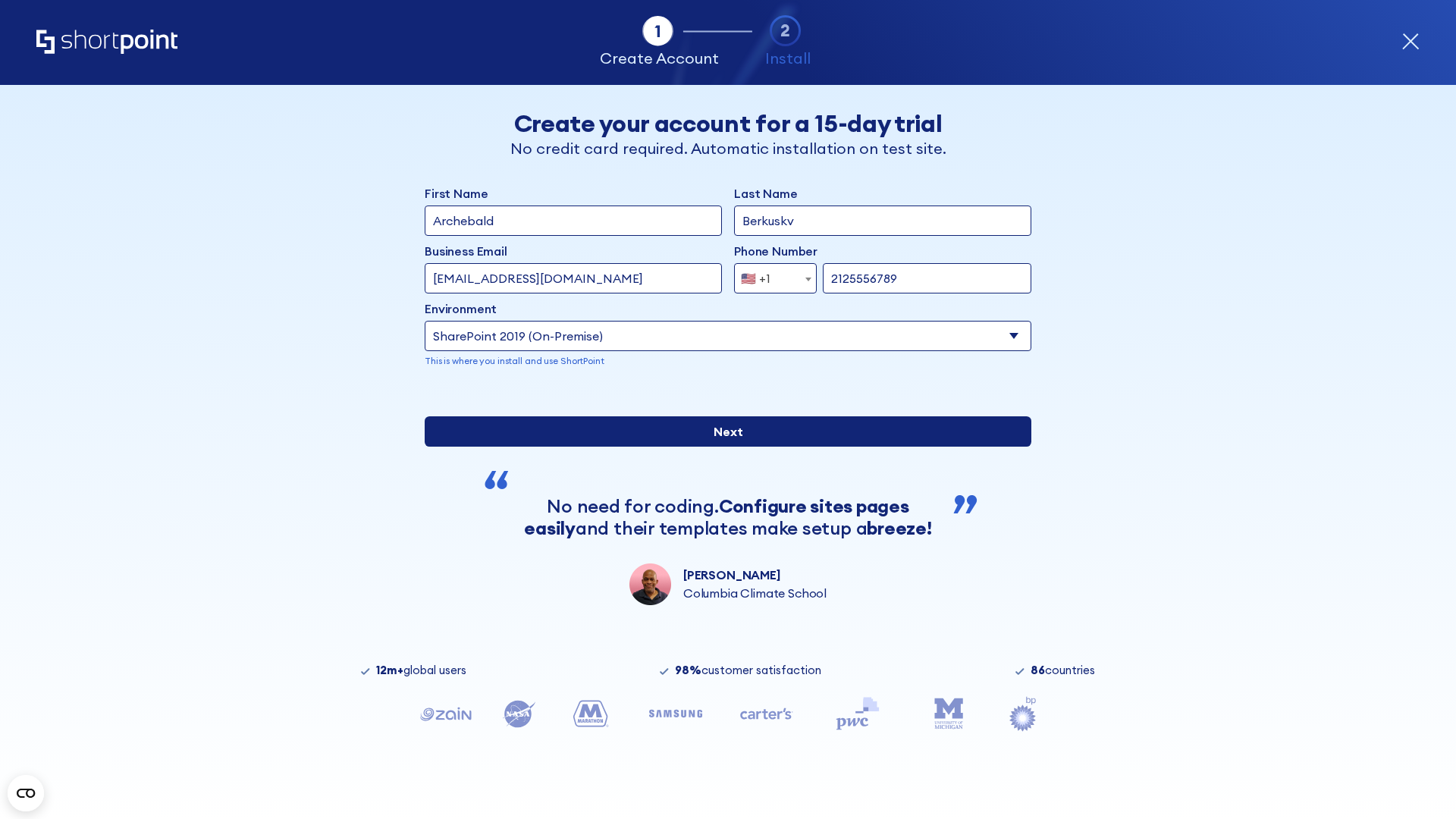
type input "https://yzrtre3nv.sharepoint.com"
click at [722, 507] on div "First Name Archebald Last Name Berkuskv Business Email Invalid Email Address te…" at bounding box center [728, 395] width 607 height 421
click at [722, 447] on input "Next" at bounding box center [728, 431] width 607 height 30
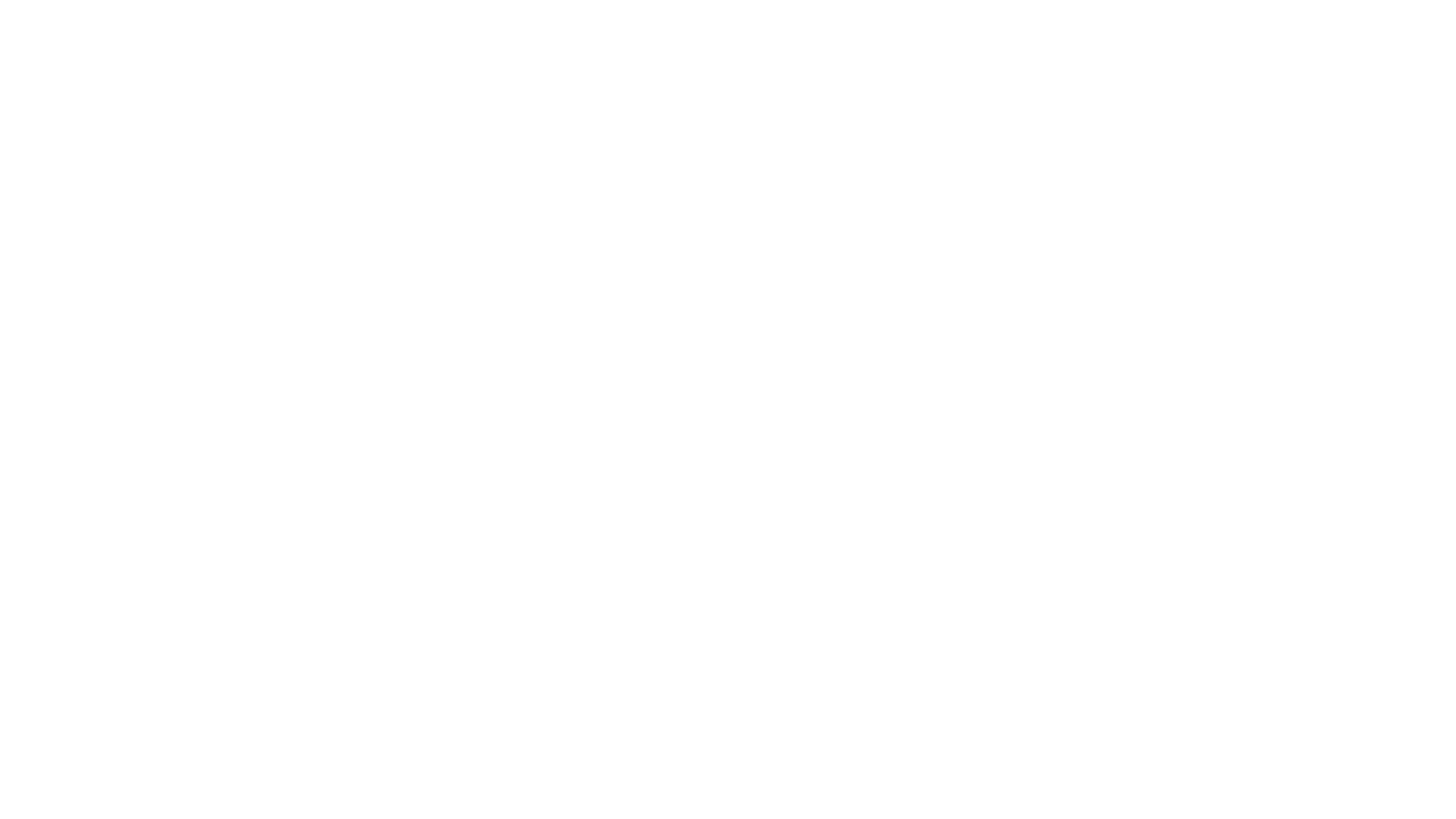
type input "Archebald"
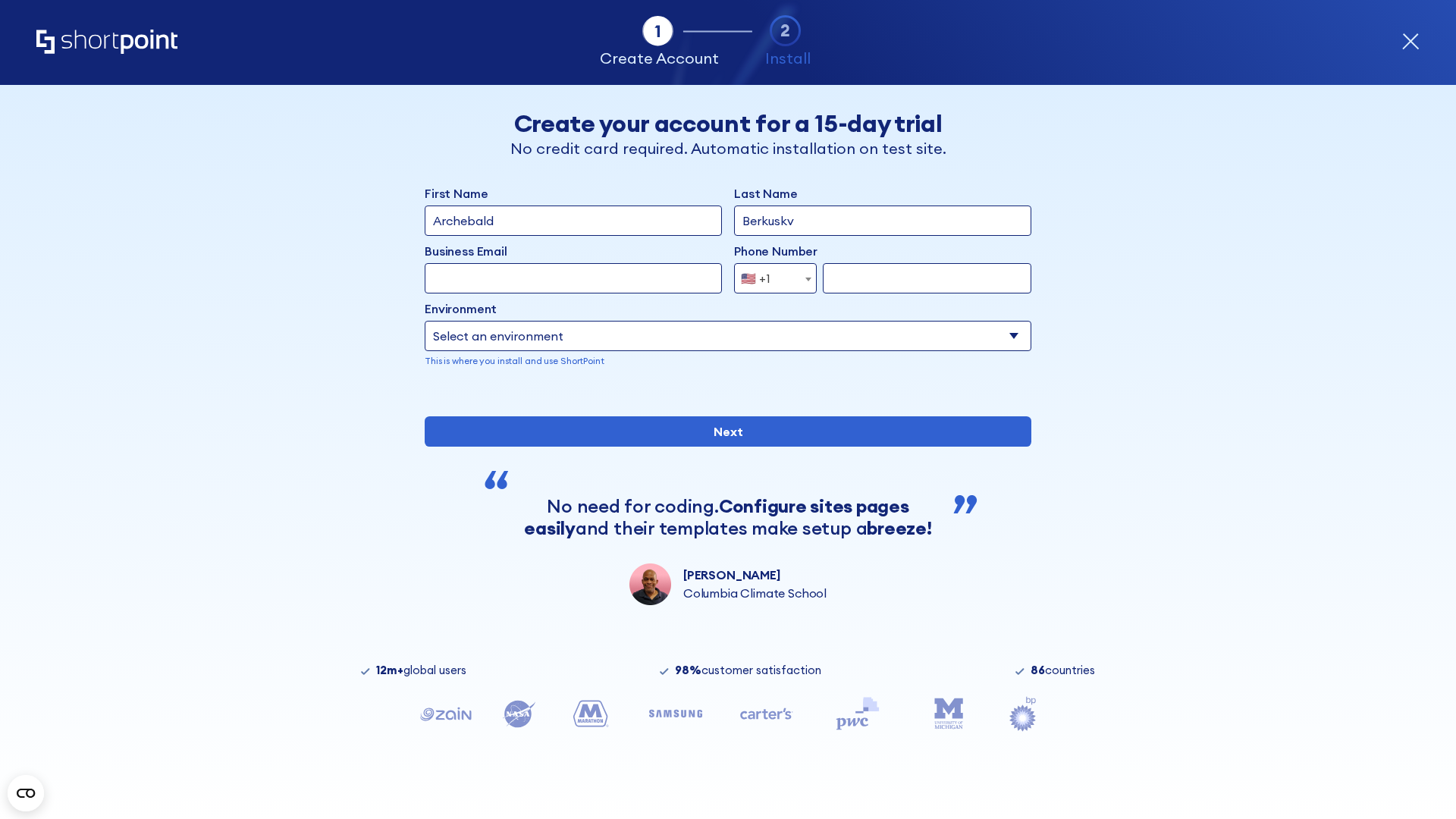
type input "Berkuskv"
type input "[EMAIL_ADDRESS][DOMAIN_NAME]"
type input "2125556789"
select select "SharePoint 2019 (On-Premise)"
type input "2125556789"
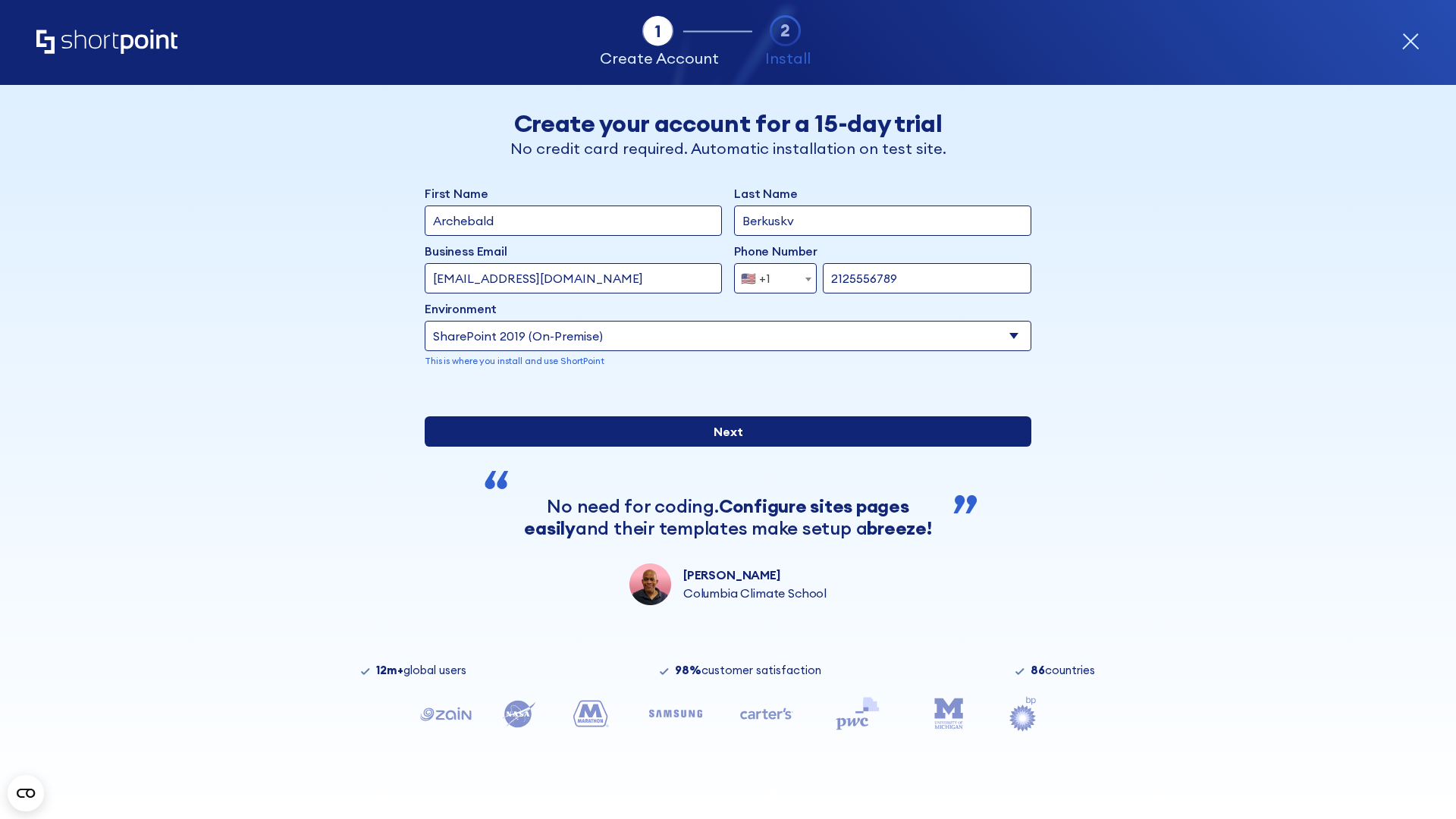
type input "https://project.sharepoint.cn"
click at [722, 505] on div "First Name Archebald Last Name Berkuskv Business Email Invalid Email Address te…" at bounding box center [728, 395] width 607 height 421
click at [722, 447] on input "Next" at bounding box center [728, 431] width 607 height 30
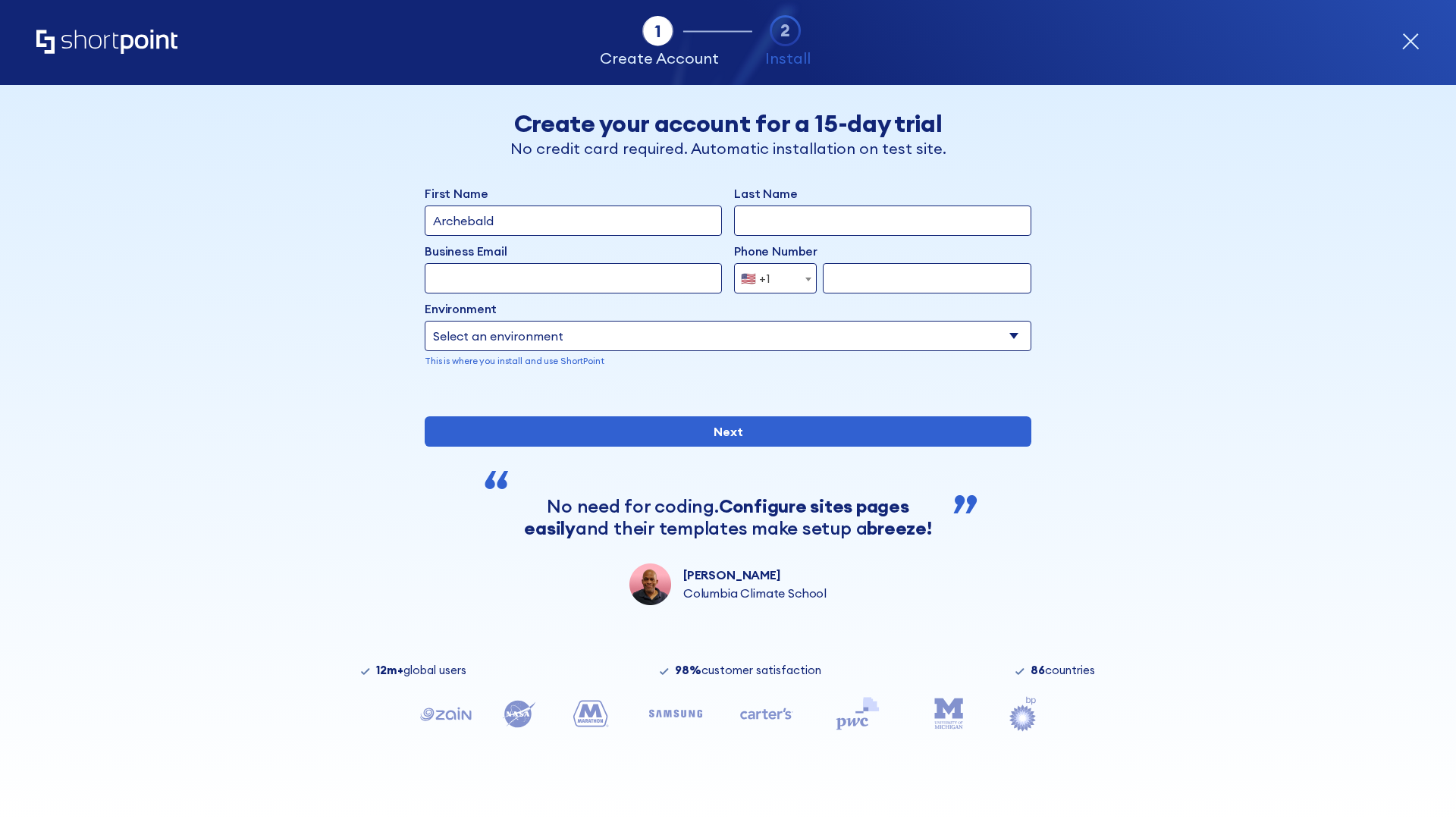
type input "Archebald"
type input "Berkuskv"
type input "[EMAIL_ADDRESS][DOMAIN_NAME]"
type input "2125556789"
select select "SharePoint 2019 (On-Premise)"
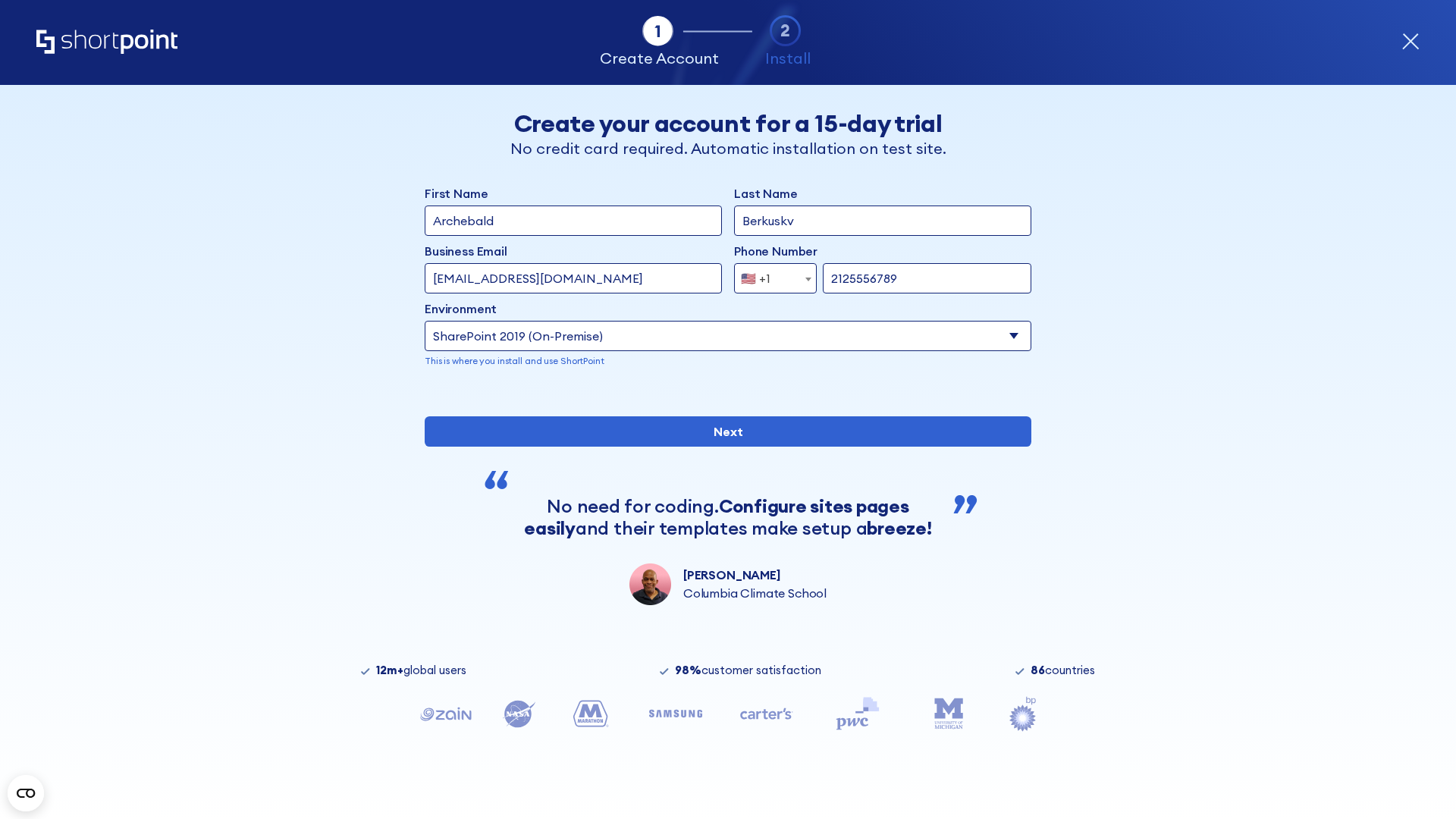
type input "2125556789"
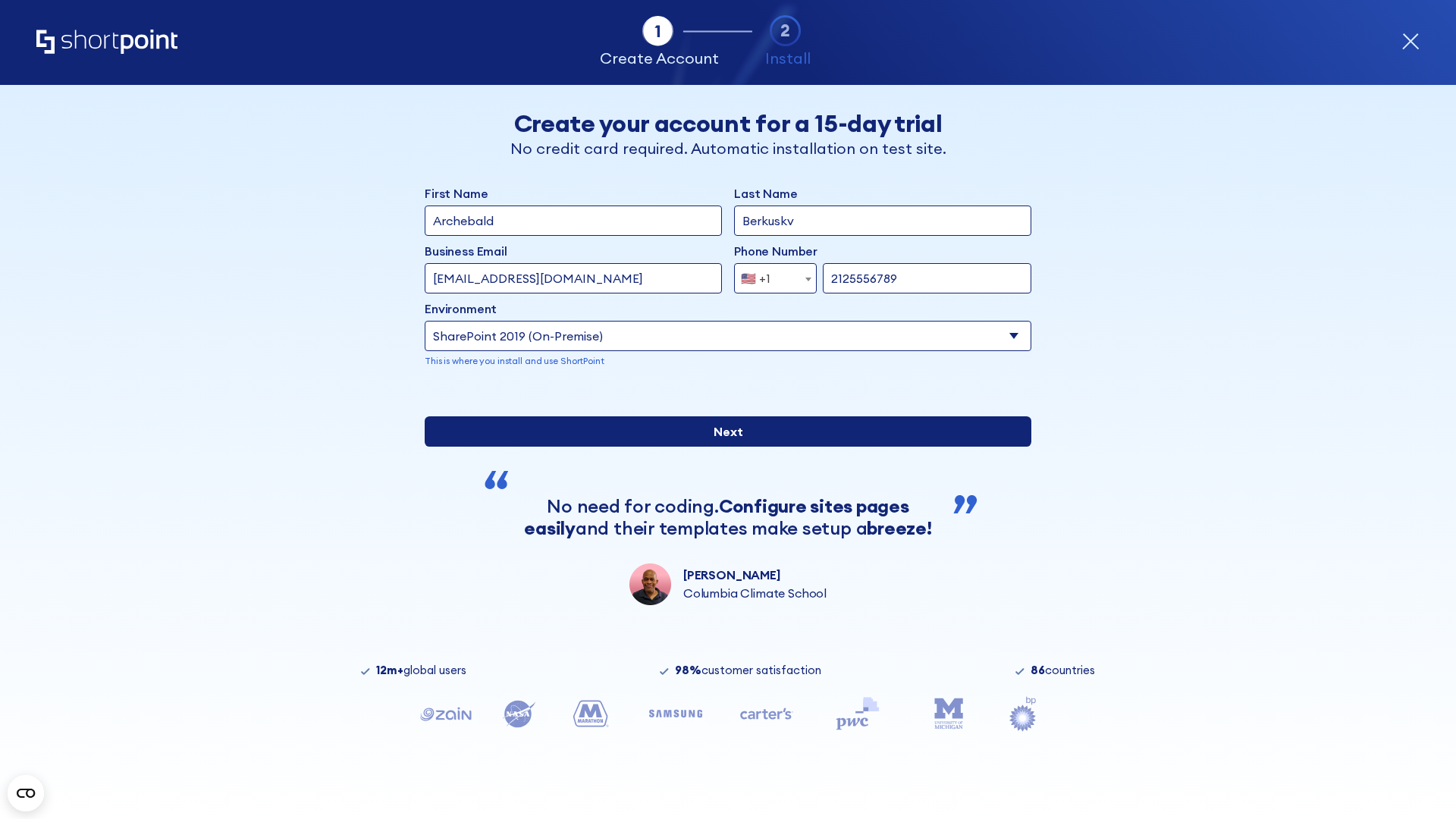
type input "https://intranet.sharepoint.de"
click at [722, 447] on input "Next" at bounding box center [728, 431] width 607 height 30
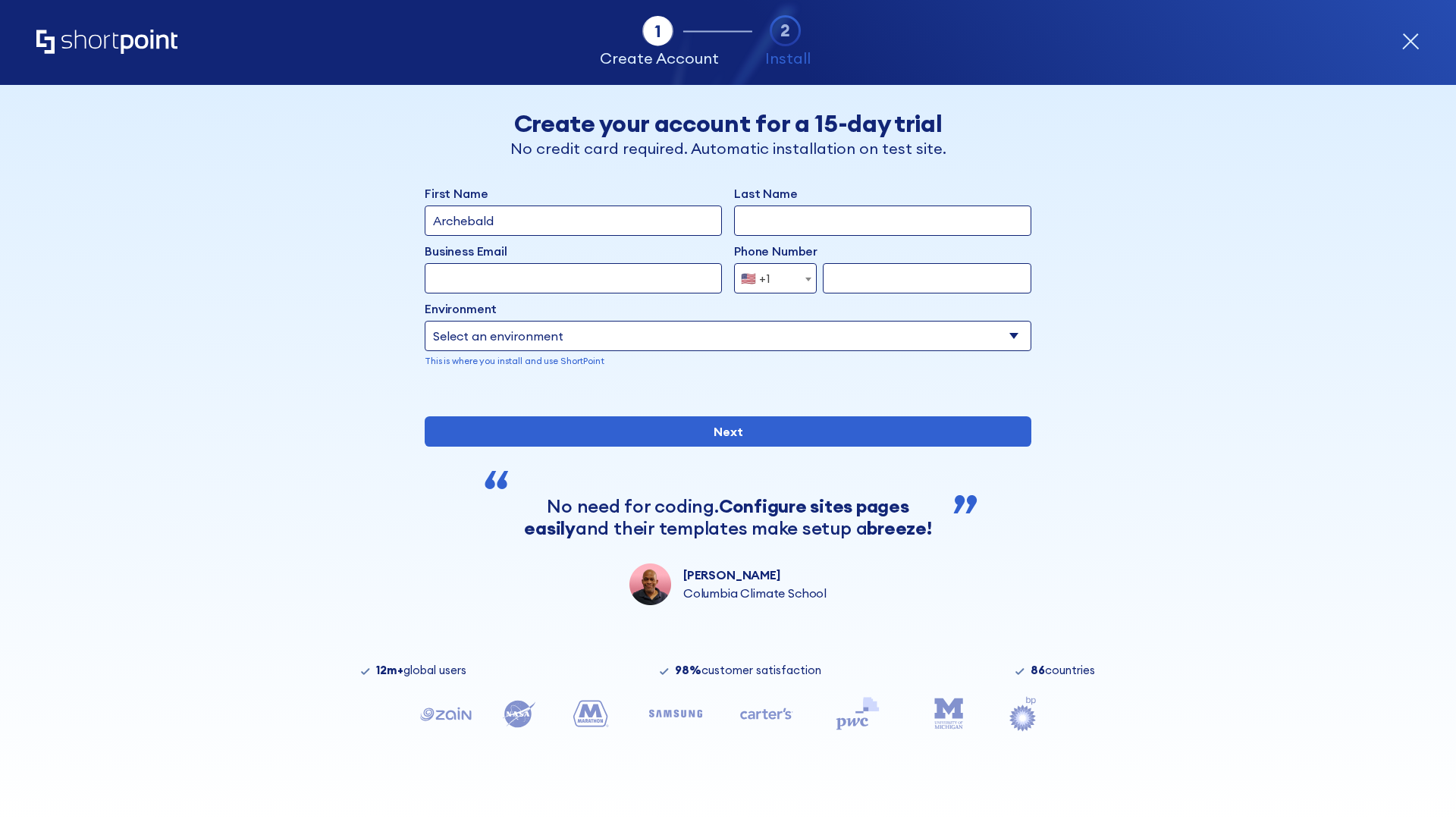
type input "Archebald"
type input "Berkuskv"
type input "[EMAIL_ADDRESS][DOMAIN_NAME]"
type input "2125556789"
select select "SharePoint 2019 (On-Premise)"
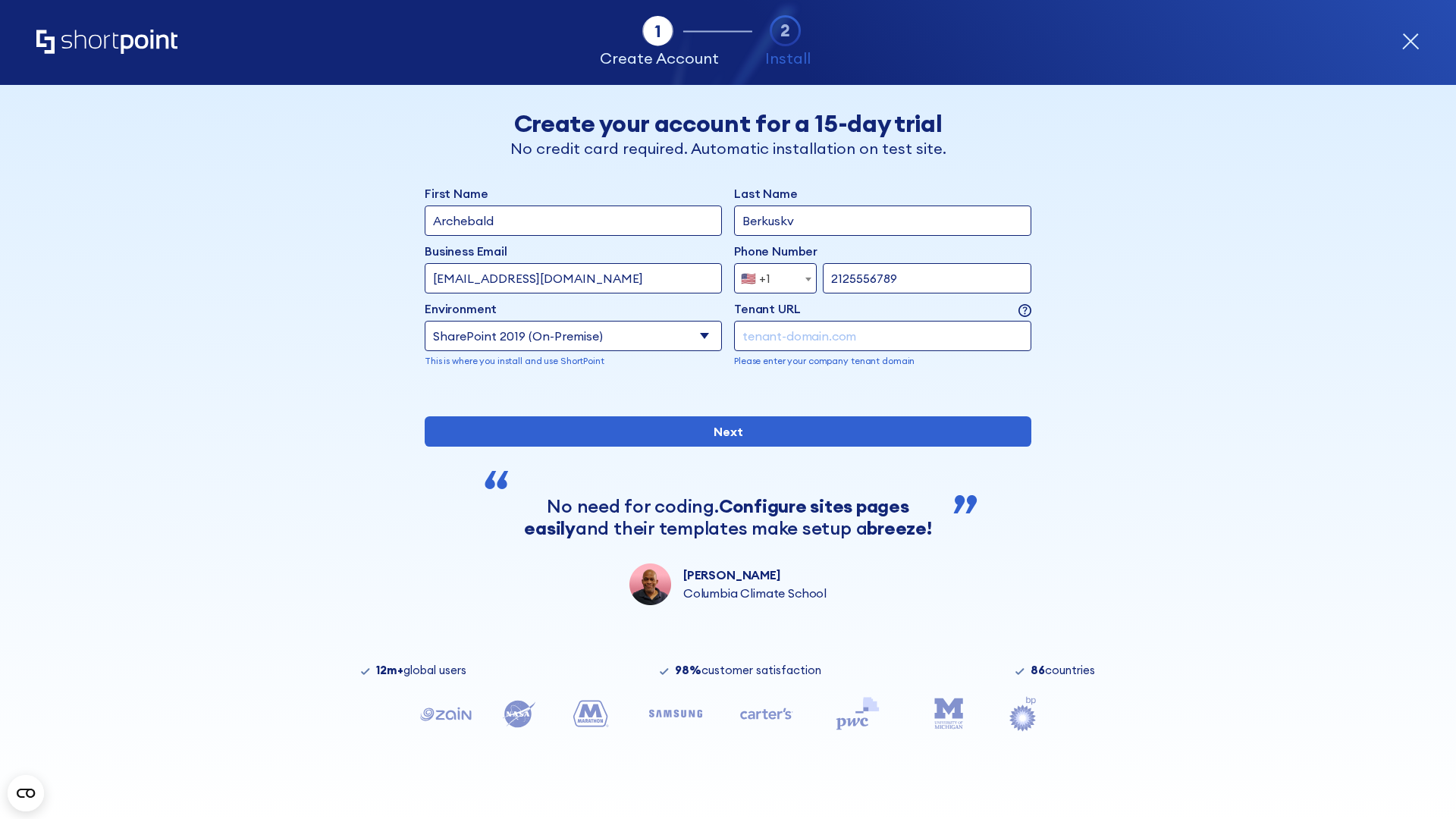
type input "2125556789"
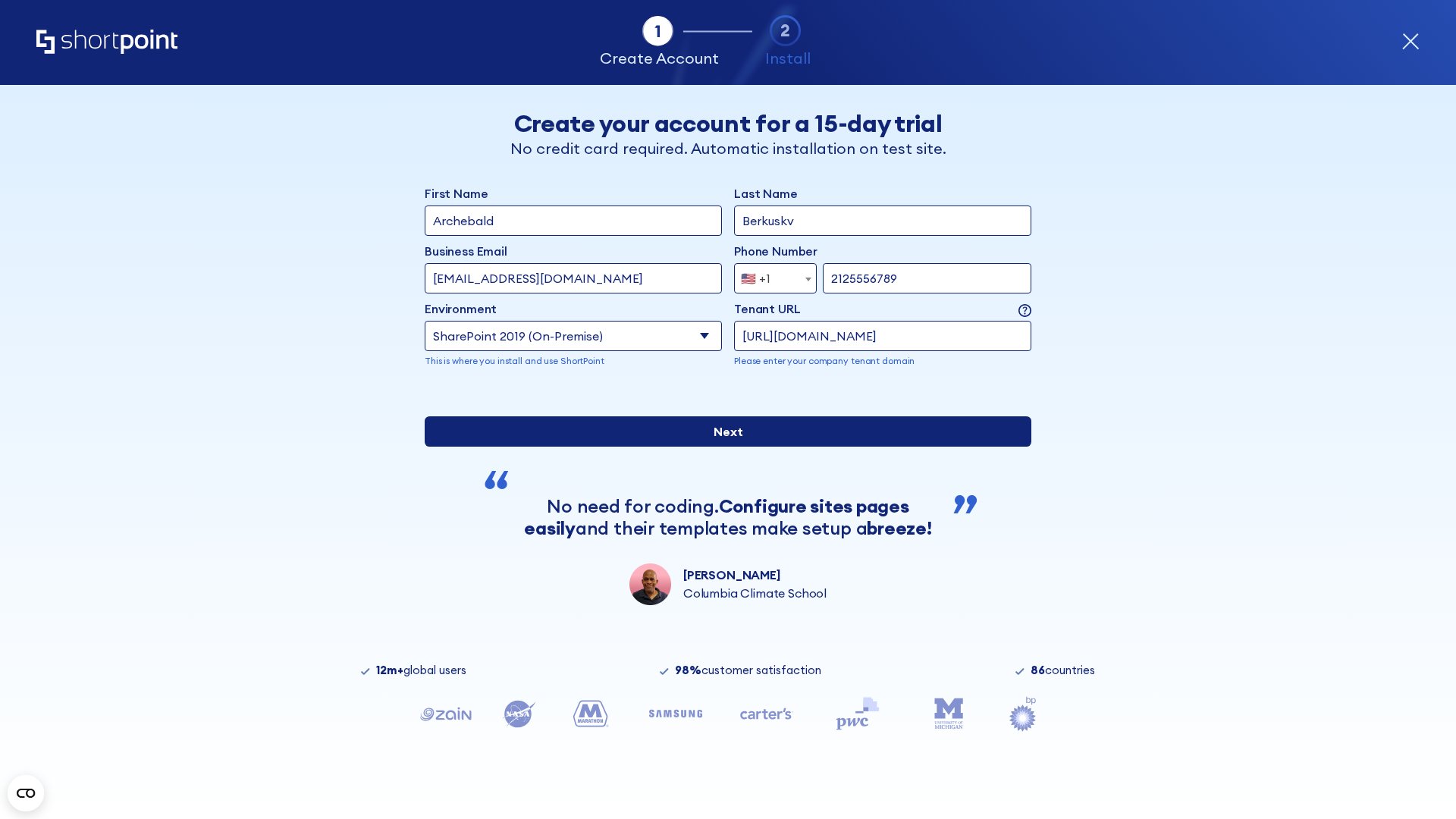
type input "https://secure.sharepoint.us"
click at [722, 516] on div "First Name Archebald Last Name Berkuskv Business Email Invalid Email Address te…" at bounding box center [728, 395] width 607 height 421
click at [722, 447] on input "Next" at bounding box center [728, 431] width 607 height 30
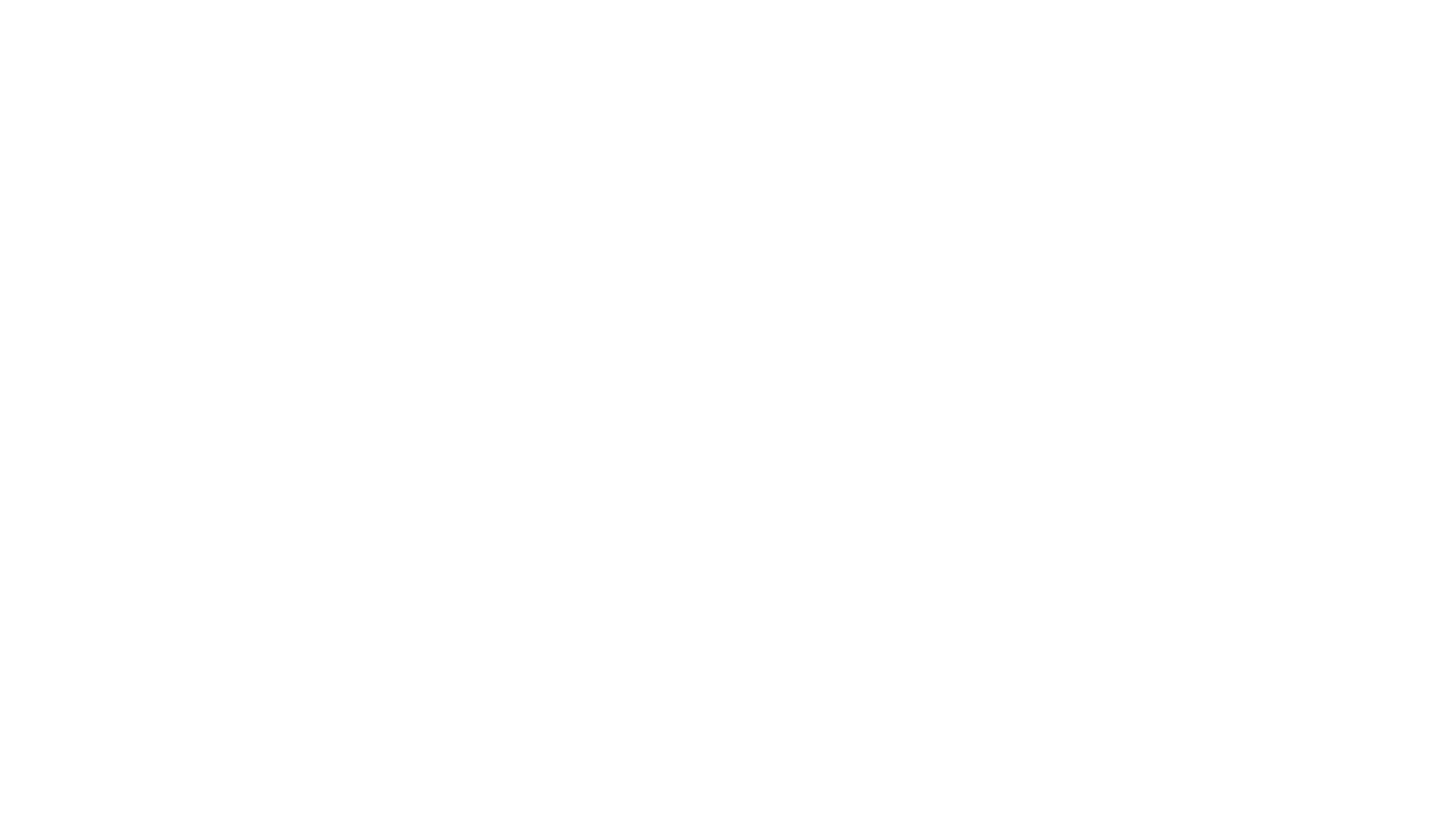
type input "Archebald"
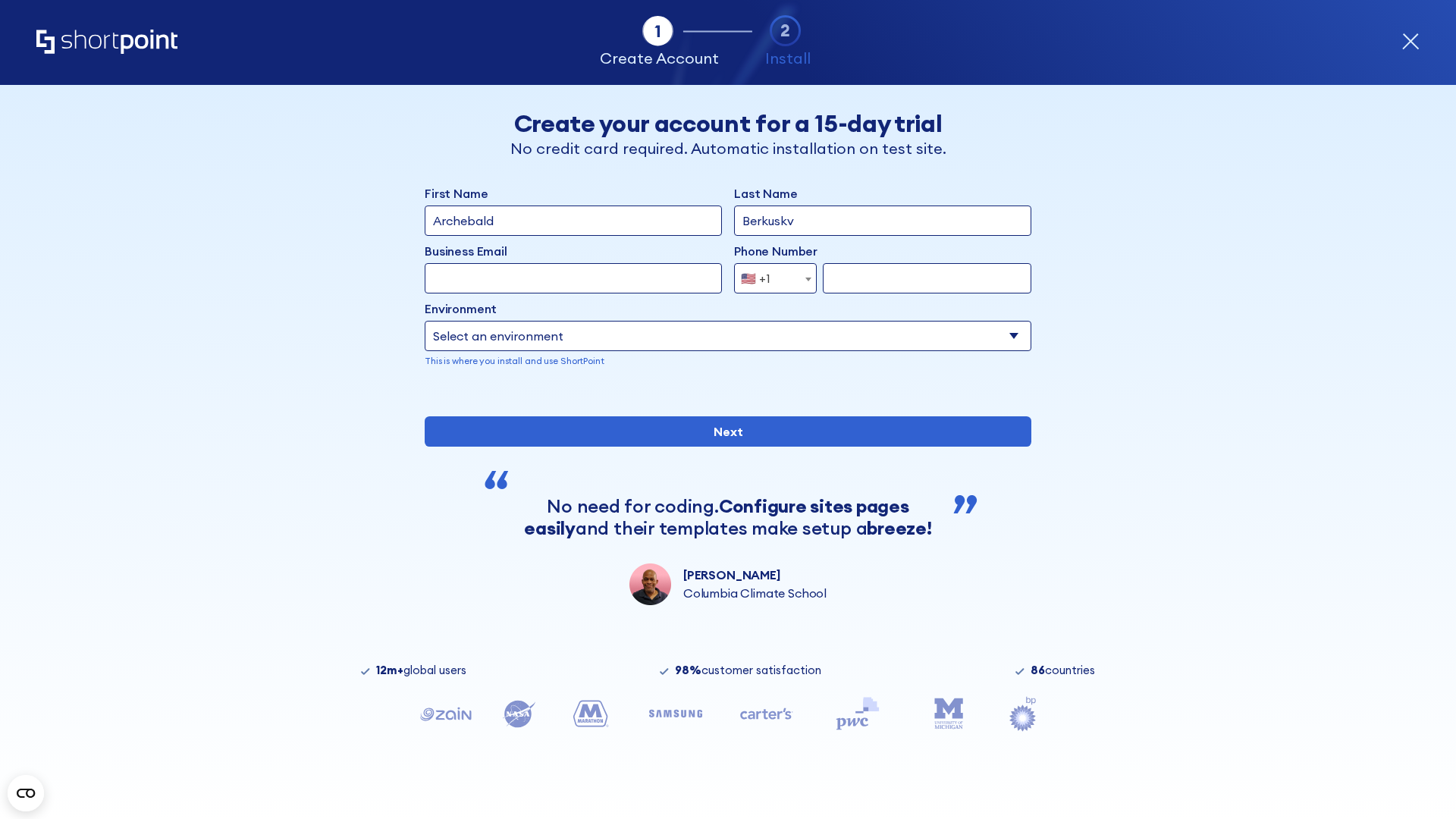
type input "Berkuskv"
type input "[EMAIL_ADDRESS][DOMAIN_NAME]"
type input "2125556789"
select select "SharePoint 2019 (On-Premise)"
type input "2125556789"
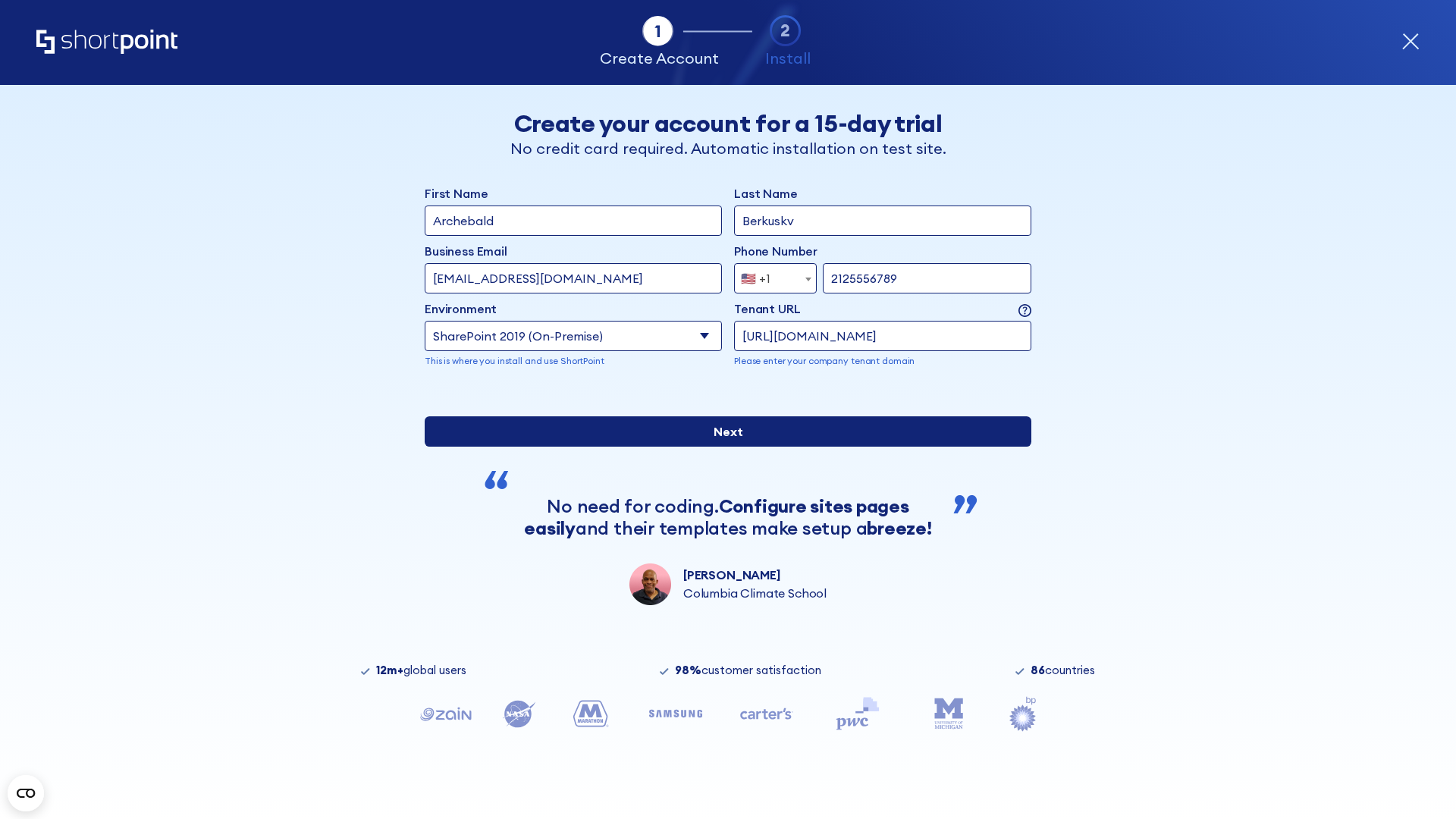
type input "[URL][DOMAIN_NAME]"
click at [722, 502] on div "First Name Archebald Last Name Berkuskv Business Email Invalid Email Address [E…" at bounding box center [728, 395] width 607 height 421
click at [722, 447] on input "Next" at bounding box center [728, 431] width 607 height 30
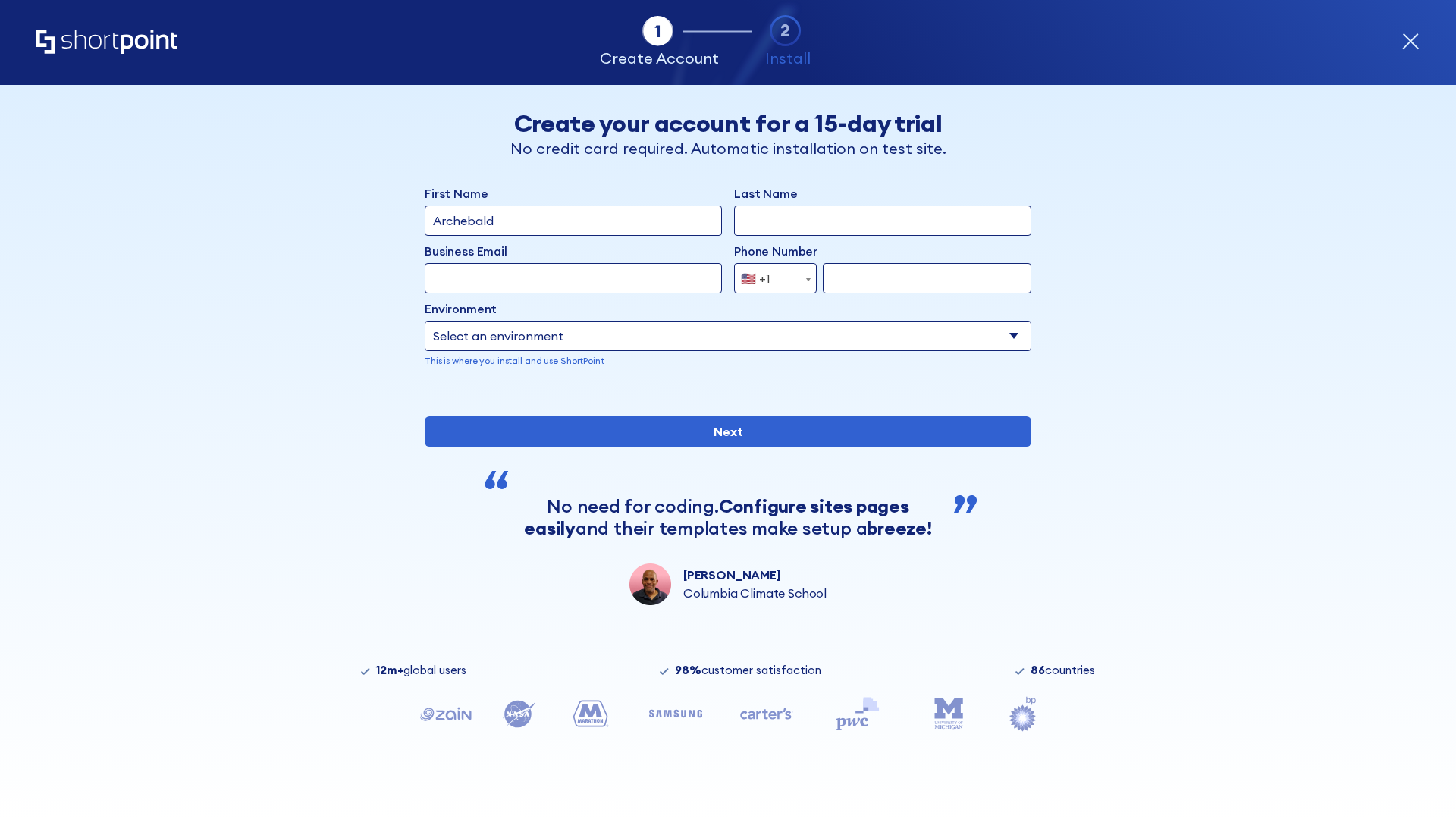
type input "Archebald"
type input "Berkuskv"
type input "[EMAIL_ADDRESS][DOMAIN_NAME]"
type input "2125556789"
select select "SharePoint 2019 (On-Premise)"
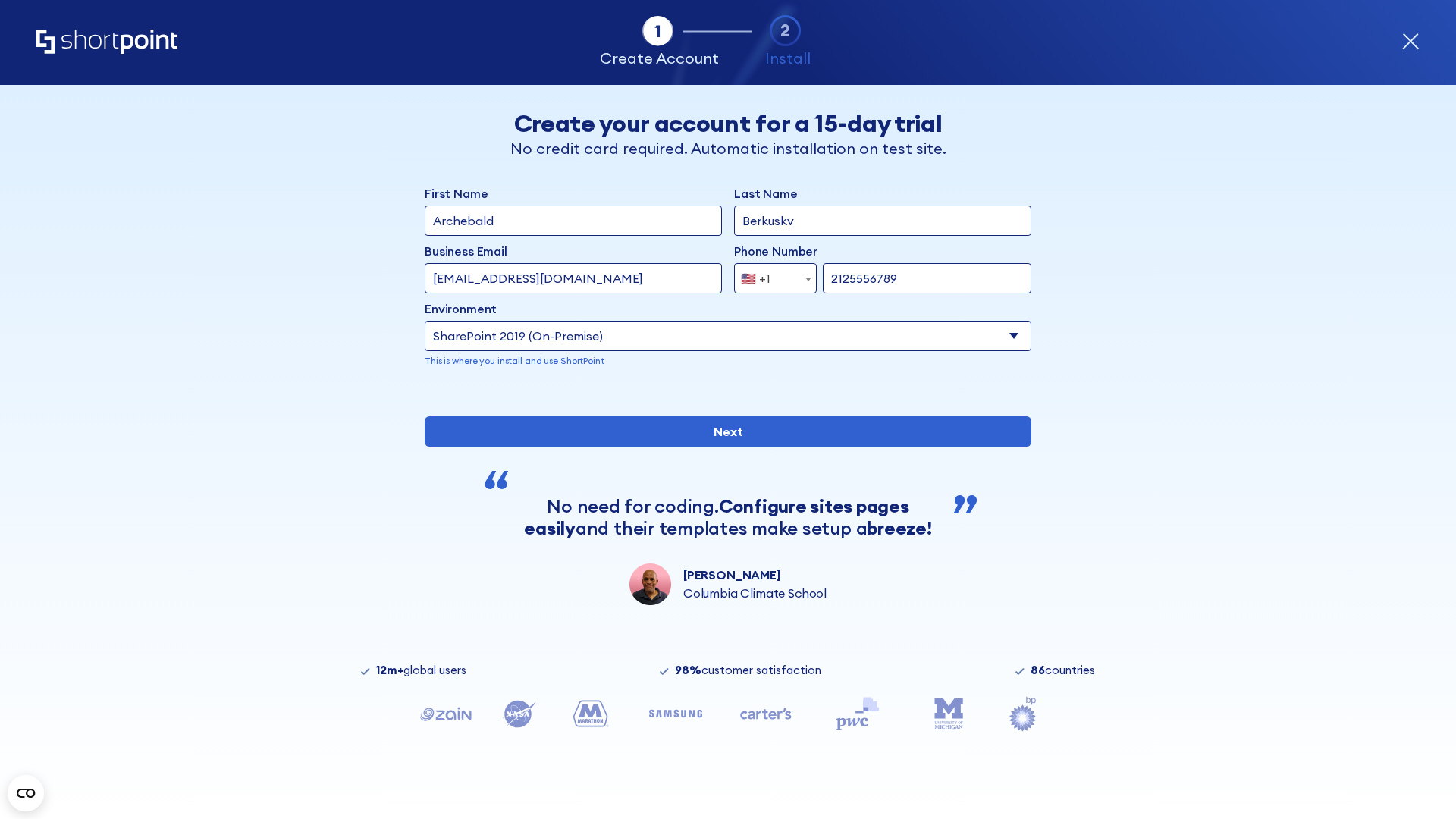
type input "2125556789"
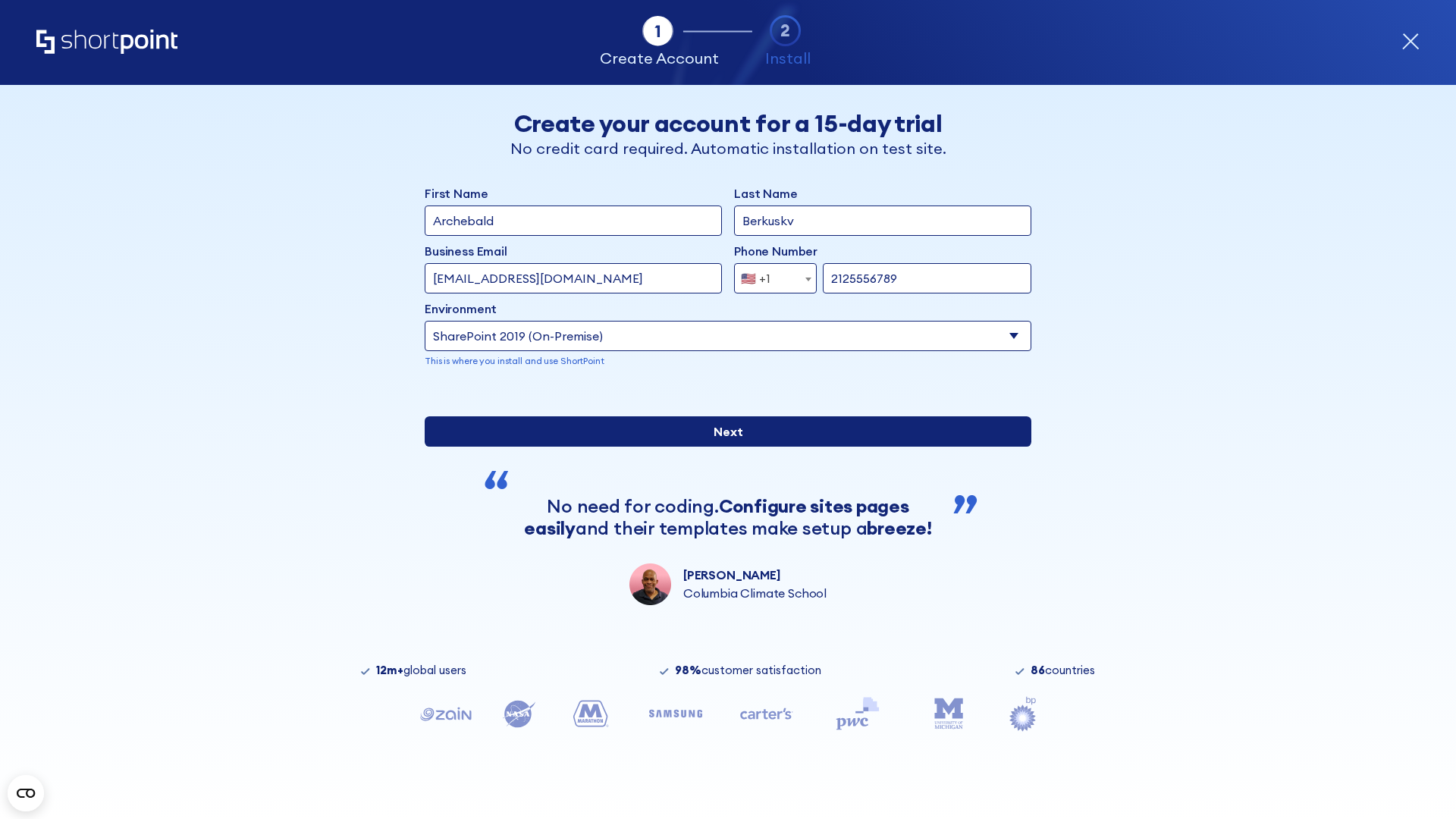
type input "https://team.dps.mil"
click at [722, 509] on div "First Name Archebald Last Name Berkuskv Business Email Invalid Email Address te…" at bounding box center [728, 395] width 607 height 421
click at [722, 447] on input "Next" at bounding box center [728, 431] width 607 height 30
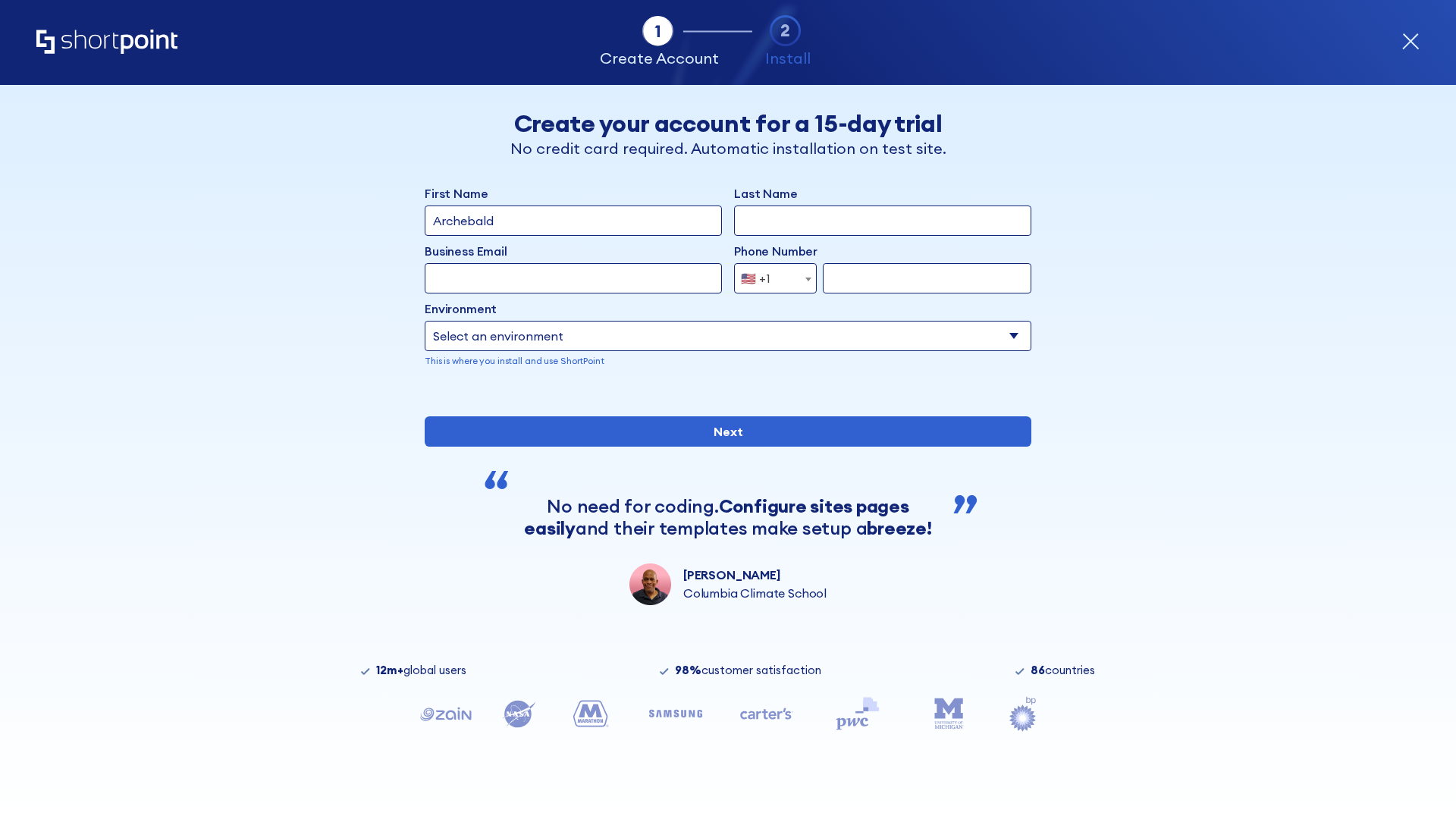
type input "Archebald"
type input "Berkuskv"
type input "[EMAIL_ADDRESS][DOMAIN_NAME]"
type input "2125556789"
select select "SharePoint 2016 (On-Premise)"
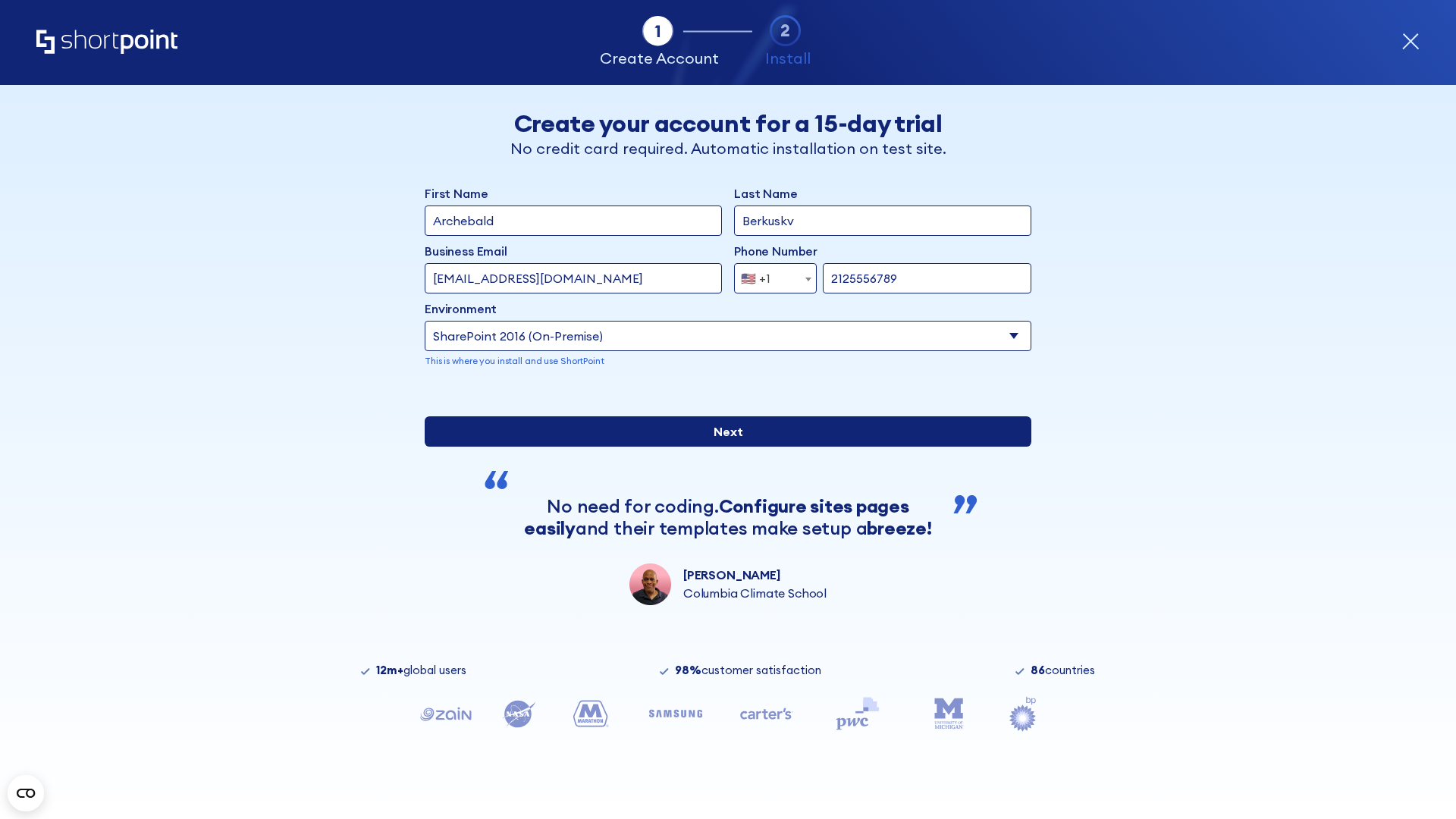
type input "2125556789"
click at [722, 513] on div "First Name Archebald Last Name Berkuskv Business Email Invalid Email Address [E…" at bounding box center [728, 395] width 607 height 421
click at [722, 447] on input "Next" at bounding box center [728, 431] width 607 height 30
